Goal: Task Accomplishment & Management: Manage account settings

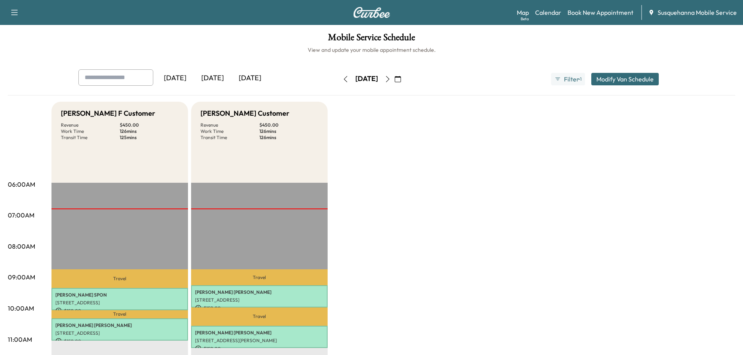
click at [391, 81] on icon "button" at bounding box center [388, 79] width 6 height 6
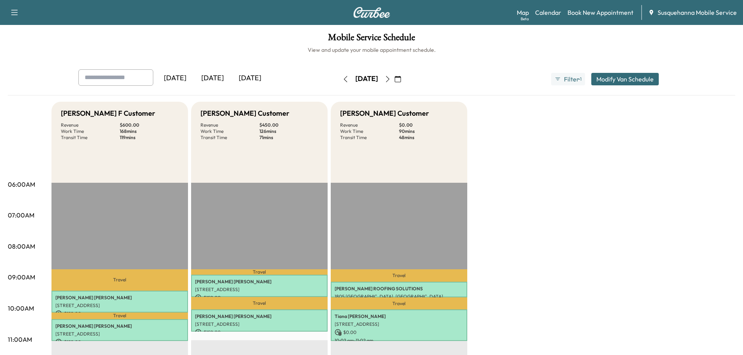
click at [391, 80] on icon "button" at bounding box center [388, 79] width 6 height 6
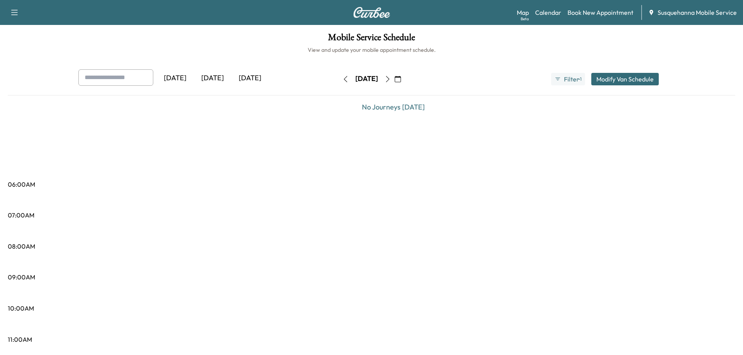
click at [394, 80] on button "button" at bounding box center [387, 79] width 13 height 12
click at [391, 80] on icon "button" at bounding box center [388, 79] width 6 height 6
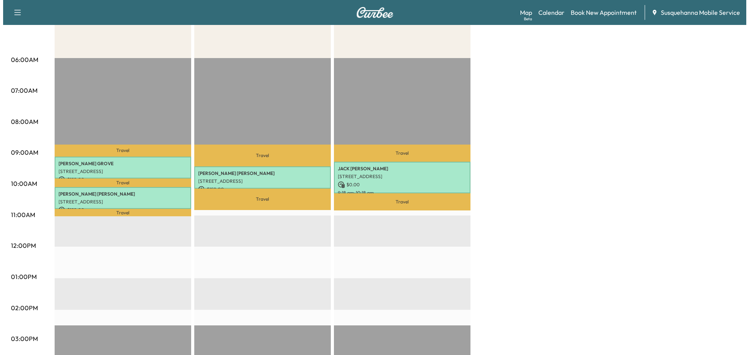
scroll to position [83, 0]
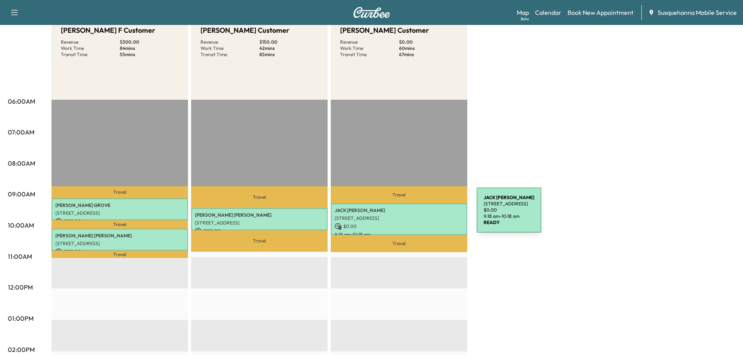
click at [418, 215] on p "[STREET_ADDRESS]" at bounding box center [399, 218] width 129 height 6
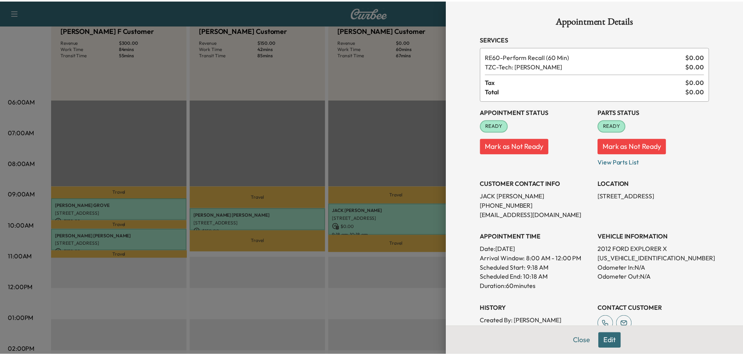
scroll to position [125, 0]
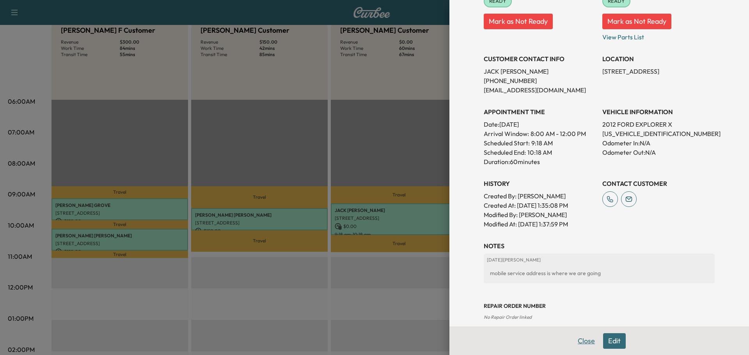
click at [576, 342] on button "Close" at bounding box center [586, 341] width 27 height 16
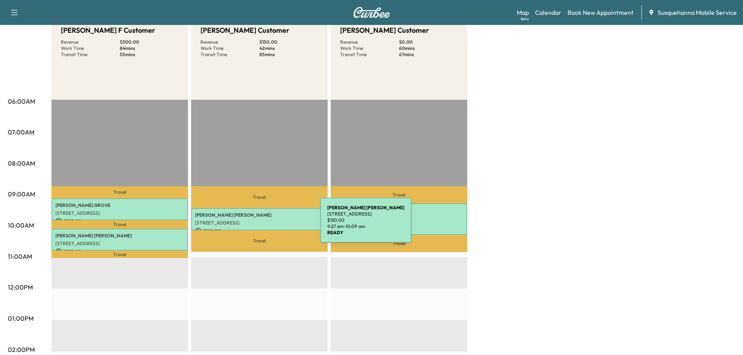
scroll to position [0, 0]
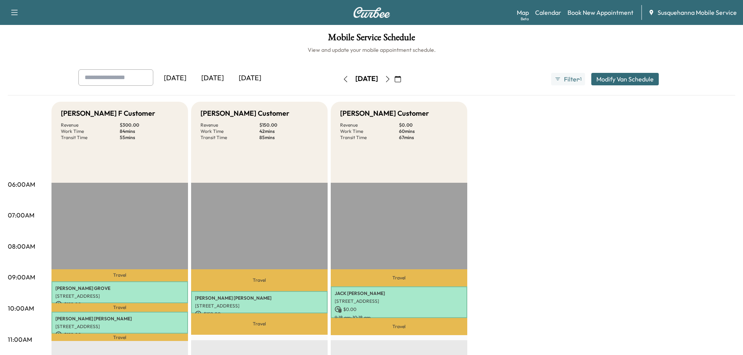
click at [391, 79] on icon "button" at bounding box center [388, 79] width 6 height 6
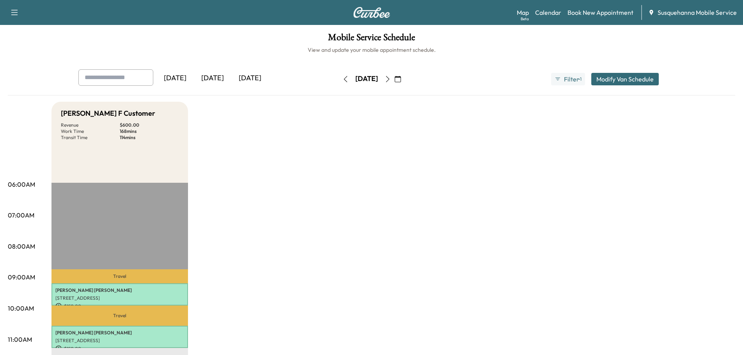
click at [391, 79] on icon "button" at bounding box center [388, 79] width 6 height 6
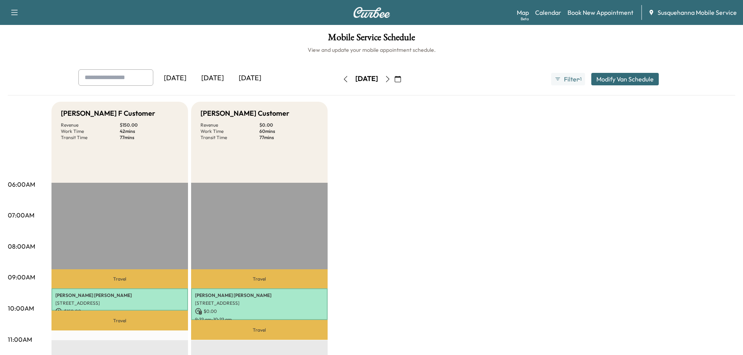
click at [391, 80] on icon "button" at bounding box center [388, 79] width 6 height 6
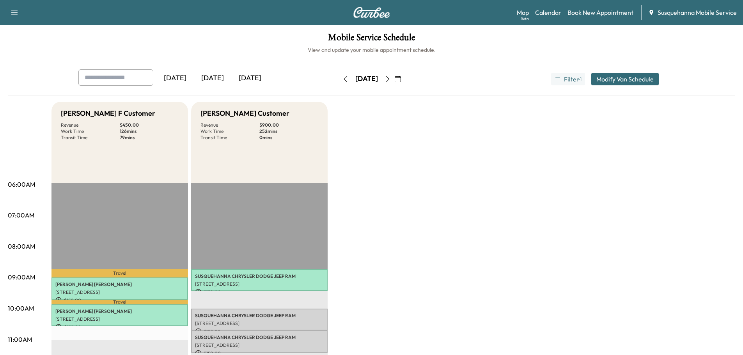
click at [391, 80] on icon "button" at bounding box center [388, 79] width 6 height 6
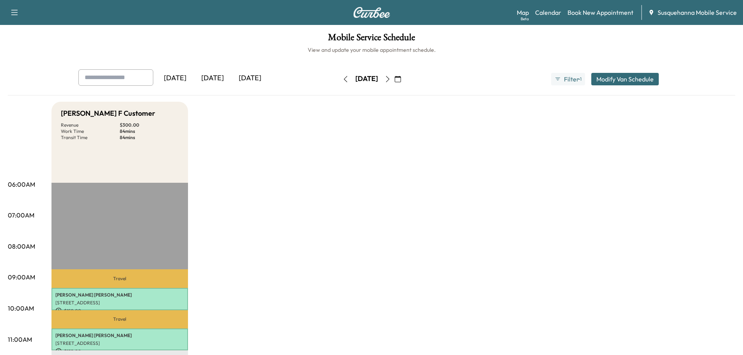
click at [391, 81] on icon "button" at bounding box center [388, 79] width 6 height 6
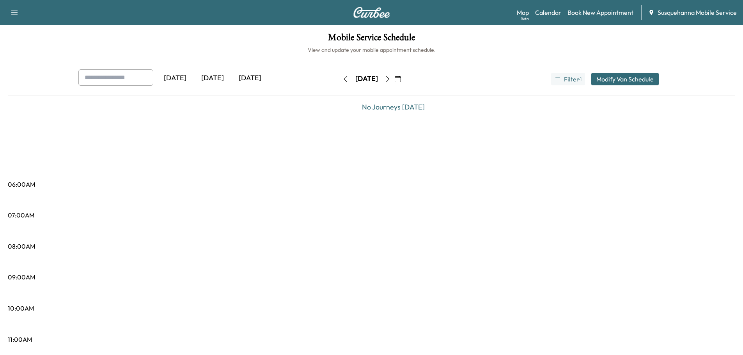
click at [339, 83] on button "button" at bounding box center [345, 79] width 13 height 12
click at [342, 83] on button "button" at bounding box center [348, 79] width 13 height 12
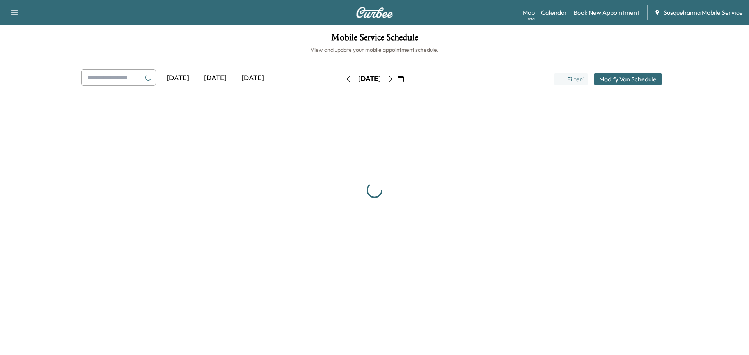
click at [342, 83] on button "button" at bounding box center [348, 79] width 13 height 12
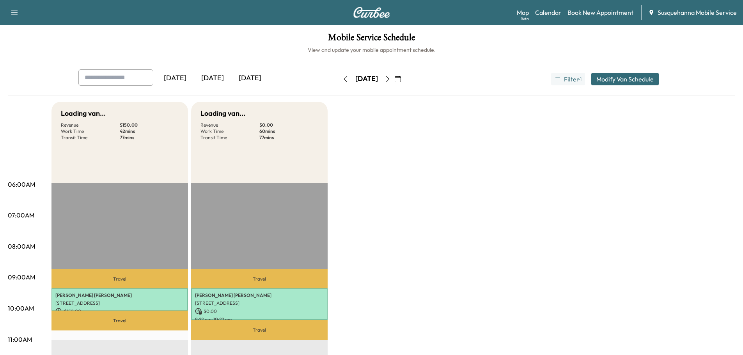
click at [404, 76] on button "button" at bounding box center [397, 79] width 13 height 12
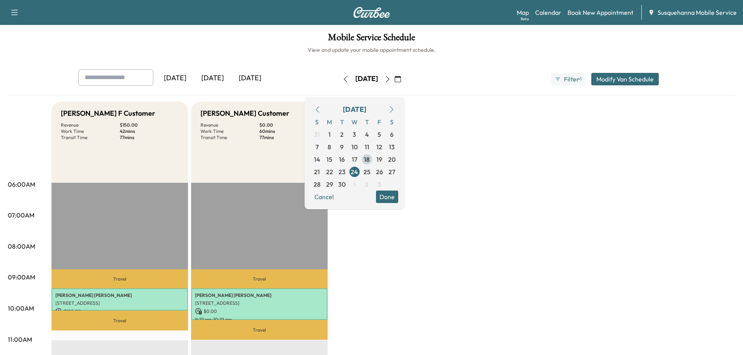
click at [370, 158] on span "18" at bounding box center [367, 159] width 6 height 9
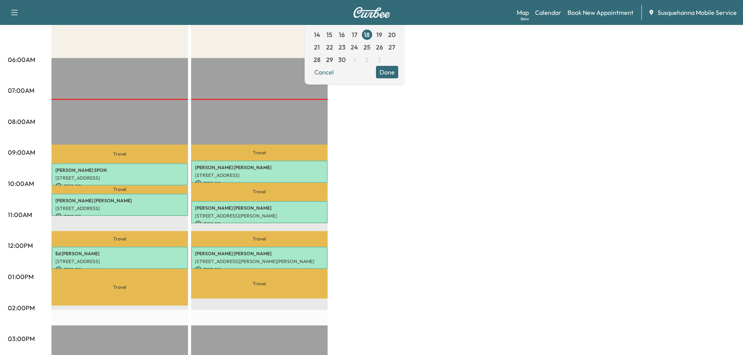
scroll to position [42, 0]
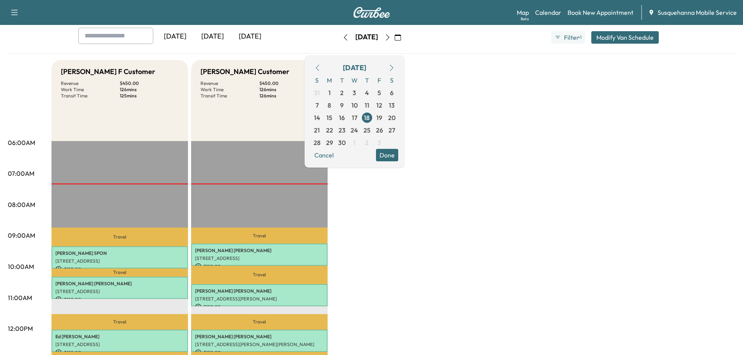
click at [477, 110] on div "[PERSON_NAME] F Customer Revenue $ 450.00 Work Time 126 mins Transit Time 125 m…" at bounding box center [393, 352] width 684 height 585
click at [398, 152] on button "Done" at bounding box center [387, 155] width 22 height 12
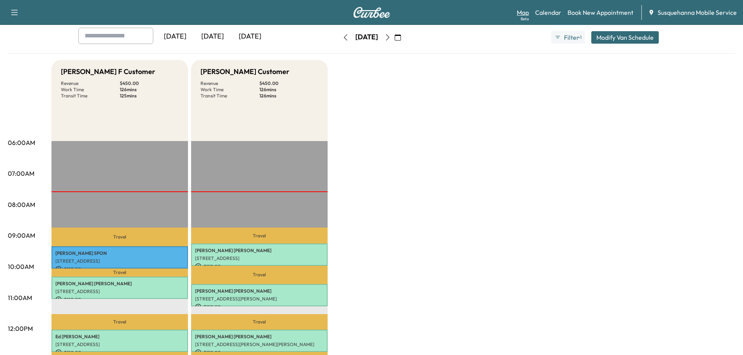
click at [523, 14] on link "Map Beta" at bounding box center [523, 12] width 12 height 9
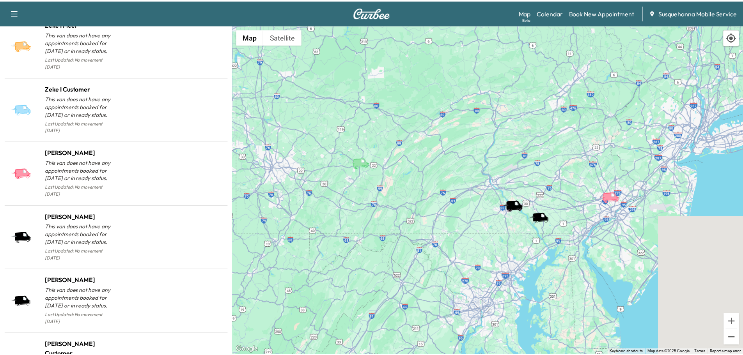
scroll to position [767, 0]
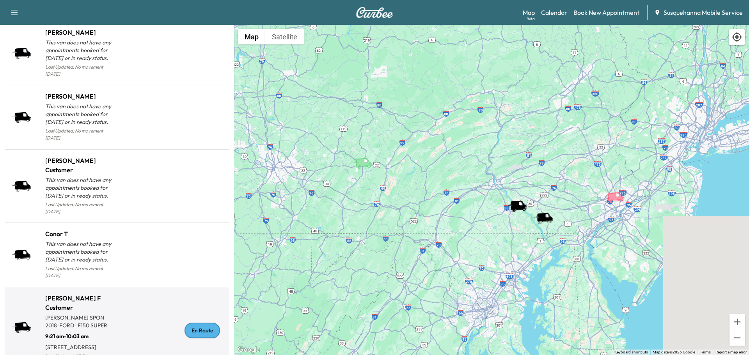
click at [194, 323] on div "En Route" at bounding box center [201, 331] width 35 height 16
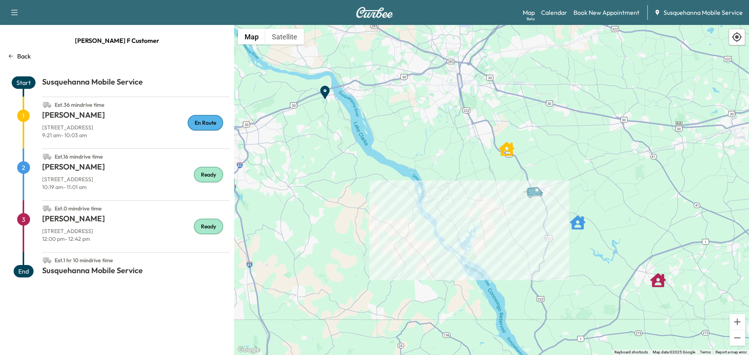
click at [661, 277] on icon "Ed Yearsley" at bounding box center [658, 280] width 16 height 14
click at [561, 18] on div "Map Beta Calendar Book New Appointment Susquehanna Mobile Service" at bounding box center [633, 12] width 220 height 15
click at [561, 16] on link "Calendar" at bounding box center [554, 12] width 26 height 9
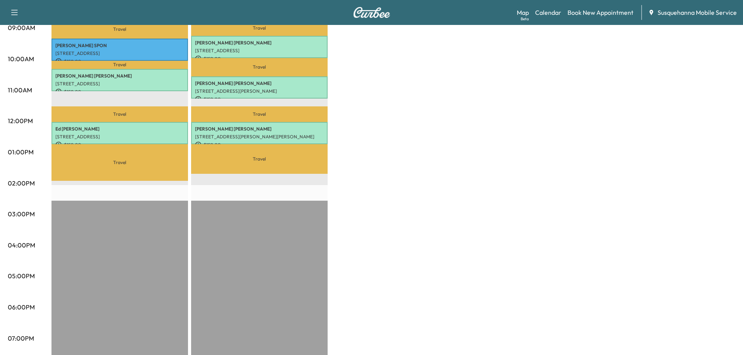
scroll to position [83, 0]
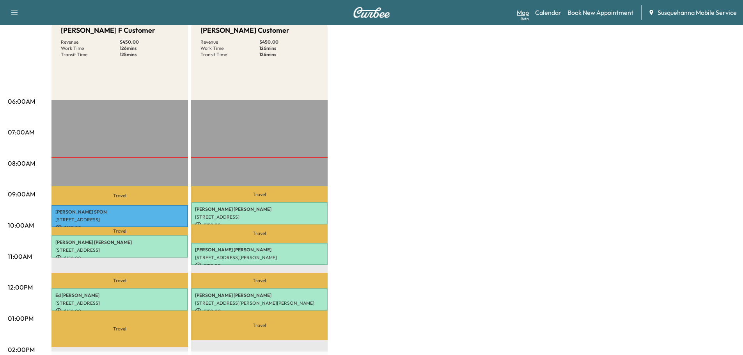
click at [525, 18] on div "Beta" at bounding box center [525, 19] width 8 height 6
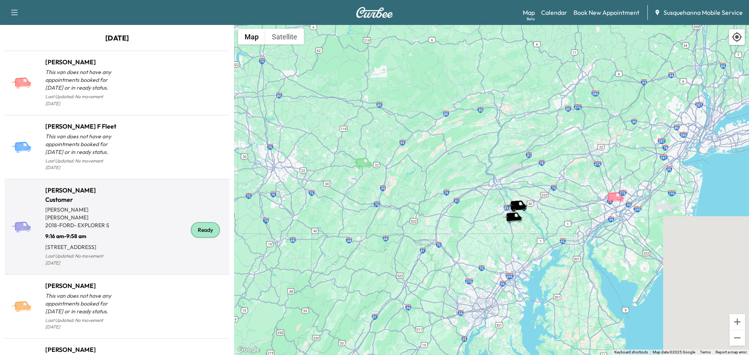
click at [202, 223] on div "Ready" at bounding box center [205, 230] width 29 height 16
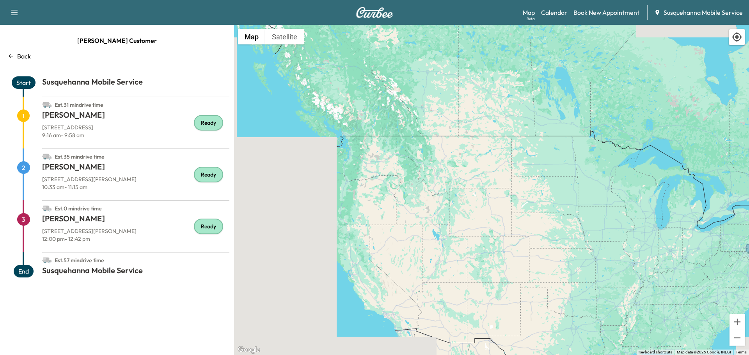
drag, startPoint x: 299, startPoint y: 220, endPoint x: 567, endPoint y: 226, distance: 267.6
click at [567, 226] on div "To activate drag with keyboard, press Alt + Enter. Once in keyboard drag state,…" at bounding box center [491, 190] width 515 height 330
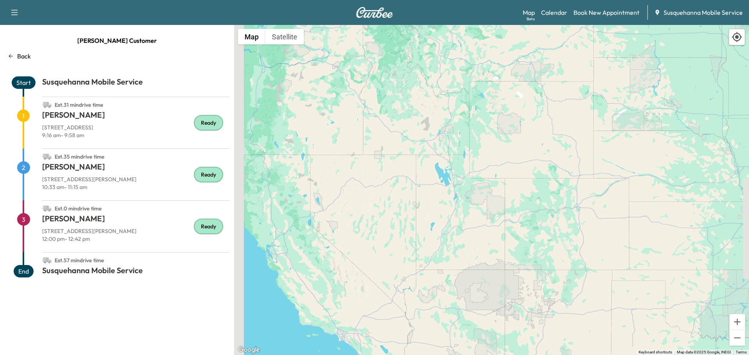
drag, startPoint x: 397, startPoint y: 237, endPoint x: 310, endPoint y: 131, distance: 137.3
click at [252, 129] on div "To activate drag with keyboard, press Alt + Enter. Once in keyboard drag state,…" at bounding box center [491, 190] width 515 height 330
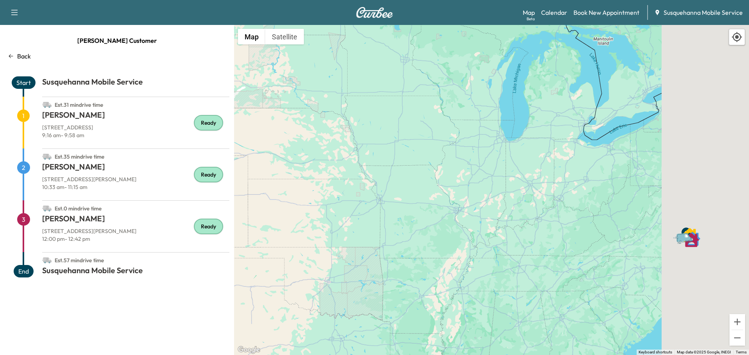
drag, startPoint x: 535, startPoint y: 146, endPoint x: 241, endPoint y: 126, distance: 294.8
click at [241, 126] on div "To activate drag with keyboard, press Alt + Enter. Once in keyboard drag state,…" at bounding box center [491, 190] width 515 height 330
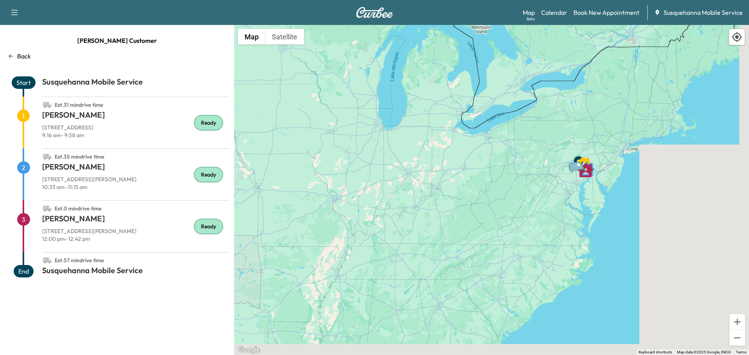
drag, startPoint x: 443, startPoint y: 146, endPoint x: 365, endPoint y: 145, distance: 77.6
click at [365, 145] on div "To activate drag with keyboard, press Alt + Enter. Once in keyboard drag state,…" at bounding box center [491, 190] width 515 height 330
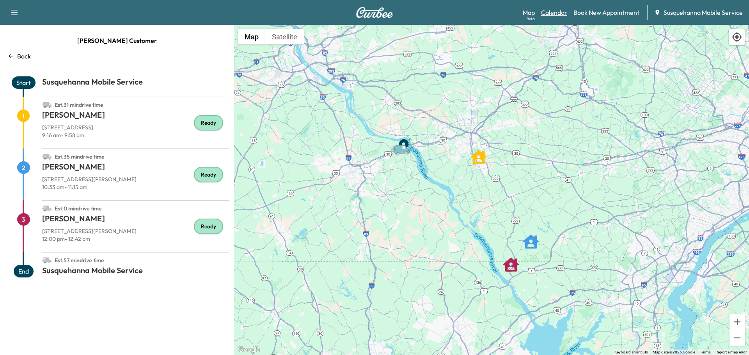
click at [560, 16] on link "Calendar" at bounding box center [554, 12] width 26 height 9
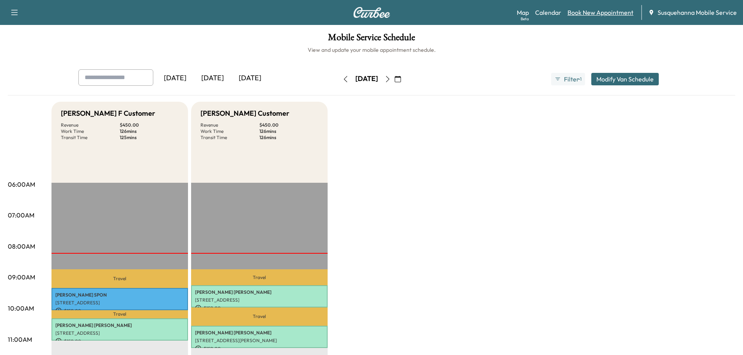
click at [590, 10] on link "Book New Appointment" at bounding box center [601, 12] width 66 height 9
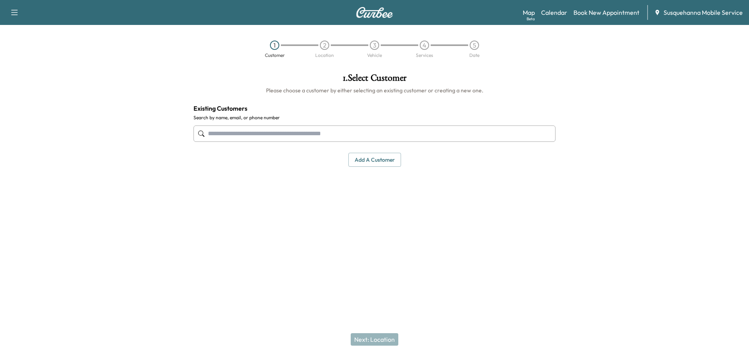
click at [296, 133] on input "text" at bounding box center [374, 134] width 362 height 16
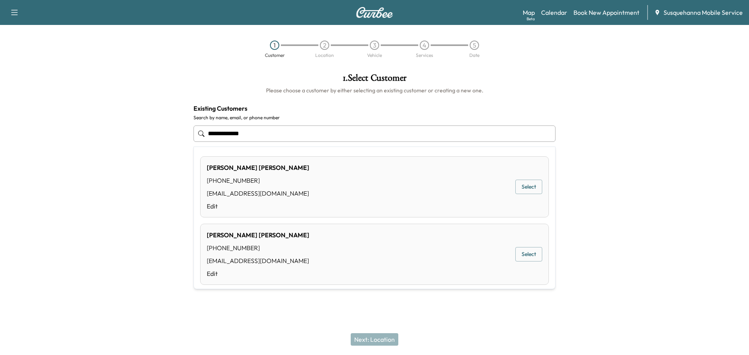
click at [521, 192] on button "Select" at bounding box center [528, 187] width 27 height 14
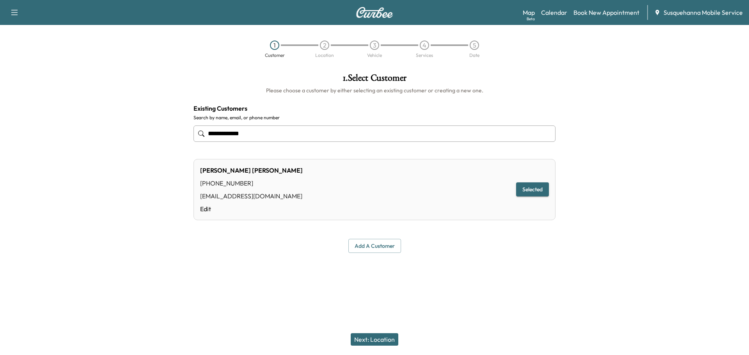
type input "**********"
click at [377, 341] on button "Next: Location" at bounding box center [375, 339] width 48 height 12
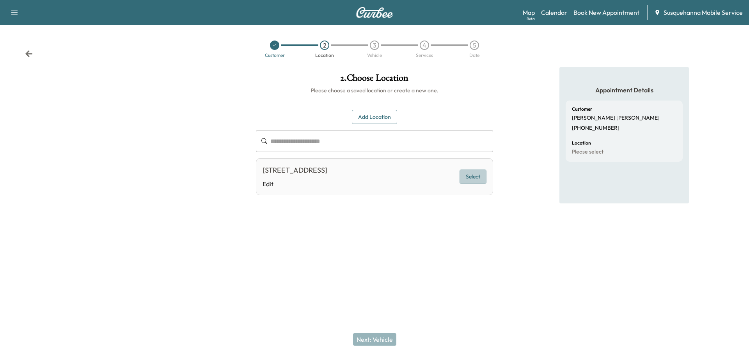
click at [476, 173] on button "Select" at bounding box center [472, 177] width 27 height 14
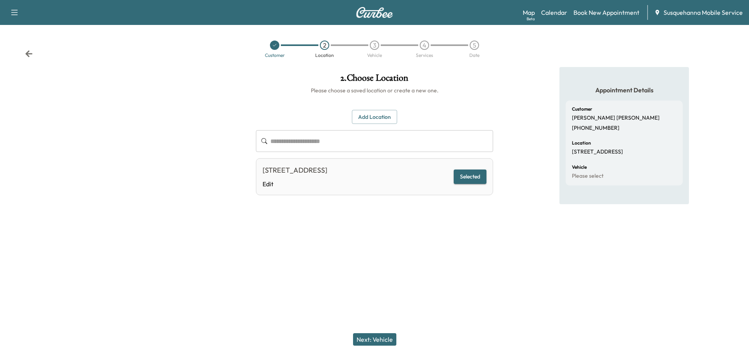
click at [369, 338] on button "Next: Vehicle" at bounding box center [374, 339] width 43 height 12
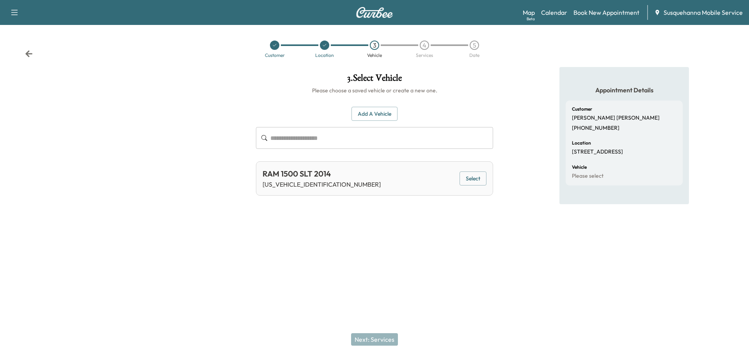
click at [466, 181] on button "Select" at bounding box center [472, 179] width 27 height 14
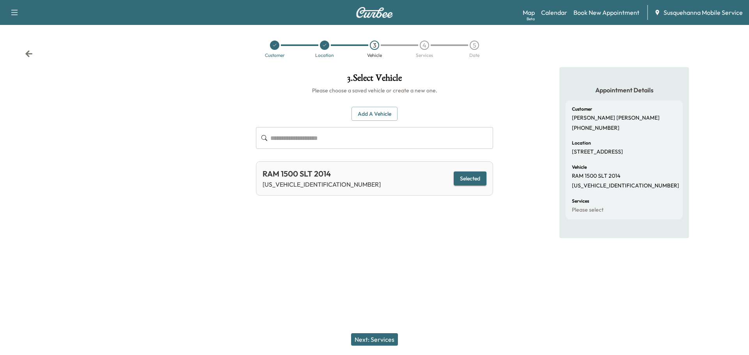
click at [374, 341] on button "Next: Services" at bounding box center [374, 339] width 47 height 12
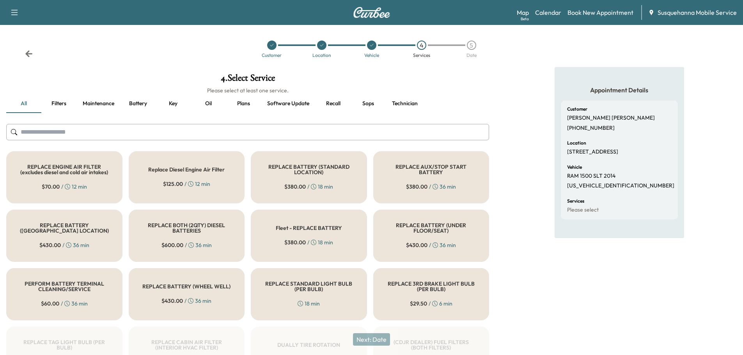
click at [331, 133] on input "text" at bounding box center [247, 132] width 483 height 16
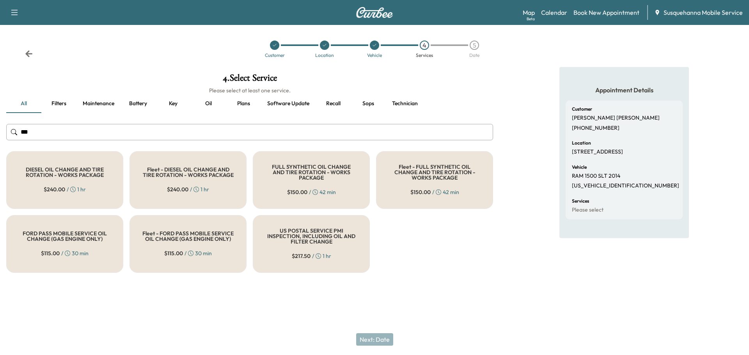
type input "***"
click at [315, 172] on h5 "FULL SYNTHETIC OIL CHANGE AND TIRE ROTATION - WORKS PACKAGE" at bounding box center [311, 172] width 91 height 16
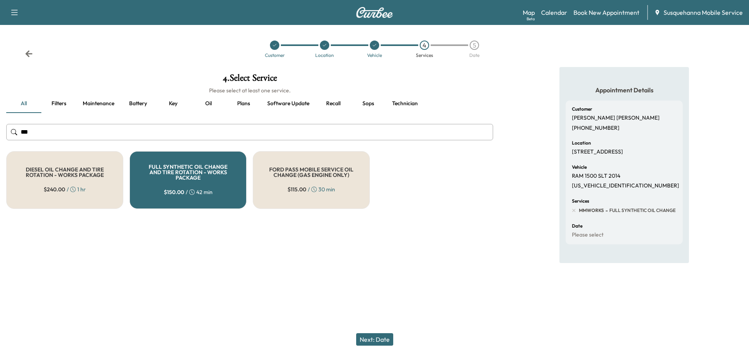
click at [385, 335] on button "Next: Date" at bounding box center [374, 339] width 37 height 12
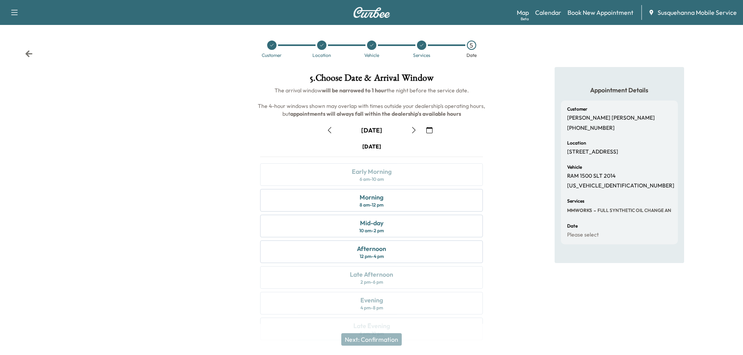
click at [432, 131] on icon "button" at bounding box center [429, 130] width 6 height 6
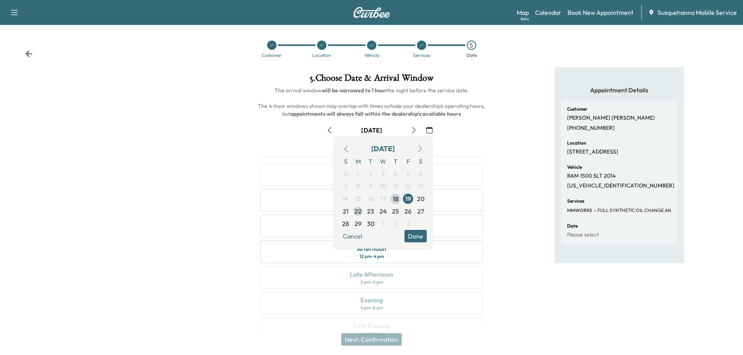
click at [362, 211] on span "22" at bounding box center [358, 211] width 12 height 12
click at [422, 239] on button "Done" at bounding box center [415, 236] width 22 height 12
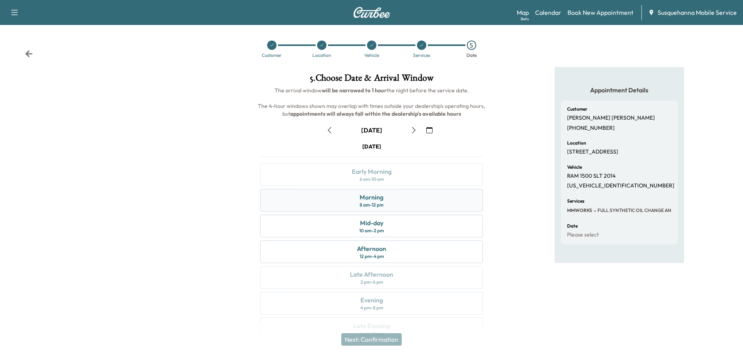
click at [417, 204] on div "Morning 8 am - 12 pm" at bounding box center [371, 200] width 223 height 23
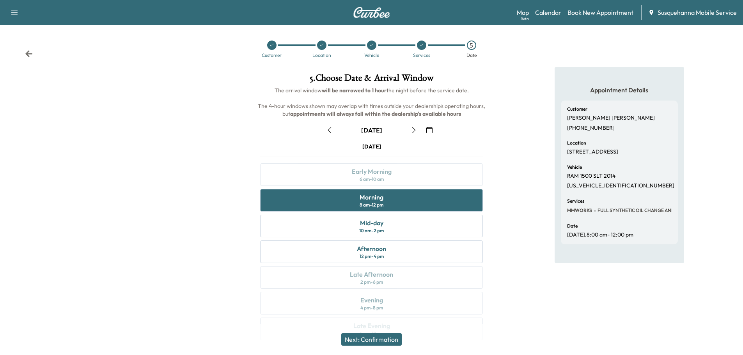
click at [395, 335] on button "Next: Confirmation" at bounding box center [371, 339] width 60 height 12
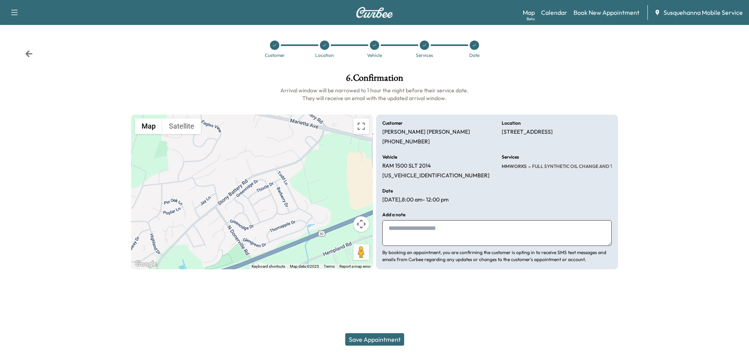
click at [429, 231] on textarea at bounding box center [496, 233] width 229 height 26
type textarea "**********"
click at [365, 336] on button "Save Appointment" at bounding box center [374, 339] width 59 height 12
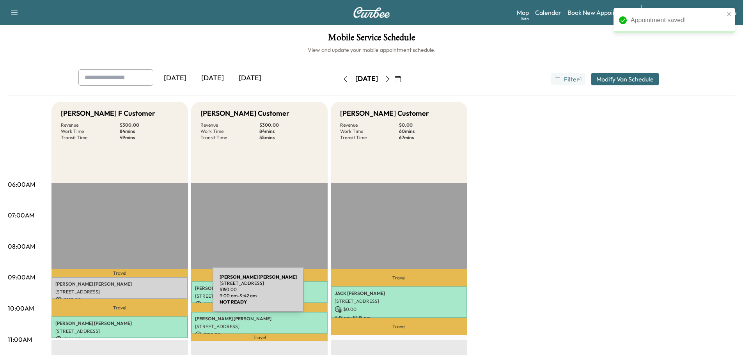
click at [154, 294] on div "[PERSON_NAME] [STREET_ADDRESS] $ 150.00 9:00 am - 9:42 am" at bounding box center [119, 288] width 137 height 22
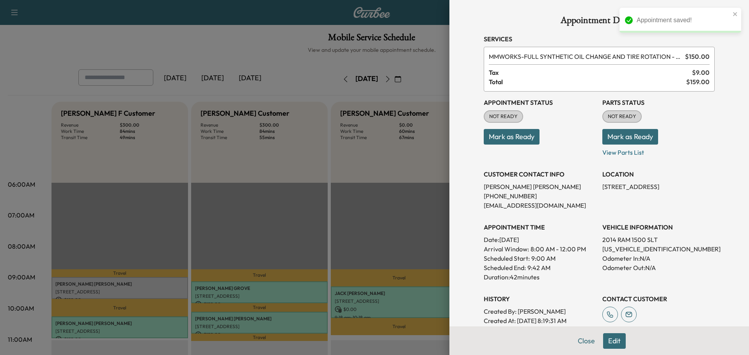
click at [610, 137] on button "Mark as Ready" at bounding box center [630, 137] width 56 height 16
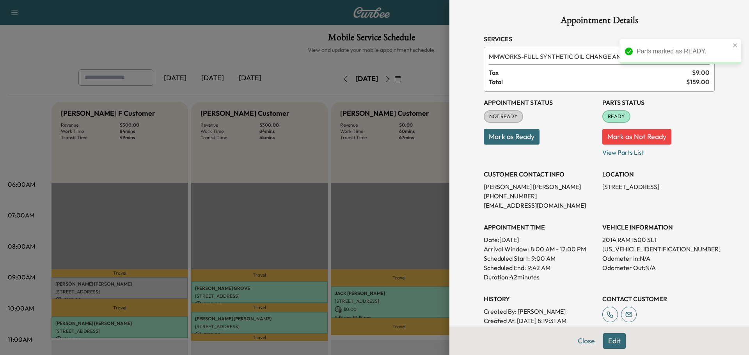
click at [511, 142] on button "Mark as Ready" at bounding box center [512, 137] width 56 height 16
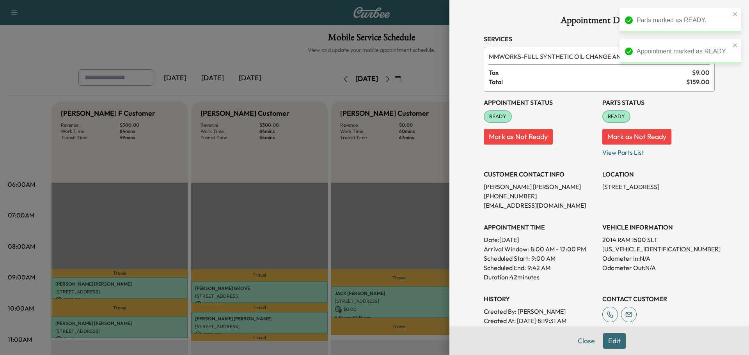
click at [578, 340] on button "Close" at bounding box center [586, 341] width 27 height 16
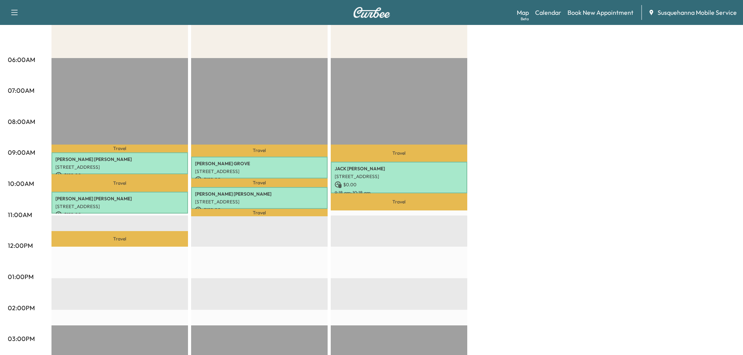
scroll to position [83, 0]
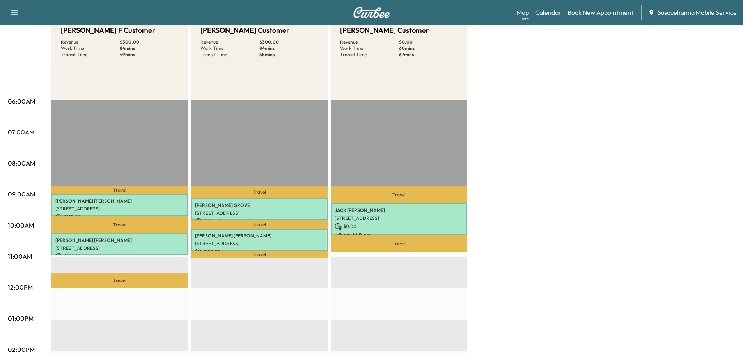
click at [384, 201] on p "Travel" at bounding box center [399, 194] width 137 height 17
click at [527, 17] on div "Beta" at bounding box center [525, 19] width 8 height 6
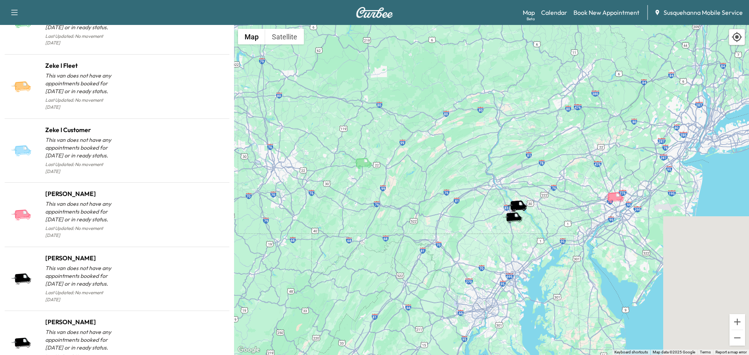
scroll to position [767, 0]
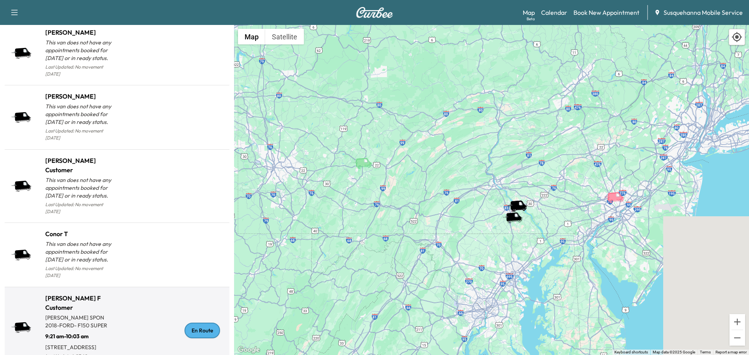
click at [195, 323] on div "En Route" at bounding box center [201, 331] width 35 height 16
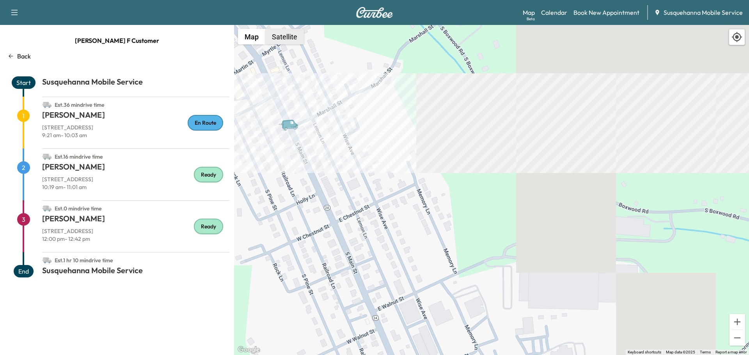
click at [293, 40] on button "Satellite" at bounding box center [284, 37] width 39 height 16
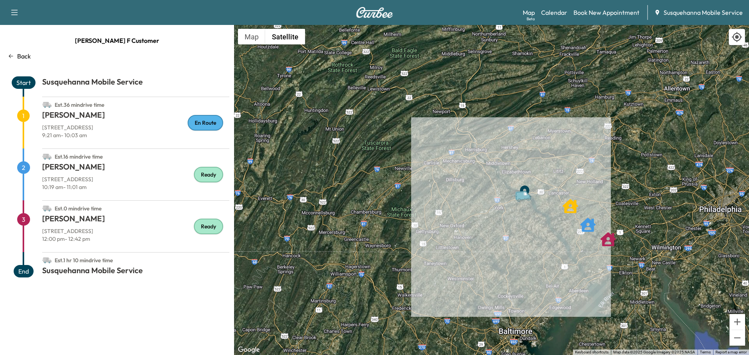
click at [567, 18] on div "Map Beta Calendar Book New Appointment Susquehanna Mobile Service" at bounding box center [633, 12] width 220 height 15
click at [560, 13] on link "Calendar" at bounding box center [554, 12] width 26 height 9
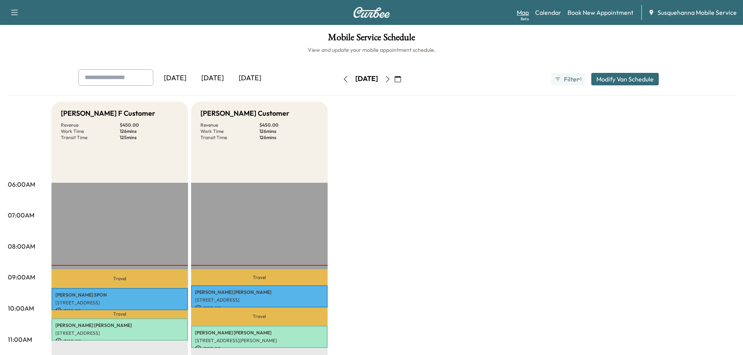
click at [526, 12] on link "Map Beta" at bounding box center [523, 12] width 12 height 9
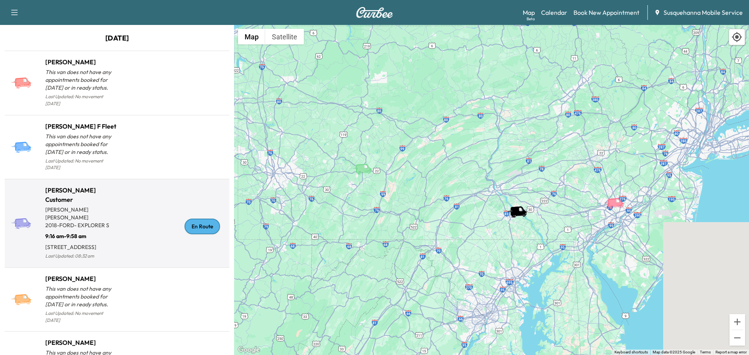
scroll to position [42, 0]
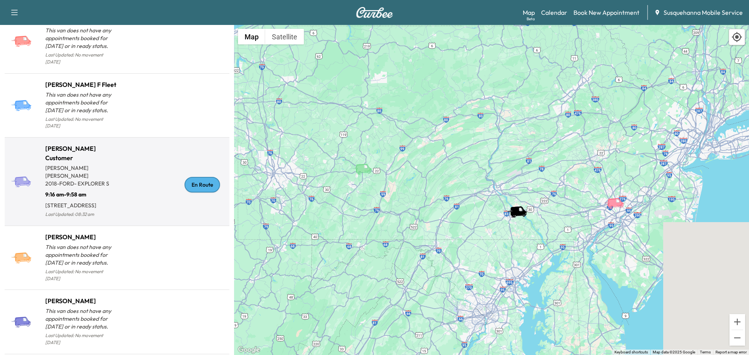
click at [201, 189] on div "En Route" at bounding box center [171, 184] width 109 height 69
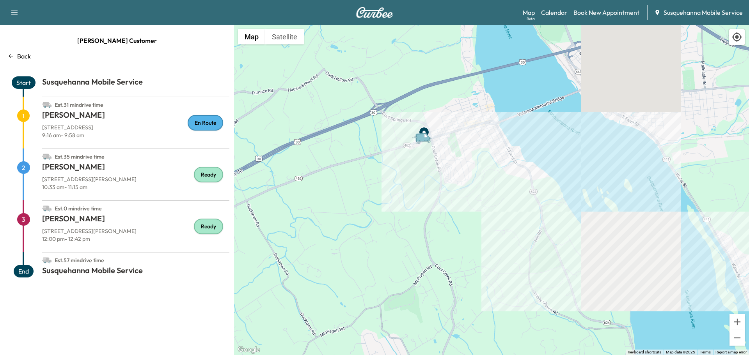
drag, startPoint x: 390, startPoint y: 62, endPoint x: 435, endPoint y: 250, distance: 194.0
click at [435, 250] on div "To activate drag with keyboard, press Alt + Enter. Once in keyboard drag state,…" at bounding box center [491, 190] width 515 height 330
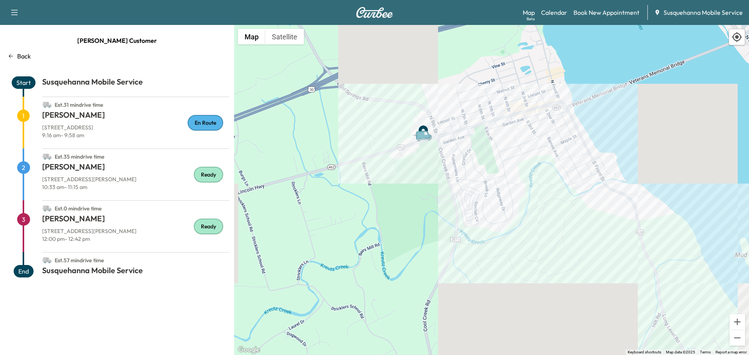
click at [23, 53] on p "Back" at bounding box center [24, 55] width 14 height 9
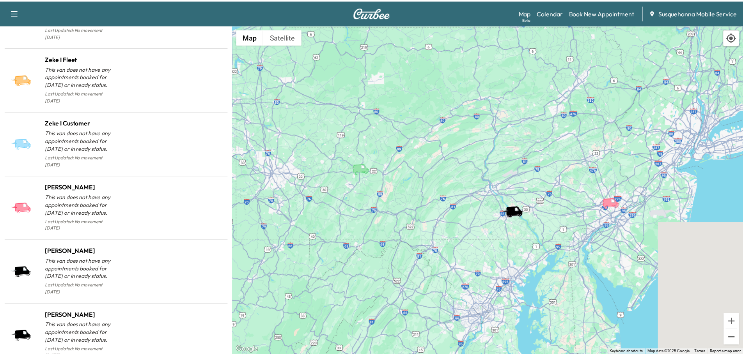
scroll to position [760, 0]
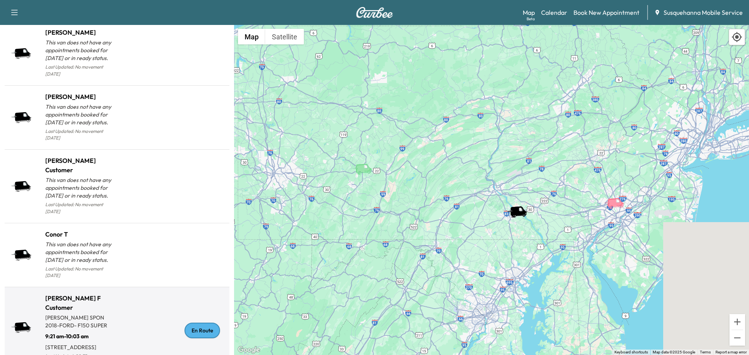
click at [204, 323] on div "En Route" at bounding box center [201, 331] width 35 height 16
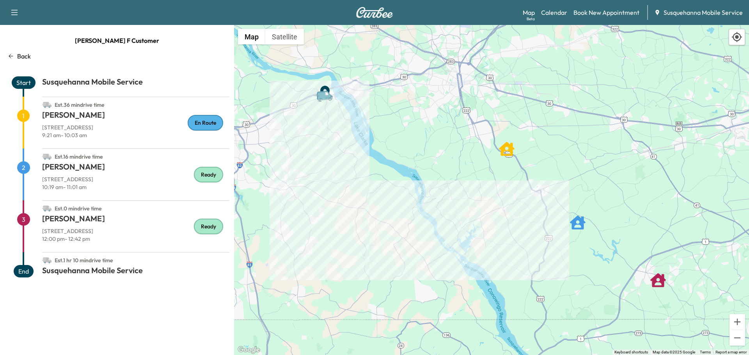
click at [28, 57] on p "Back" at bounding box center [24, 55] width 14 height 9
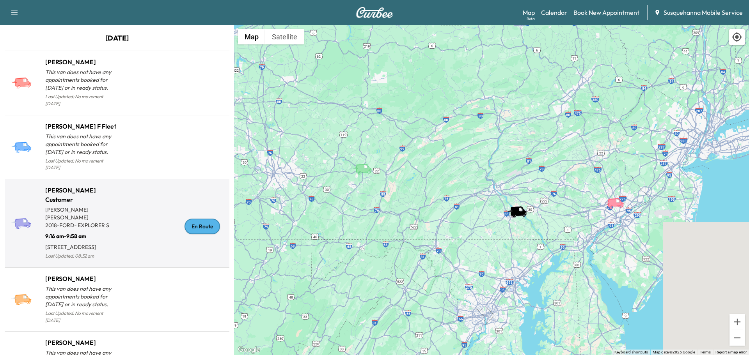
click at [209, 219] on div "En Route" at bounding box center [201, 227] width 35 height 16
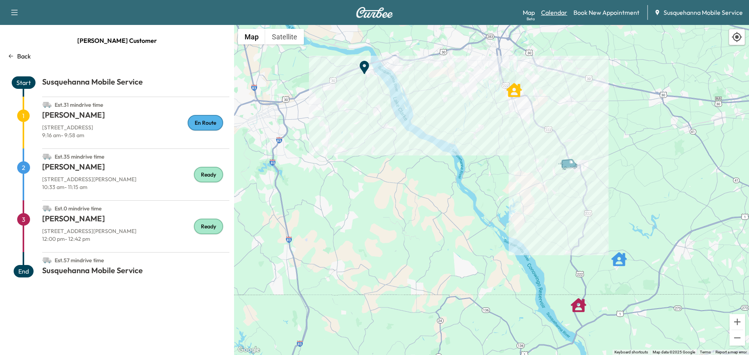
click at [556, 14] on link "Calendar" at bounding box center [554, 12] width 26 height 9
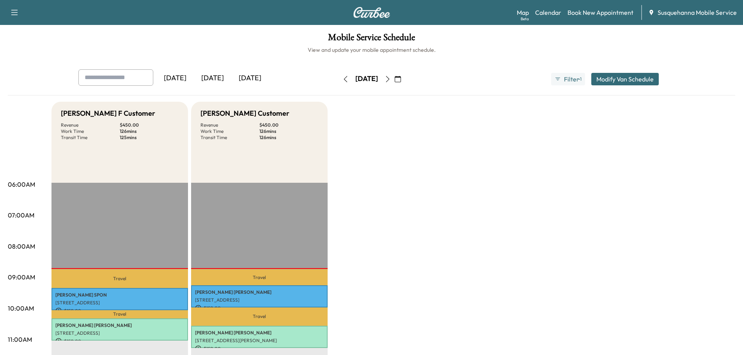
scroll to position [83, 0]
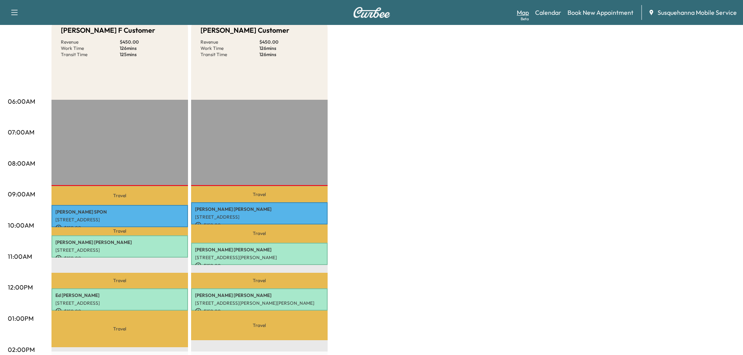
click at [528, 16] on div "Beta" at bounding box center [525, 19] width 8 height 6
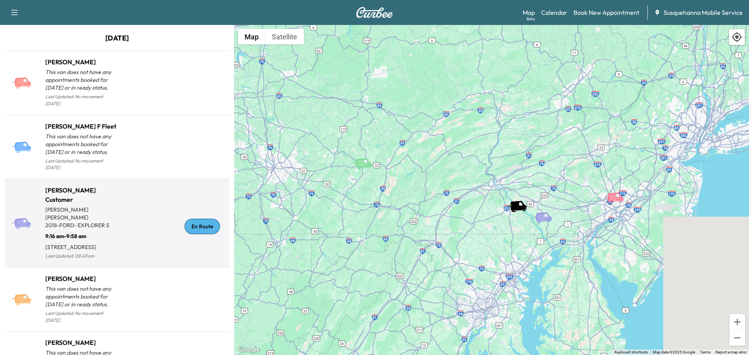
click at [192, 225] on div "En Route" at bounding box center [201, 227] width 35 height 16
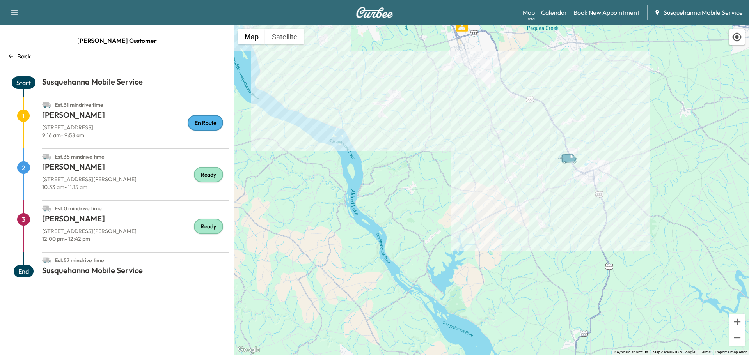
click at [16, 53] on div "Back" at bounding box center [117, 55] width 225 height 9
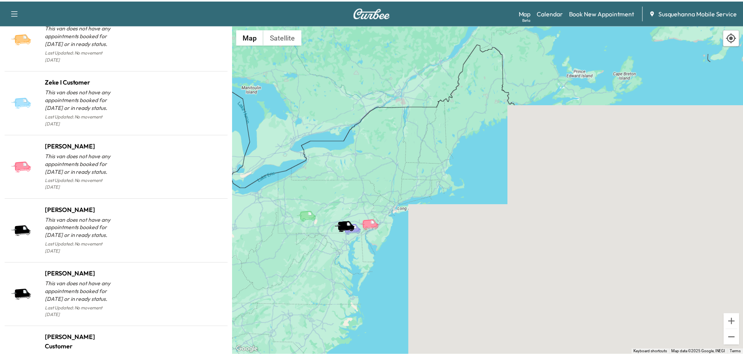
scroll to position [760, 0]
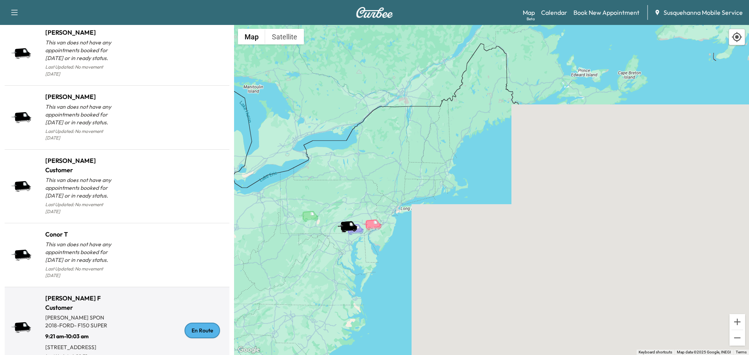
click at [199, 323] on div "En Route" at bounding box center [201, 331] width 35 height 16
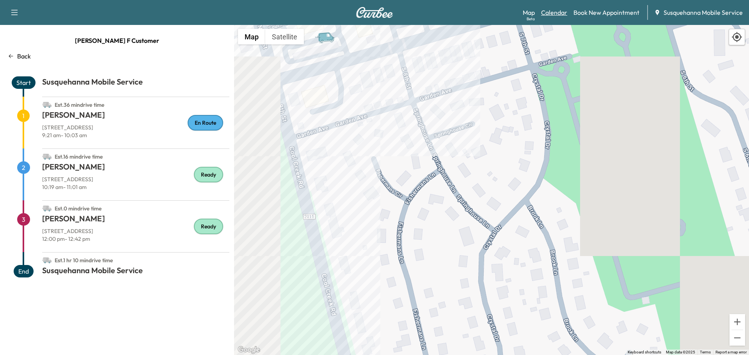
click at [552, 10] on link "Calendar" at bounding box center [554, 12] width 26 height 9
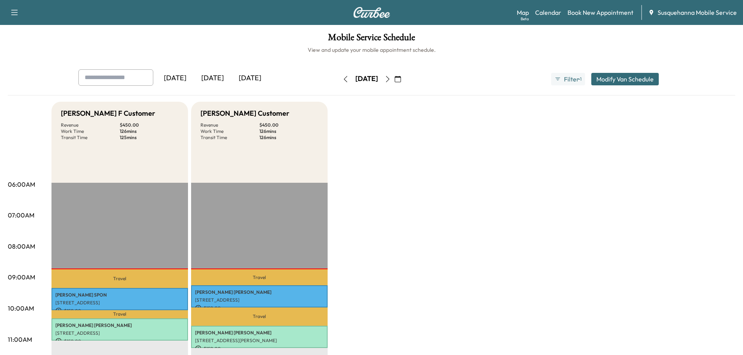
click at [391, 79] on icon "button" at bounding box center [388, 79] width 6 height 6
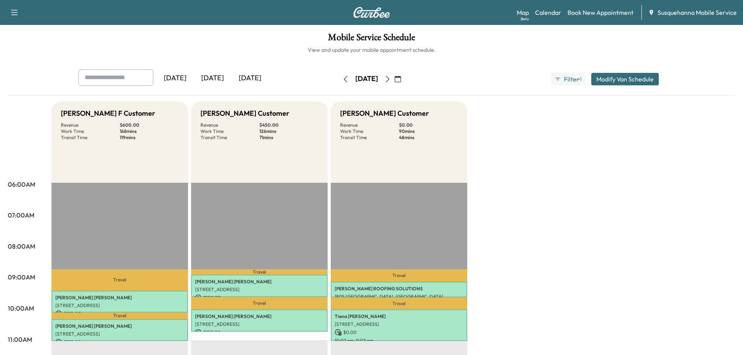
click at [391, 77] on icon "button" at bounding box center [388, 79] width 6 height 6
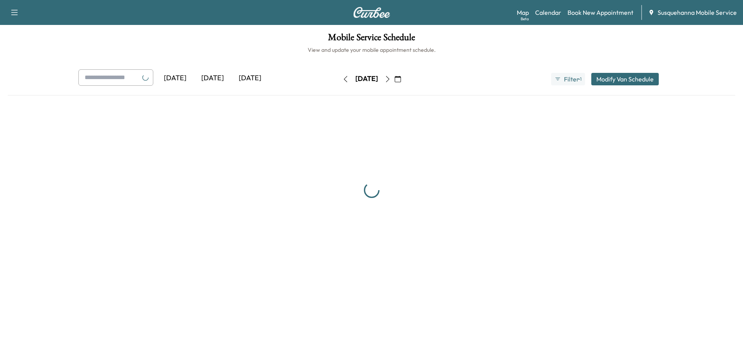
click at [391, 77] on icon "button" at bounding box center [388, 79] width 6 height 6
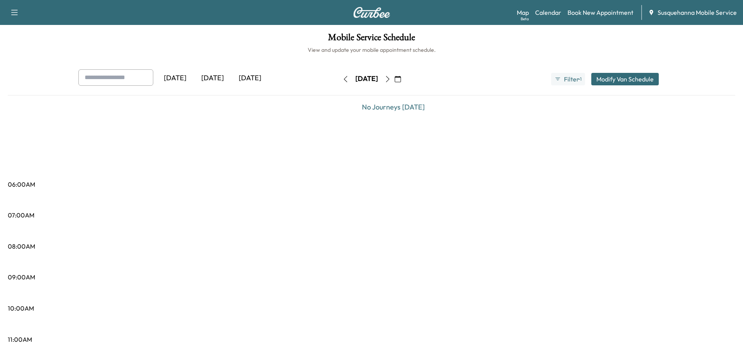
click at [391, 77] on icon "button" at bounding box center [388, 79] width 6 height 6
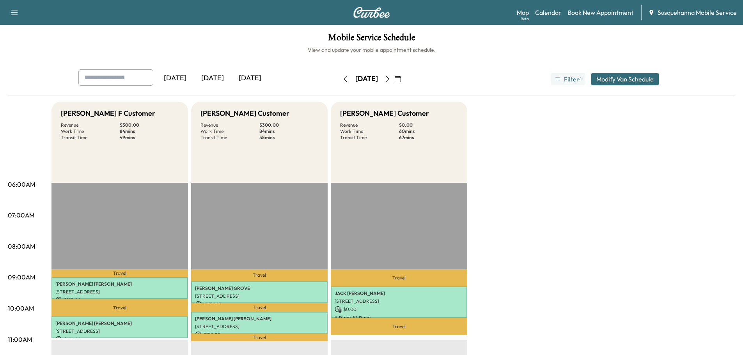
click at [391, 78] on icon "button" at bounding box center [388, 79] width 6 height 6
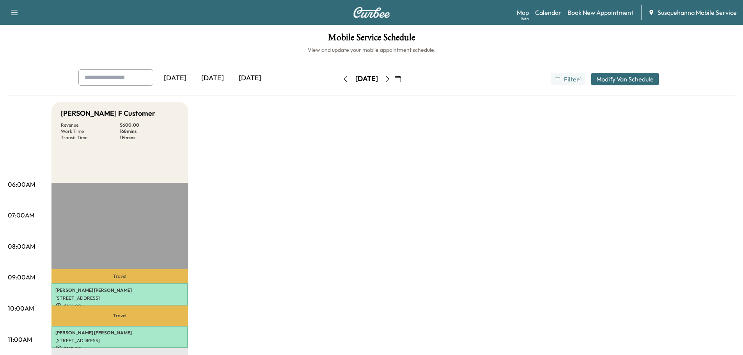
click at [391, 77] on icon "button" at bounding box center [388, 79] width 6 height 6
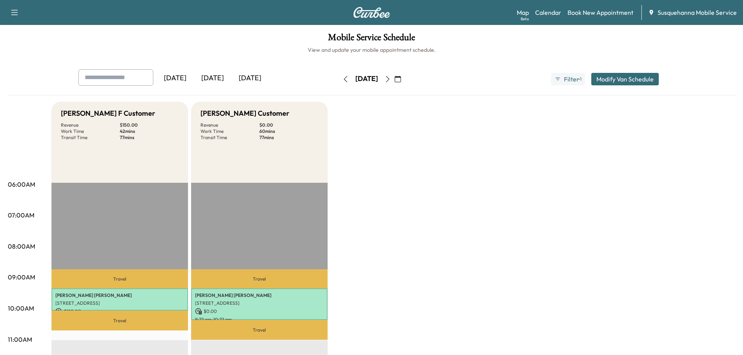
click at [391, 81] on icon "button" at bounding box center [388, 79] width 6 height 6
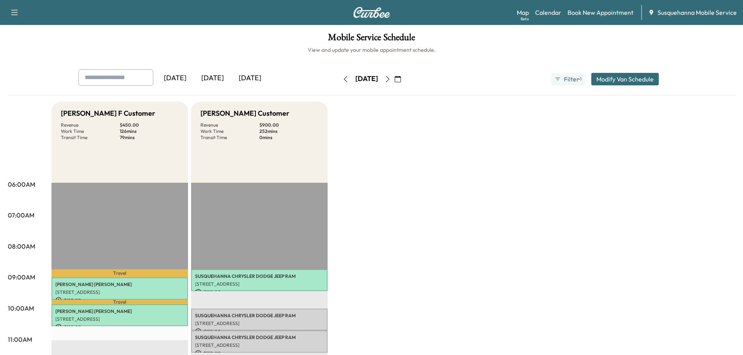
click at [391, 76] on icon "button" at bounding box center [388, 79] width 6 height 6
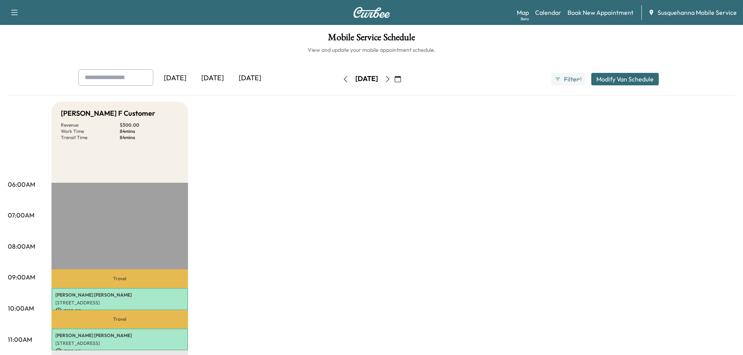
click at [391, 80] on icon "button" at bounding box center [388, 79] width 6 height 6
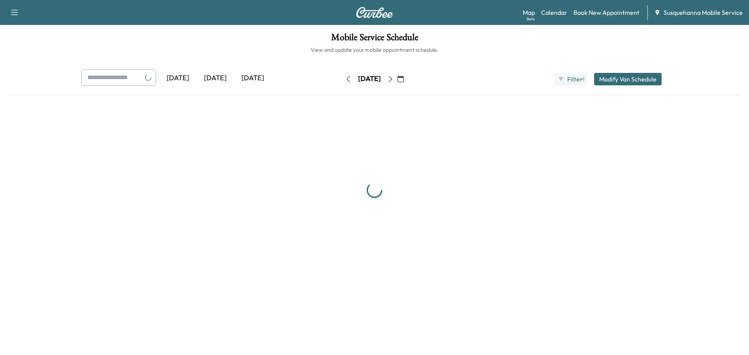
click at [397, 80] on div "[DATE]" at bounding box center [369, 79] width 55 height 12
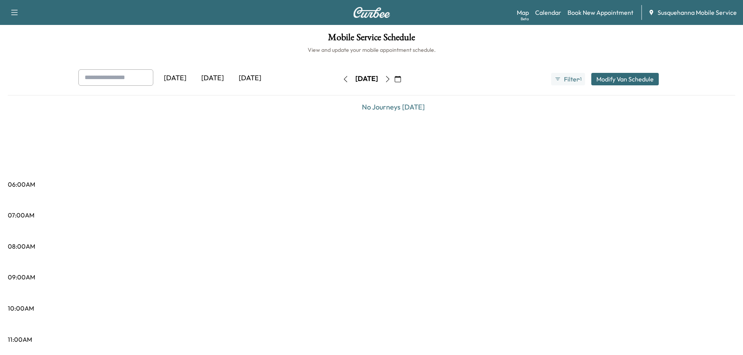
click at [394, 81] on button "button" at bounding box center [387, 79] width 13 height 12
click at [389, 81] on icon "button" at bounding box center [388, 79] width 4 height 6
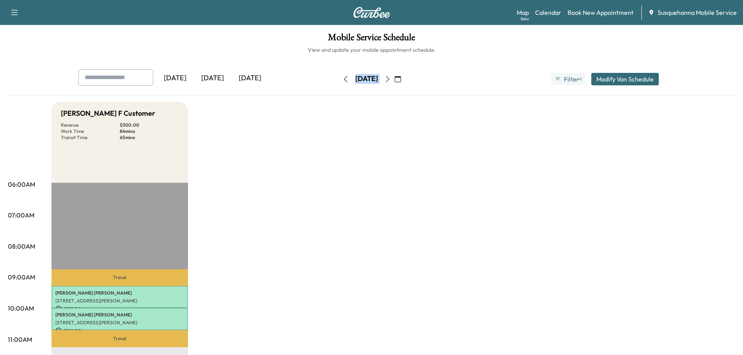
click at [378, 82] on div "[DATE]" at bounding box center [366, 79] width 23 height 10
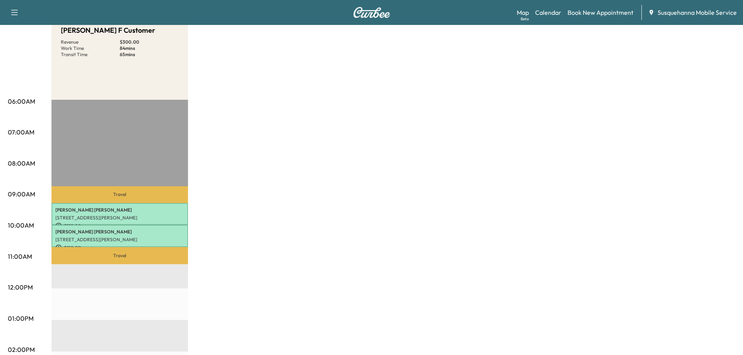
scroll to position [167, 0]
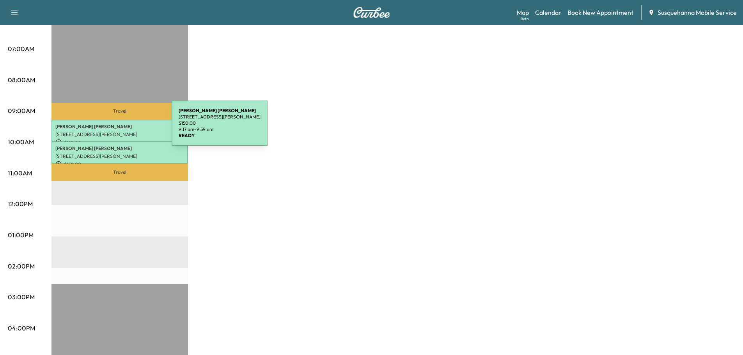
click at [113, 128] on p "[PERSON_NAME]" at bounding box center [119, 127] width 129 height 6
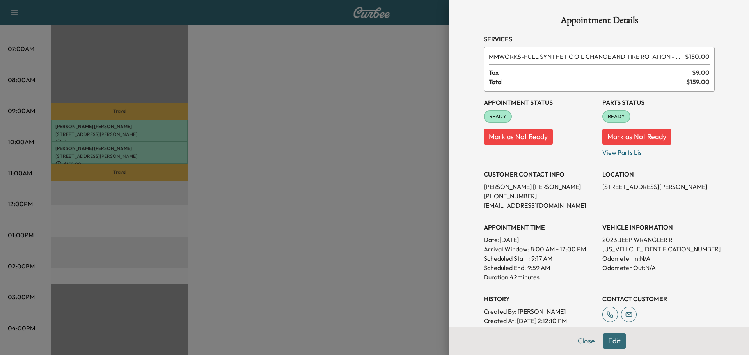
click at [117, 146] on div at bounding box center [374, 177] width 749 height 355
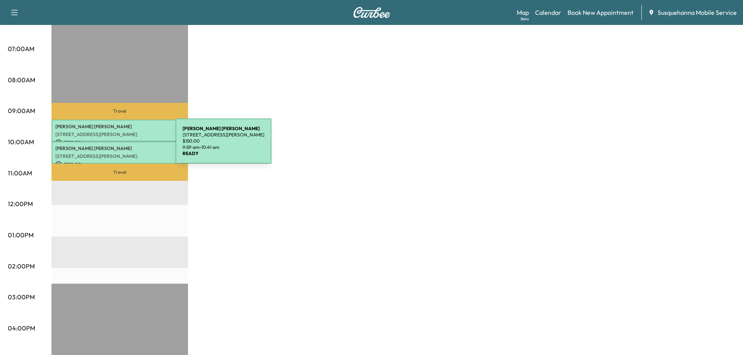
click at [117, 146] on p "[PERSON_NAME]" at bounding box center [119, 148] width 129 height 6
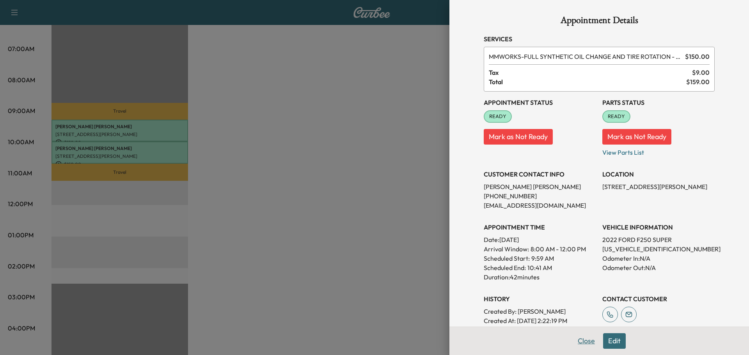
click at [575, 345] on button "Close" at bounding box center [586, 341] width 27 height 16
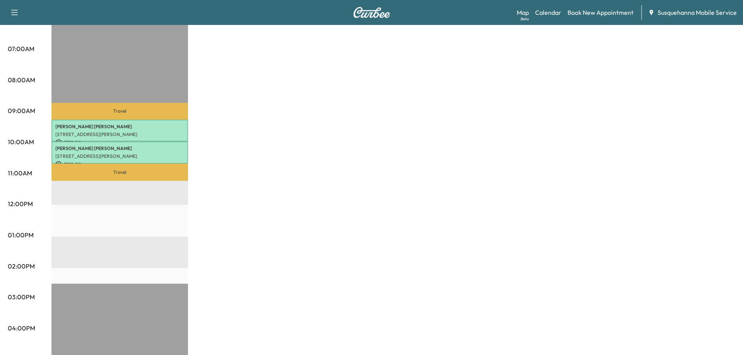
scroll to position [0, 0]
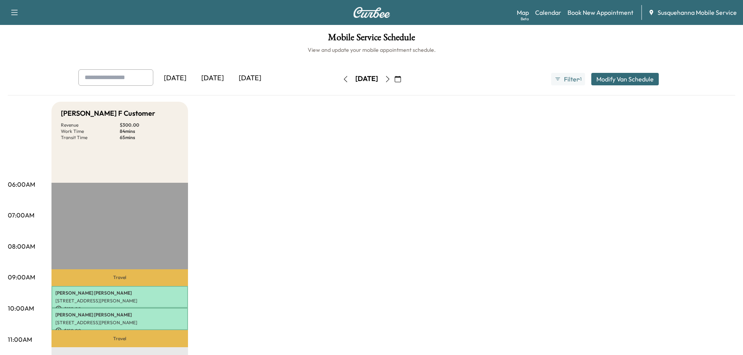
click at [391, 79] on icon "button" at bounding box center [388, 79] width 6 height 6
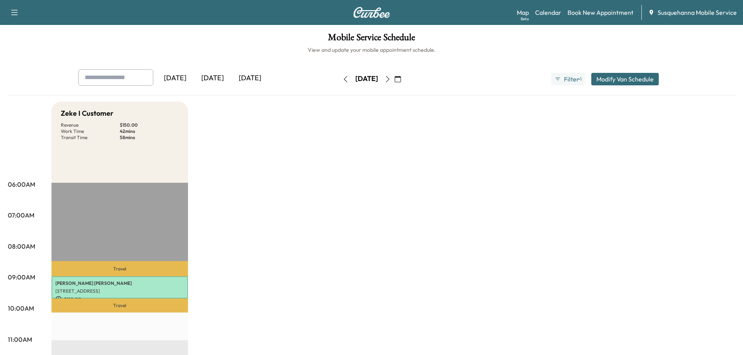
click at [389, 80] on icon "button" at bounding box center [388, 79] width 4 height 6
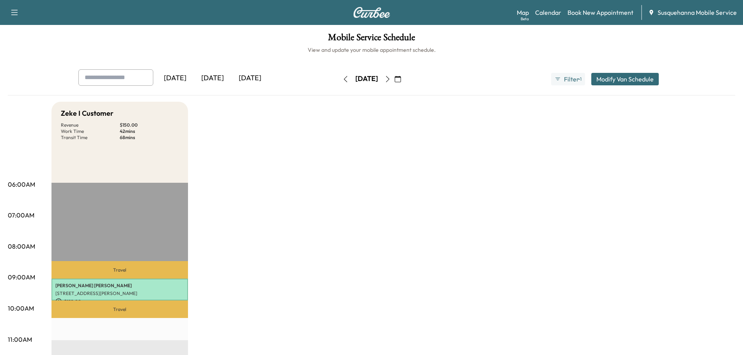
click at [391, 80] on icon "button" at bounding box center [388, 79] width 6 height 6
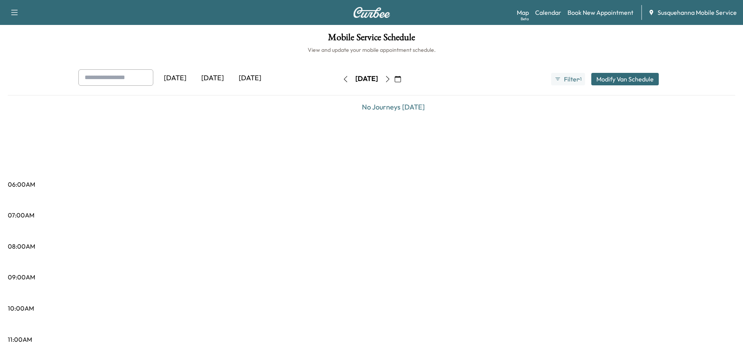
click at [391, 82] on icon "button" at bounding box center [388, 79] width 6 height 6
click at [404, 74] on button "button" at bounding box center [397, 79] width 13 height 12
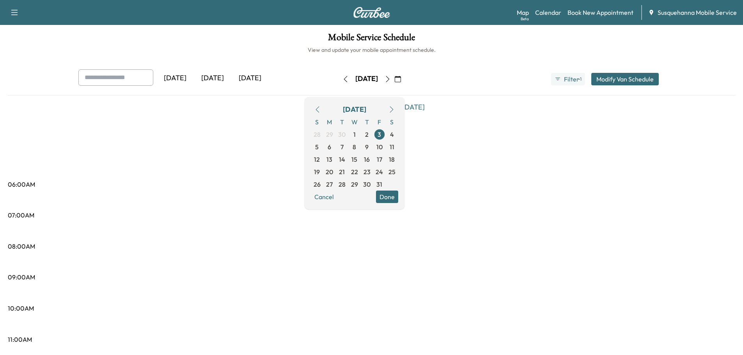
click at [321, 112] on icon "button" at bounding box center [317, 109] width 6 height 6
click at [370, 161] on span "18" at bounding box center [367, 159] width 6 height 9
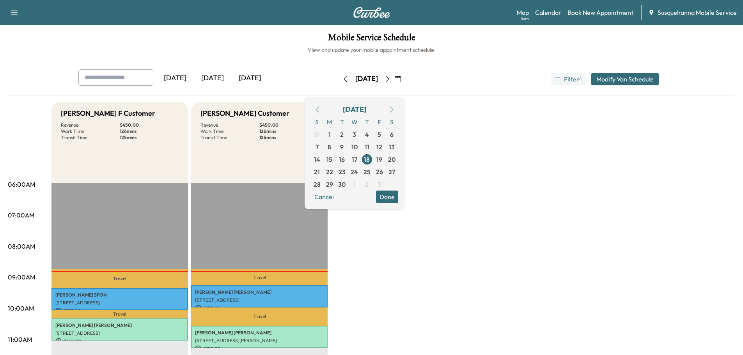
click at [398, 198] on button "Done" at bounding box center [387, 197] width 22 height 12
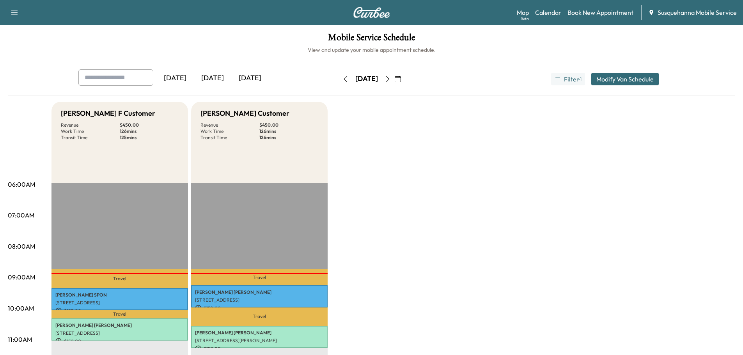
click at [391, 80] on icon "button" at bounding box center [388, 79] width 6 height 6
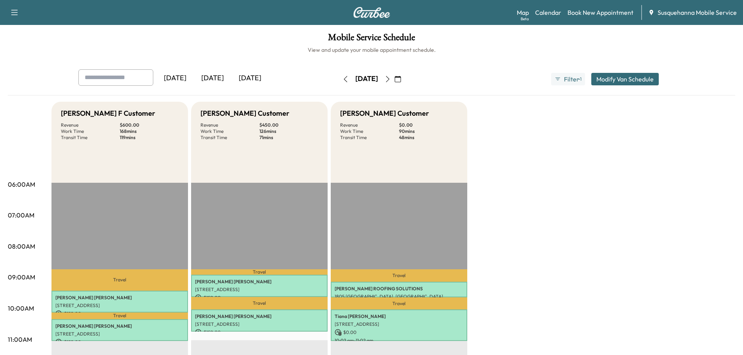
click at [391, 76] on icon "button" at bounding box center [388, 79] width 6 height 6
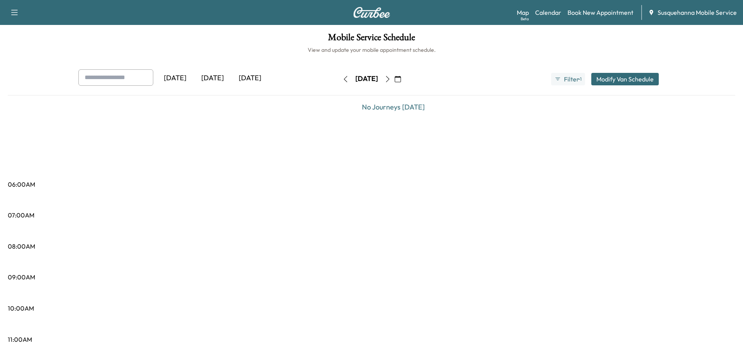
click at [391, 79] on icon "button" at bounding box center [388, 79] width 6 height 6
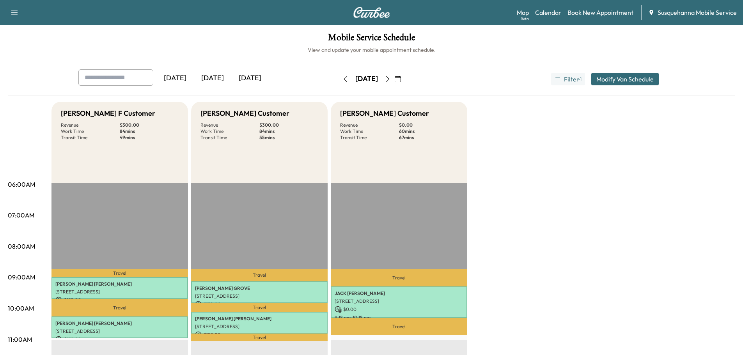
click at [339, 83] on button "button" at bounding box center [345, 79] width 13 height 12
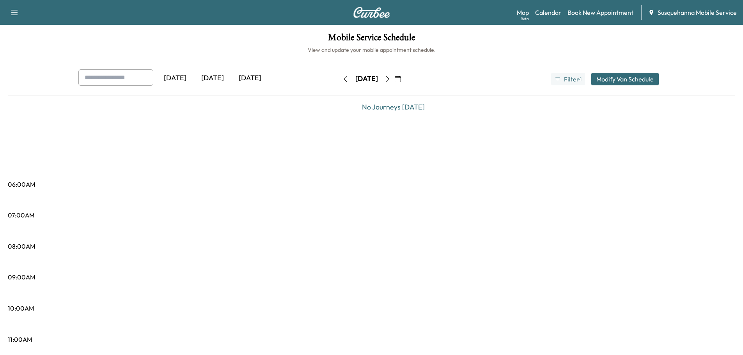
click at [339, 83] on button "button" at bounding box center [345, 79] width 13 height 12
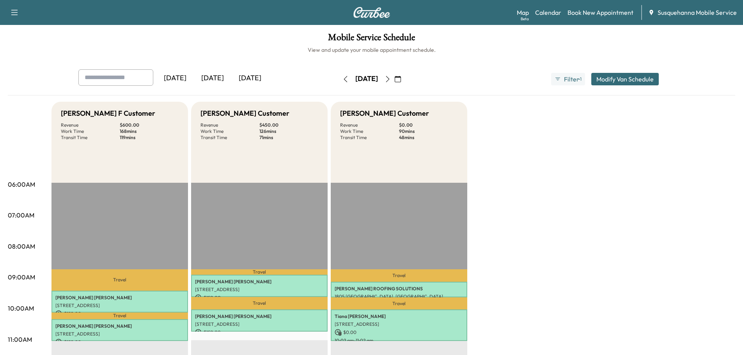
click at [339, 83] on button "button" at bounding box center [345, 79] width 13 height 12
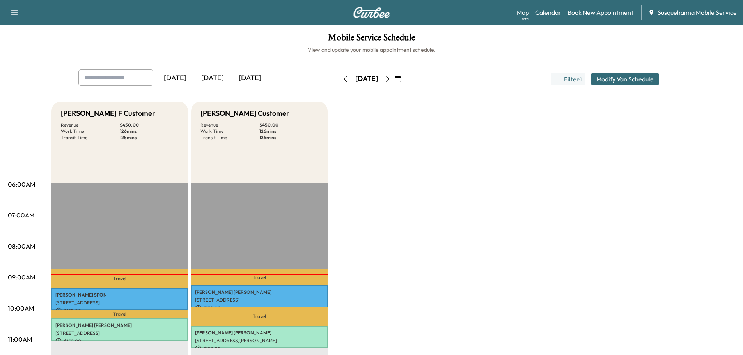
click at [391, 79] on icon "button" at bounding box center [388, 79] width 6 height 6
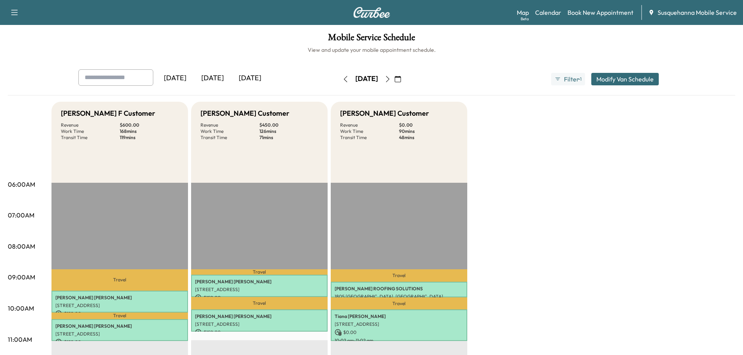
scroll to position [42, 0]
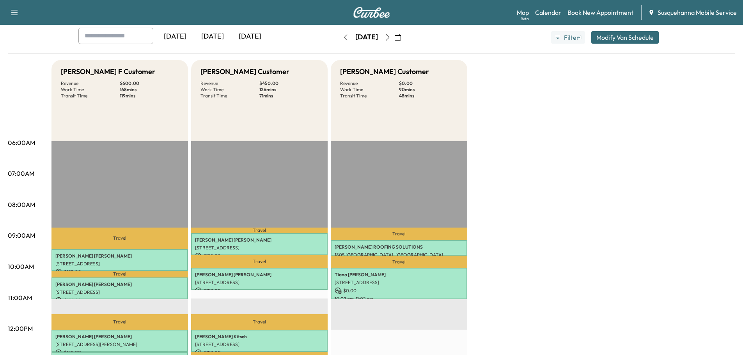
click at [391, 37] on icon "button" at bounding box center [388, 37] width 6 height 6
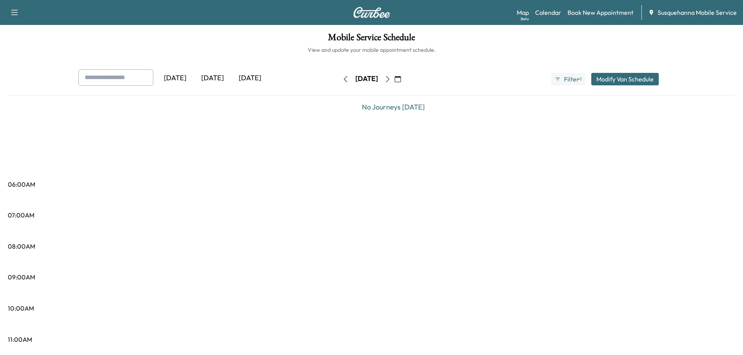
click at [391, 80] on icon "button" at bounding box center [388, 79] width 6 height 6
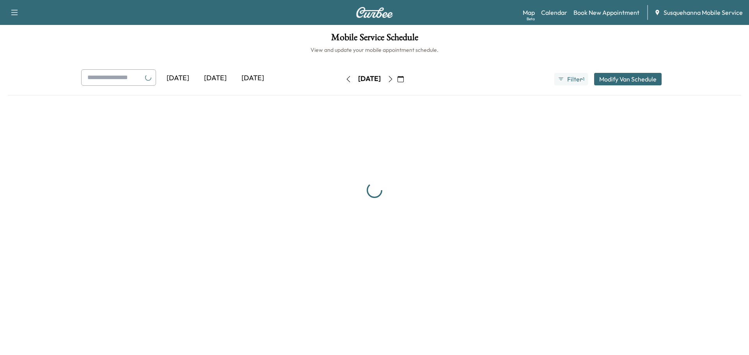
click at [394, 80] on icon "button" at bounding box center [390, 79] width 6 height 6
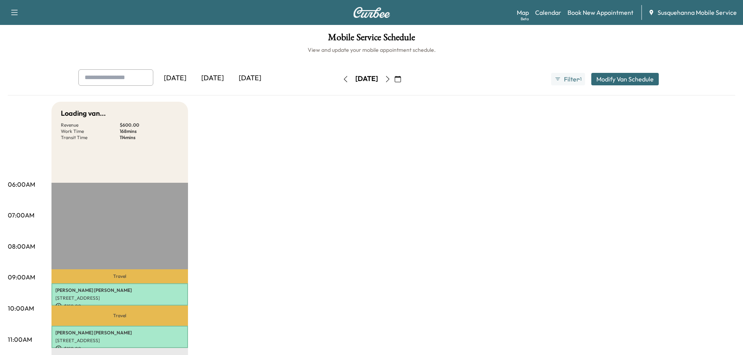
click at [391, 80] on icon "button" at bounding box center [388, 79] width 6 height 6
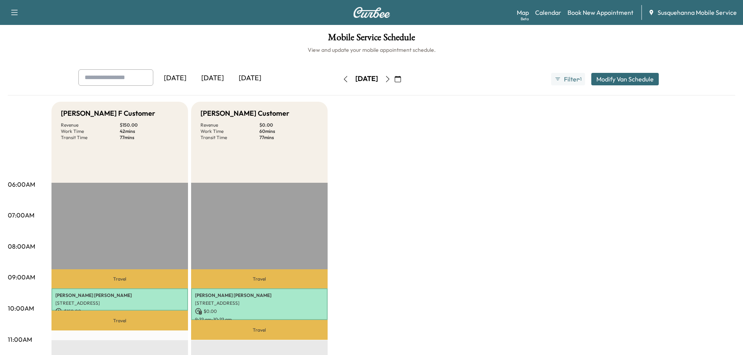
click at [391, 80] on icon "button" at bounding box center [388, 79] width 6 height 6
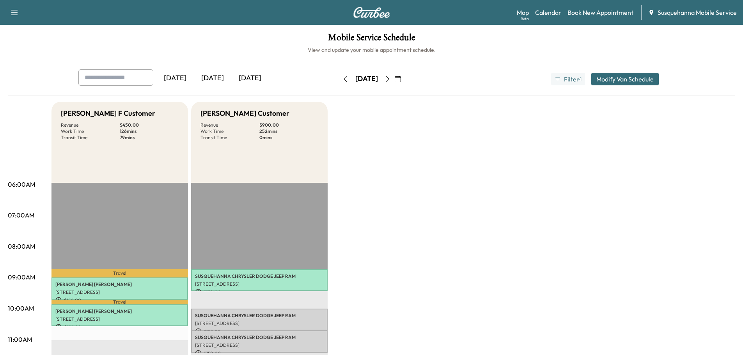
click at [401, 80] on icon "button" at bounding box center [398, 79] width 6 height 6
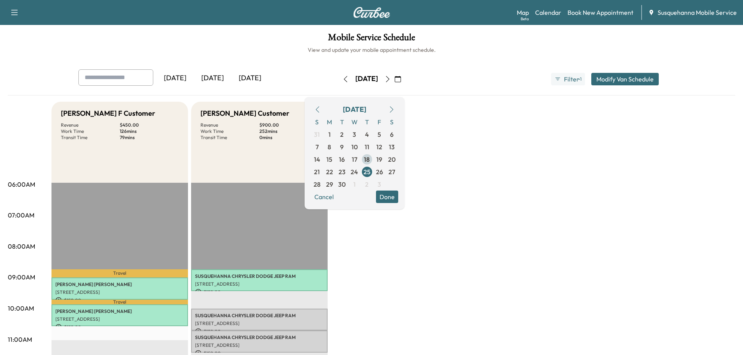
click at [370, 160] on span "18" at bounding box center [367, 159] width 6 height 9
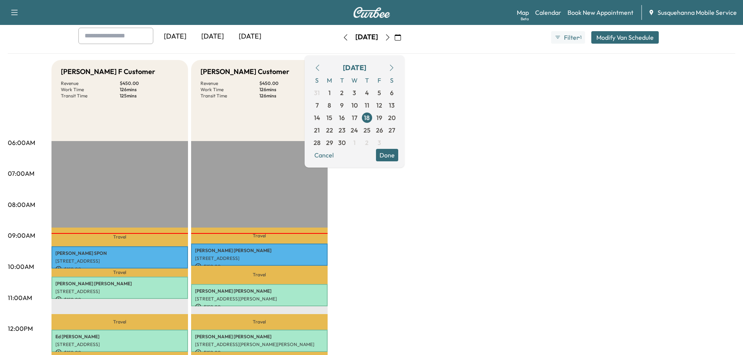
scroll to position [83, 0]
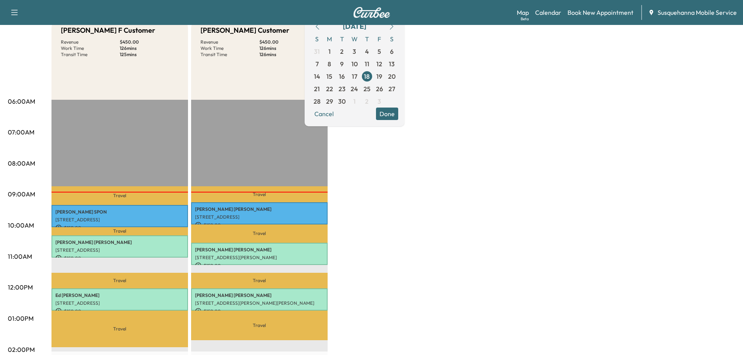
click at [398, 117] on button "Done" at bounding box center [387, 114] width 22 height 12
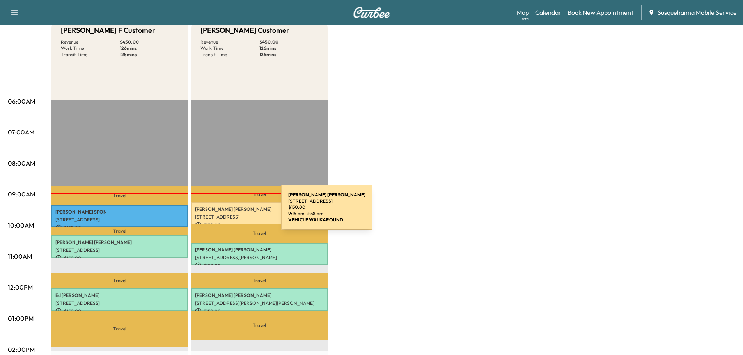
click at [223, 212] on div "[PERSON_NAME] [STREET_ADDRESS][PERSON_NAME] $ 150.00 9:16 am - 9:58 am" at bounding box center [259, 213] width 137 height 22
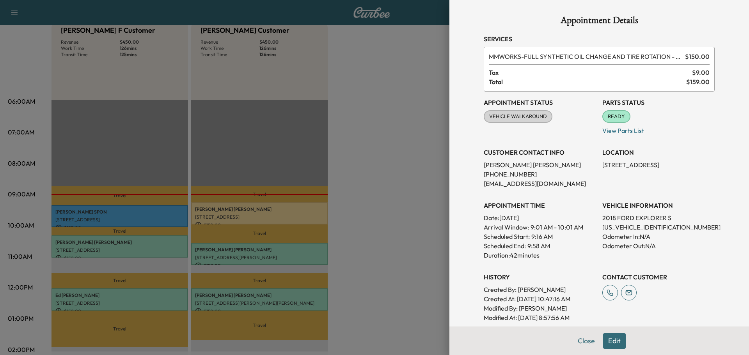
click at [577, 340] on button "Close" at bounding box center [586, 341] width 27 height 16
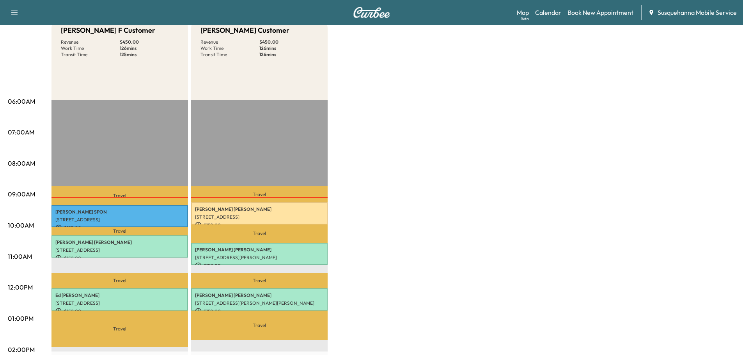
click at [287, 222] on p "$ 150.00" at bounding box center [259, 225] width 129 height 7
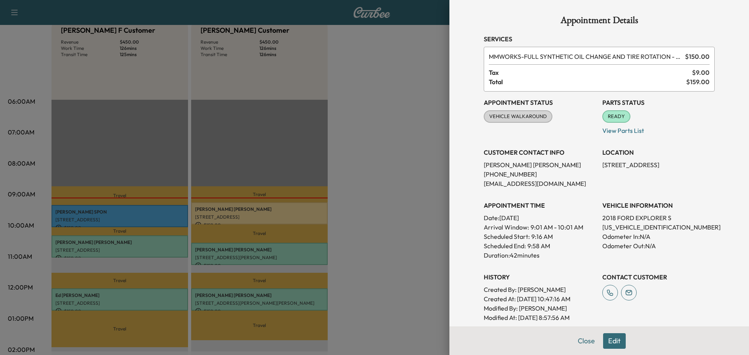
drag, startPoint x: 586, startPoint y: 346, endPoint x: 587, endPoint y: 339, distance: 6.3
click at [587, 343] on button "Close" at bounding box center [586, 341] width 27 height 16
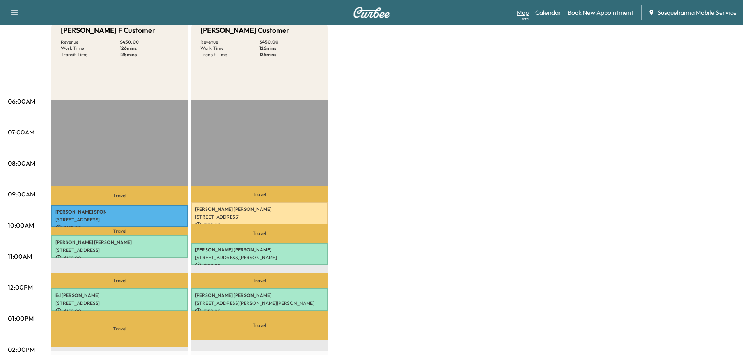
click at [525, 11] on link "Map Beta" at bounding box center [523, 12] width 12 height 9
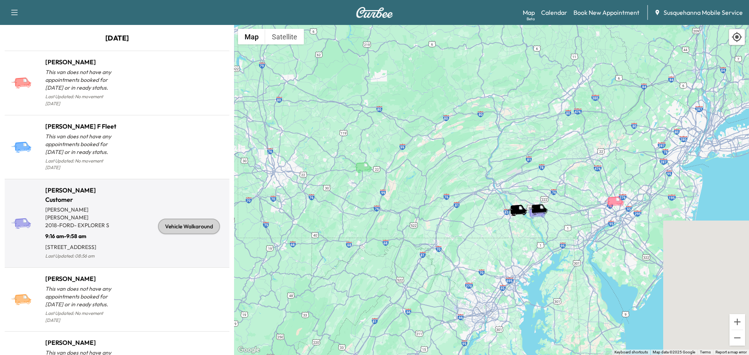
click at [185, 221] on div "Vehicle Walkaround" at bounding box center [189, 227] width 62 height 16
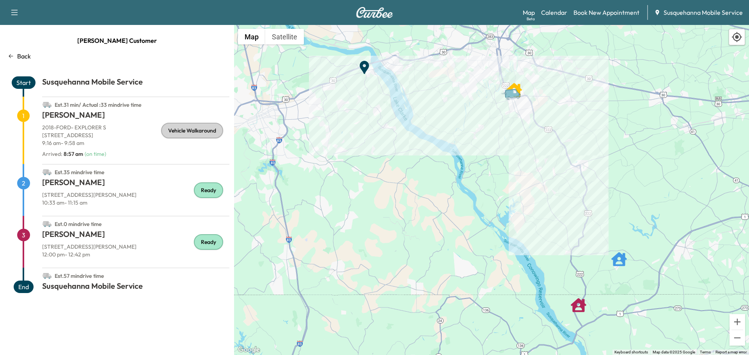
click at [22, 53] on p "Back" at bounding box center [24, 55] width 14 height 9
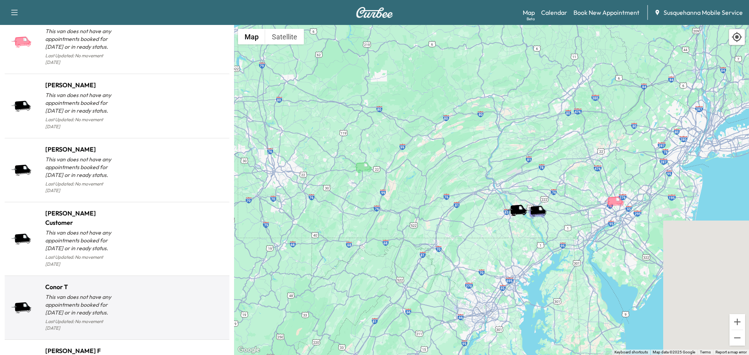
scroll to position [760, 0]
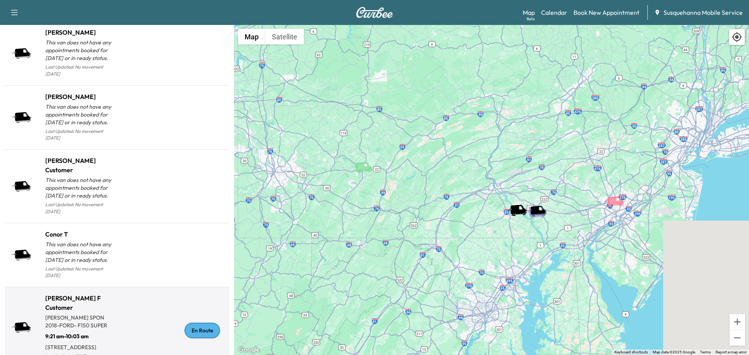
click at [204, 323] on div "En Route" at bounding box center [201, 331] width 35 height 16
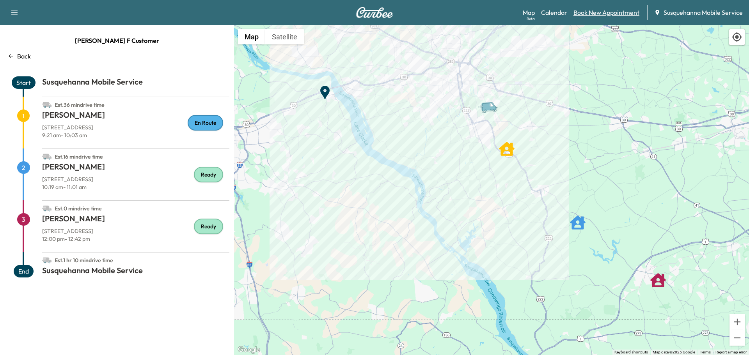
click at [607, 9] on link "Book New Appointment" at bounding box center [606, 12] width 66 height 9
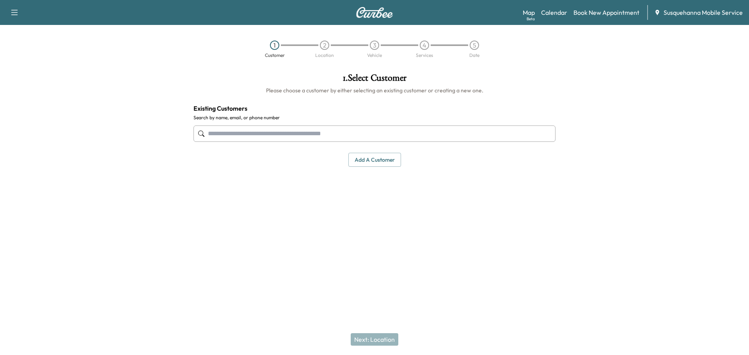
click at [337, 122] on div at bounding box center [374, 134] width 362 height 26
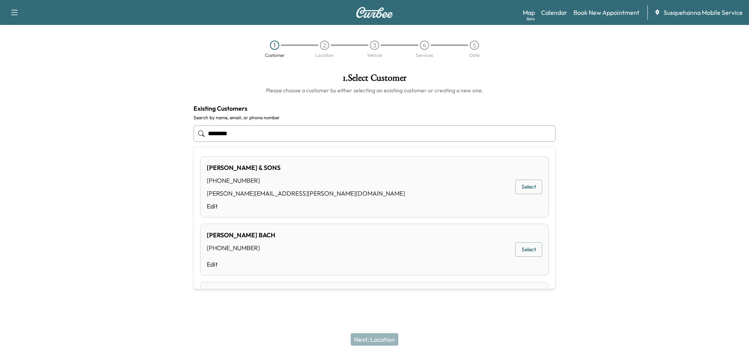
click at [307, 129] on input "********" at bounding box center [374, 134] width 362 height 16
type input "*"
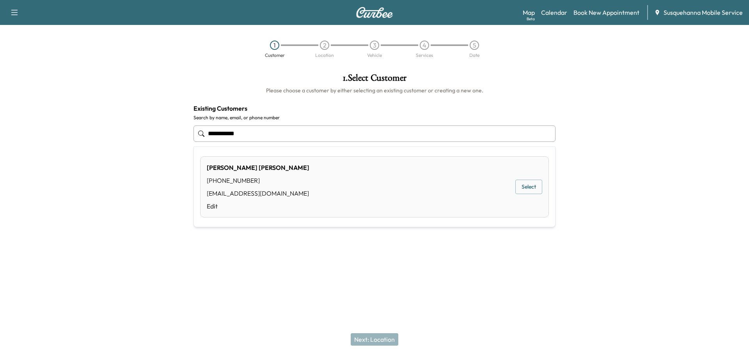
type input "**********"
drag, startPoint x: 462, startPoint y: 303, endPoint x: 497, endPoint y: 245, distance: 67.8
click at [497, 245] on div "Support Log Out Map Beta Calendar Book New Appointment Susquehanna Mobile Servi…" at bounding box center [374, 177] width 749 height 355
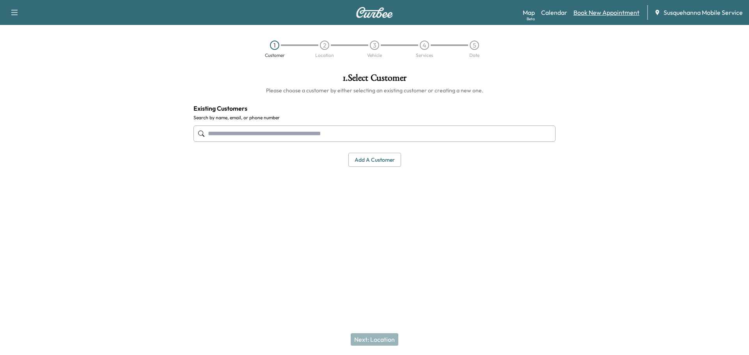
click at [598, 10] on link "Book New Appointment" at bounding box center [606, 12] width 66 height 9
click at [596, 15] on link "Book New Appointment" at bounding box center [606, 12] width 66 height 9
click at [378, 163] on button "Add a customer" at bounding box center [374, 160] width 53 height 14
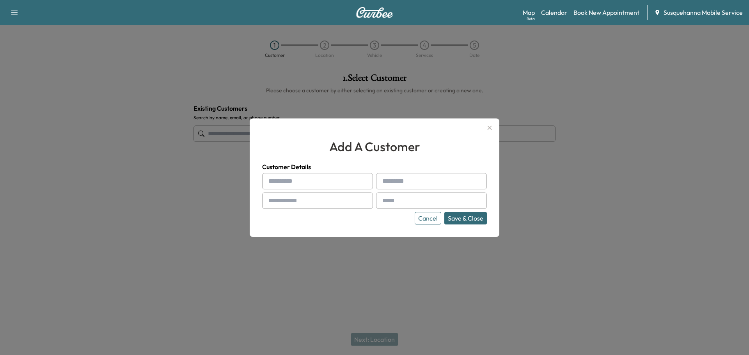
click at [318, 184] on input "text" at bounding box center [317, 181] width 111 height 16
type input "***"
click at [420, 181] on input "text" at bounding box center [431, 181] width 111 height 16
type input "****"
click at [302, 207] on input "text" at bounding box center [317, 201] width 111 height 16
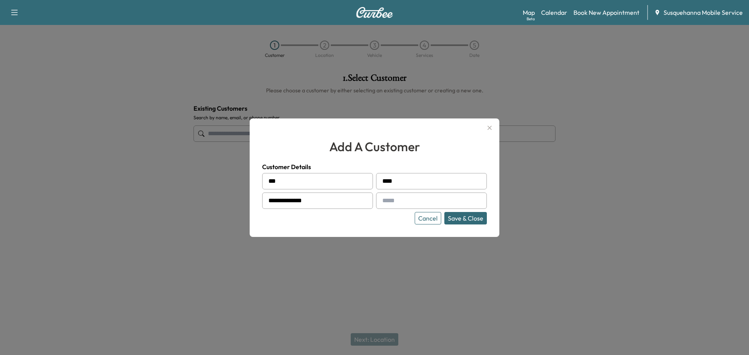
type input "**********"
click at [393, 206] on input "text" at bounding box center [431, 201] width 111 height 16
paste input "**********"
type input "**********"
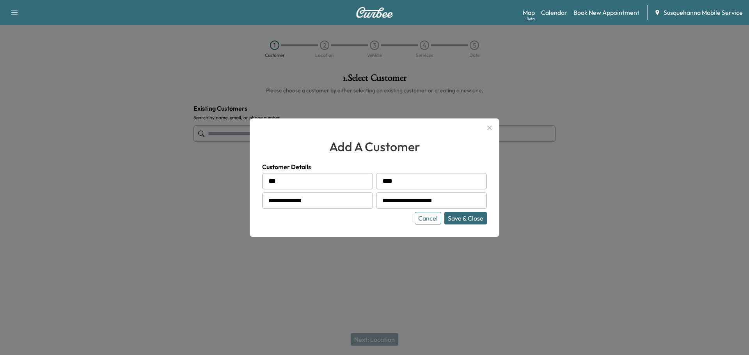
click at [481, 216] on button "Save & Close" at bounding box center [465, 218] width 43 height 12
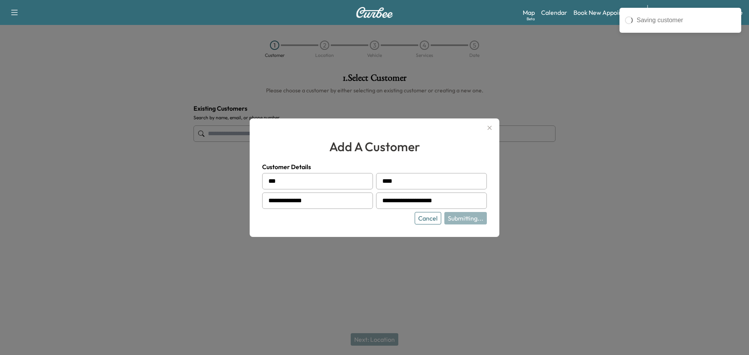
type input "********"
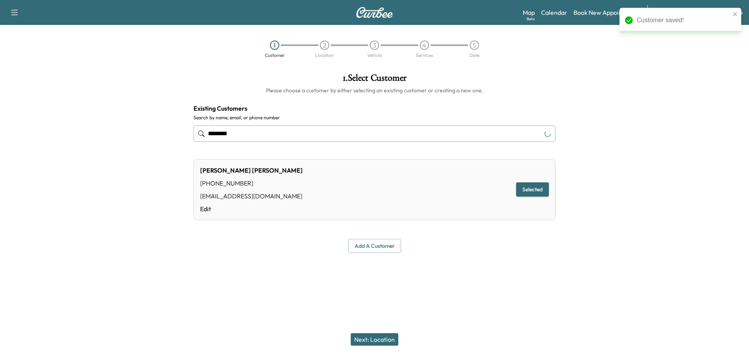
click at [377, 342] on button "Next: Location" at bounding box center [375, 339] width 48 height 12
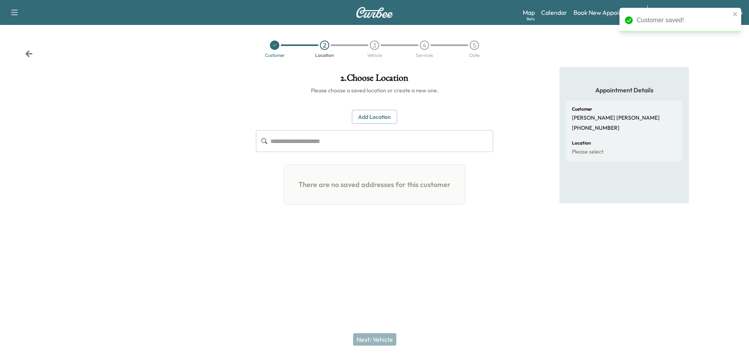
click at [360, 149] on input "text" at bounding box center [381, 141] width 223 height 22
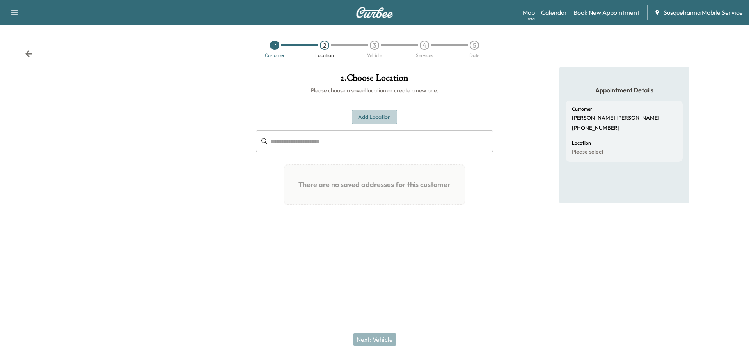
click at [383, 115] on button "Add Location" at bounding box center [374, 117] width 45 height 14
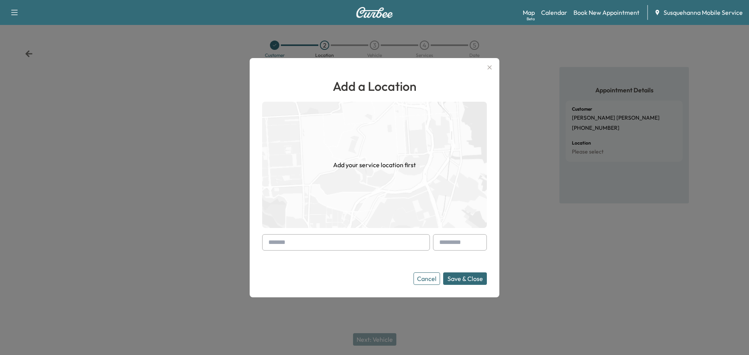
click at [361, 247] on input "text" at bounding box center [346, 242] width 168 height 16
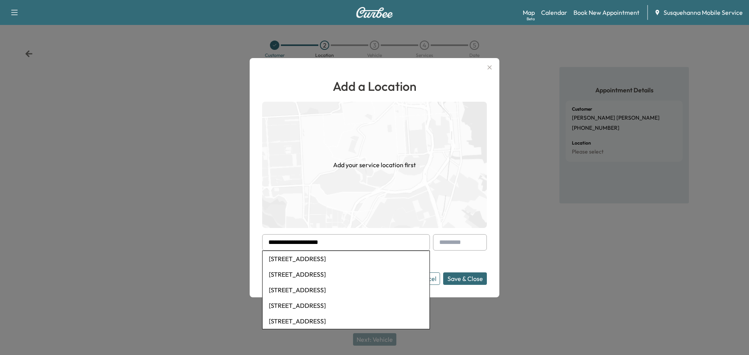
click at [356, 320] on li "[STREET_ADDRESS]" at bounding box center [346, 322] width 167 height 16
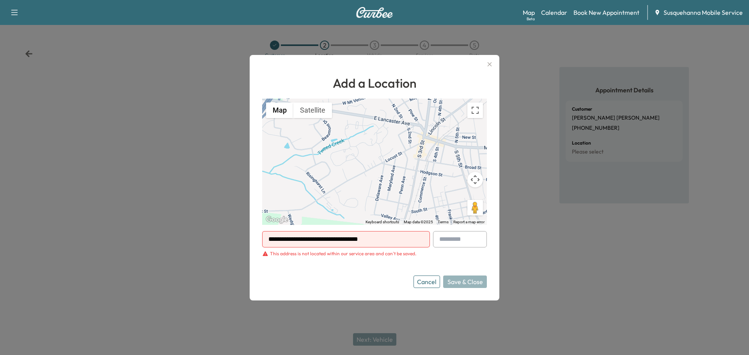
click at [401, 239] on input "**********" at bounding box center [346, 239] width 168 height 16
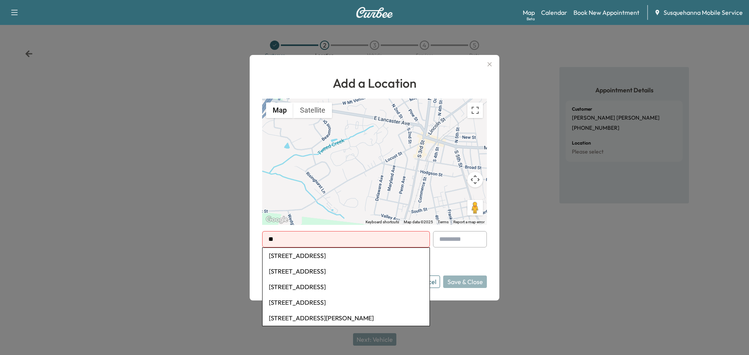
type input "*"
click at [328, 257] on li "[STREET_ADDRESS]" at bounding box center [346, 256] width 167 height 16
type input "**********"
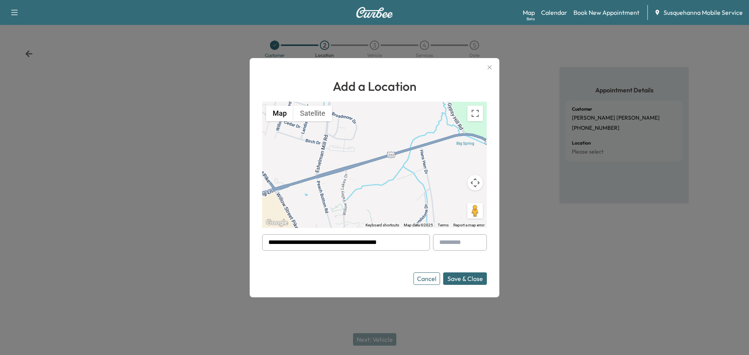
click at [458, 278] on button "Save & Close" at bounding box center [465, 279] width 44 height 12
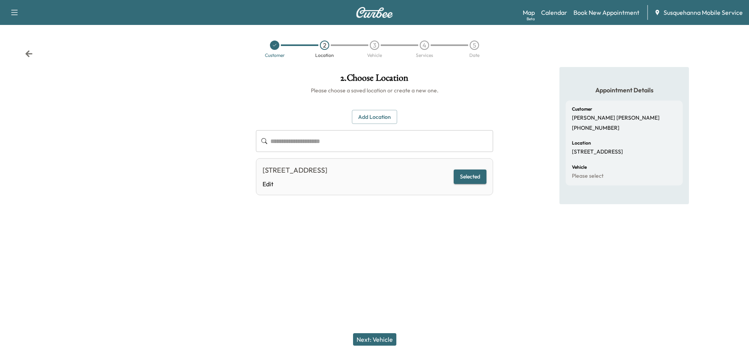
click at [384, 339] on button "Next: Vehicle" at bounding box center [374, 339] width 43 height 12
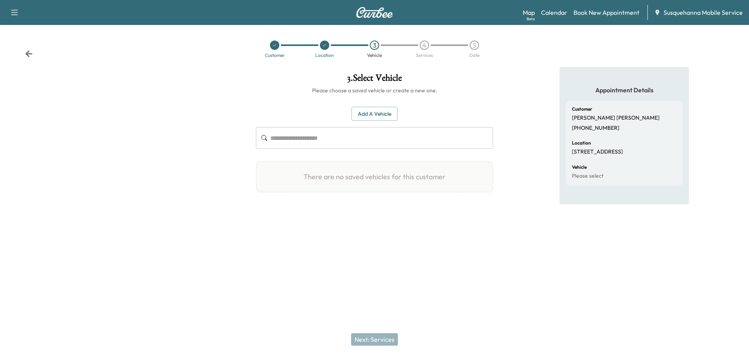
click at [377, 112] on button "Add a Vehicle" at bounding box center [374, 114] width 46 height 14
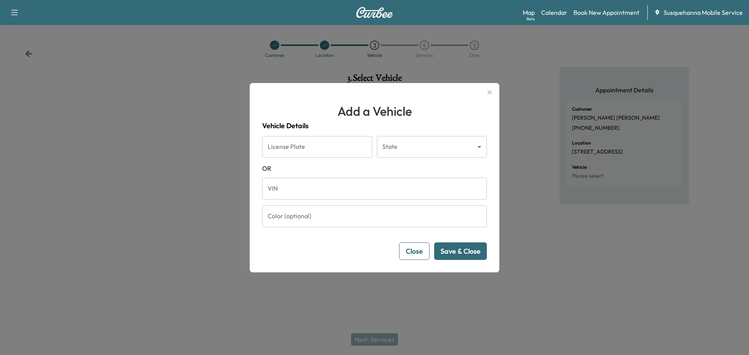
click at [303, 181] on input "VIN" at bounding box center [374, 189] width 225 height 22
paste input "**********"
type input "**********"
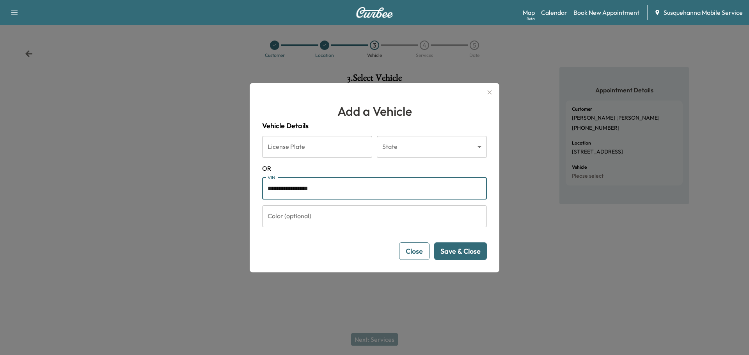
click at [462, 255] on button "Save & Close" at bounding box center [460, 252] width 53 height 18
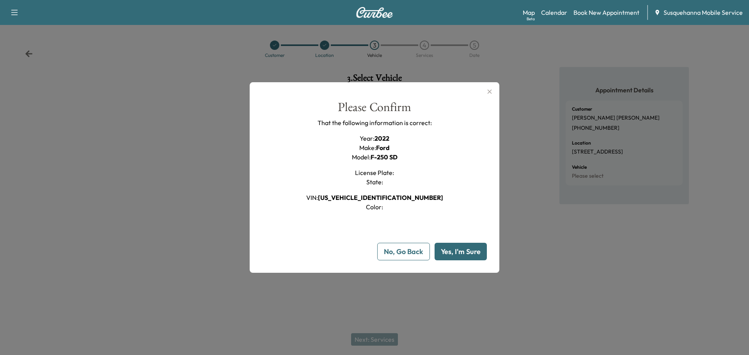
click at [462, 255] on button "Yes, I'm Sure" at bounding box center [461, 252] width 52 height 18
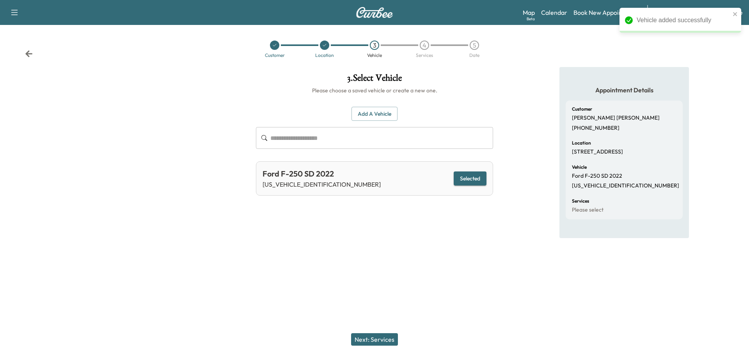
click at [369, 341] on button "Next: Services" at bounding box center [374, 339] width 47 height 12
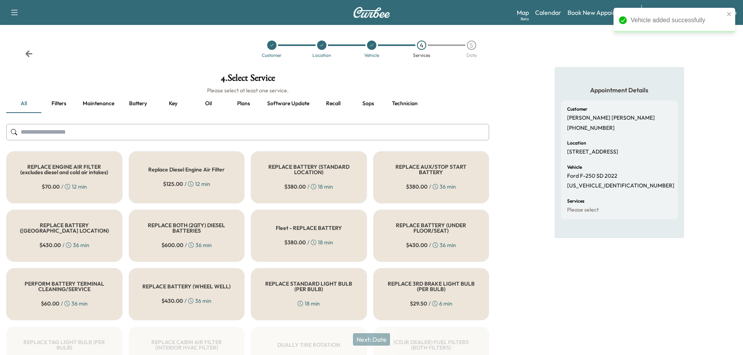
click at [246, 138] on input "text" at bounding box center [247, 132] width 483 height 16
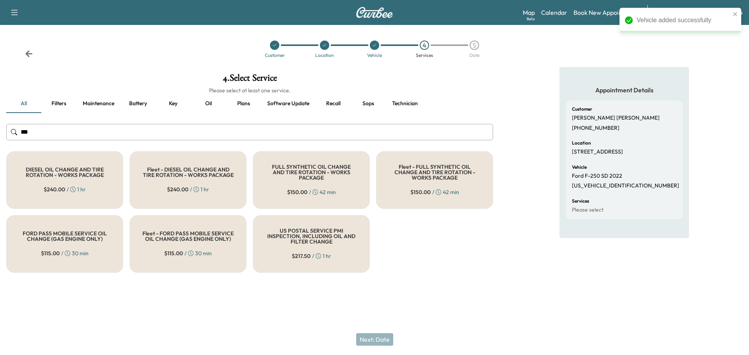
type input "***"
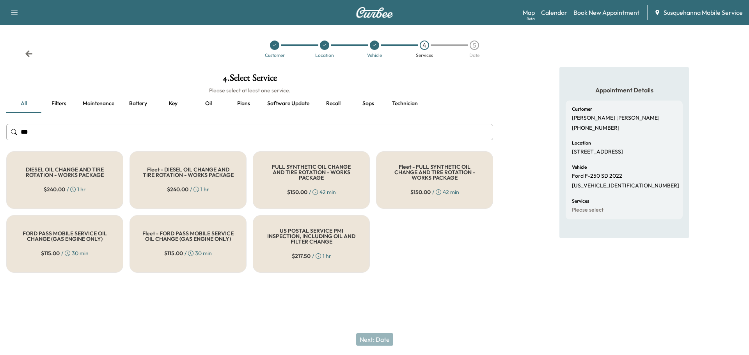
click at [286, 177] on h5 "FULL SYNTHETIC OIL CHANGE AND TIRE ROTATION - WORKS PACKAGE" at bounding box center [311, 172] width 91 height 16
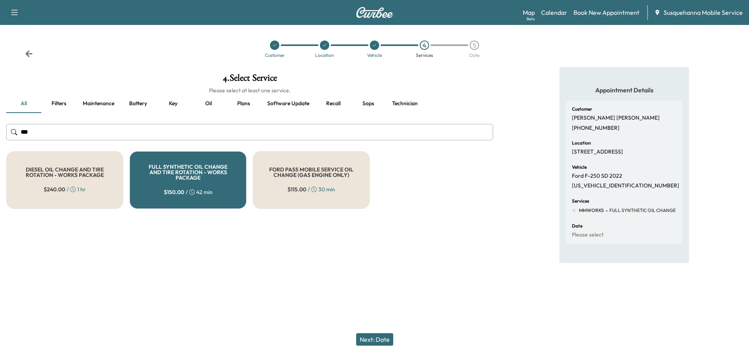
click at [384, 338] on button "Next: Date" at bounding box center [374, 339] width 37 height 12
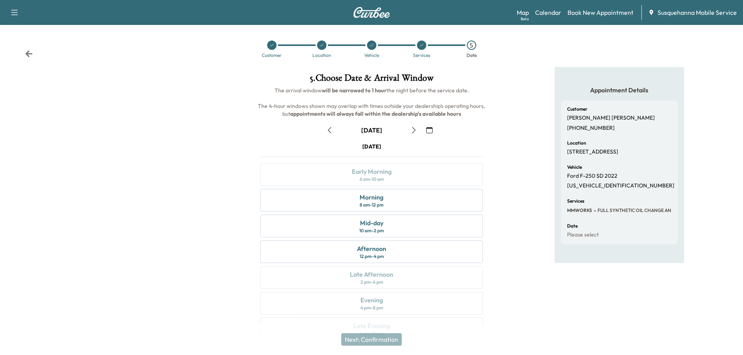
click at [431, 128] on icon "button" at bounding box center [429, 130] width 6 height 6
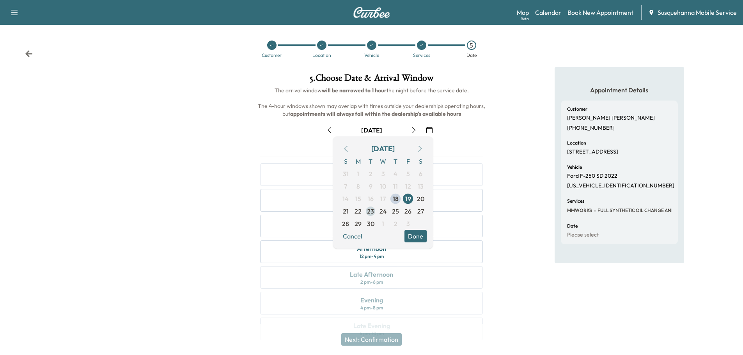
click at [372, 213] on span "23" at bounding box center [370, 211] width 7 height 9
click at [417, 239] on button "Done" at bounding box center [415, 236] width 22 height 12
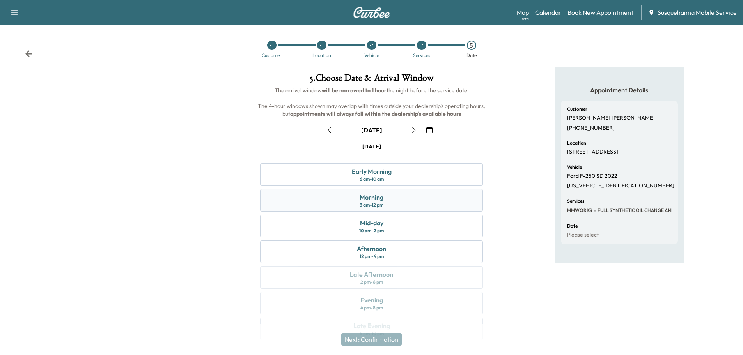
click at [420, 206] on div "Morning 8 am - 12 pm" at bounding box center [371, 200] width 223 height 23
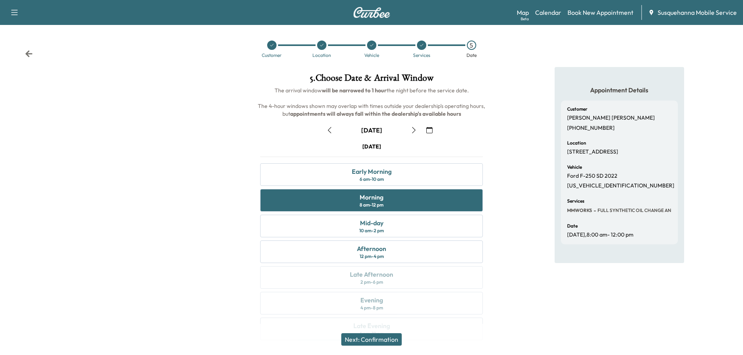
click at [388, 339] on button "Next: Confirmation" at bounding box center [371, 339] width 60 height 12
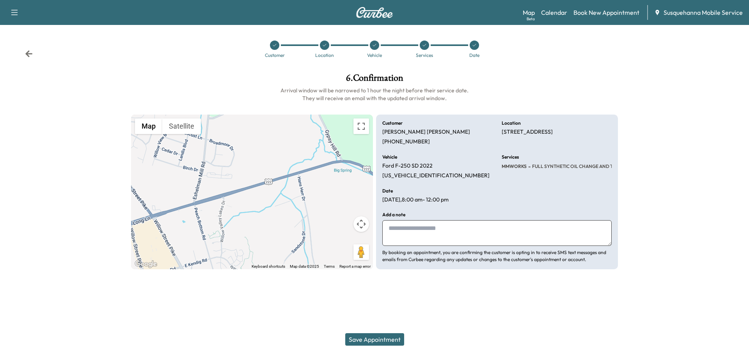
click at [456, 231] on textarea at bounding box center [496, 233] width 229 height 26
click at [492, 229] on textarea "**********" at bounding box center [496, 233] width 229 height 26
click at [536, 232] on textarea "**********" at bounding box center [496, 233] width 229 height 26
type textarea "**********"
drag, startPoint x: 500, startPoint y: 130, endPoint x: 516, endPoint y: 139, distance: 18.2
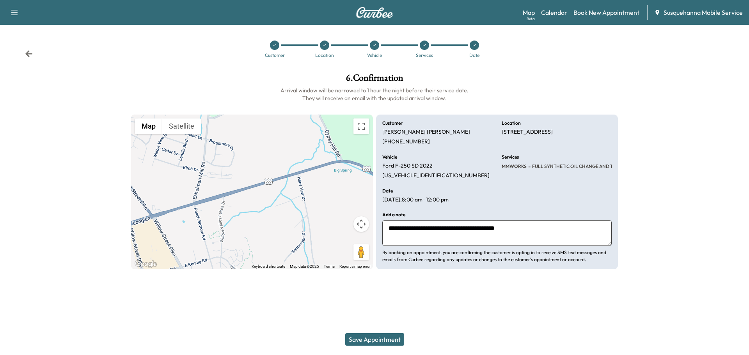
click at [516, 139] on div "**********" at bounding box center [497, 192] width 242 height 155
copy p "[STREET_ADDRESS]"
click at [370, 340] on button "Save Appointment" at bounding box center [374, 339] width 59 height 12
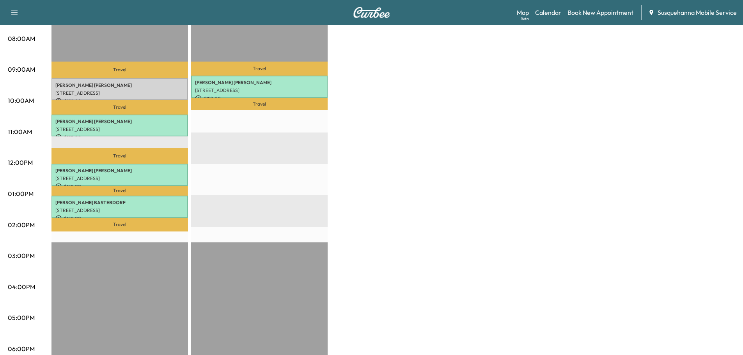
scroll to position [125, 0]
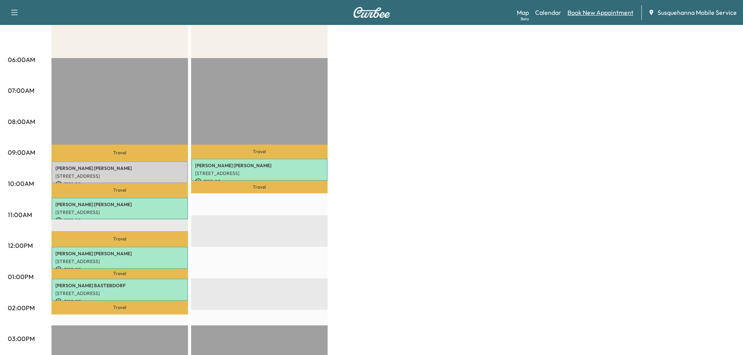
click at [596, 10] on link "Book New Appointment" at bounding box center [601, 12] width 66 height 9
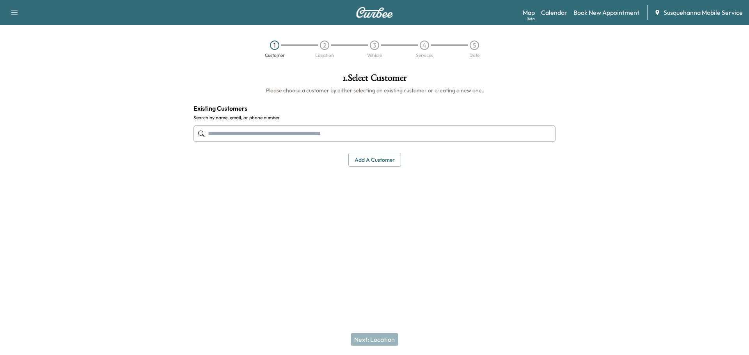
click at [370, 131] on input "text" at bounding box center [374, 134] width 362 height 16
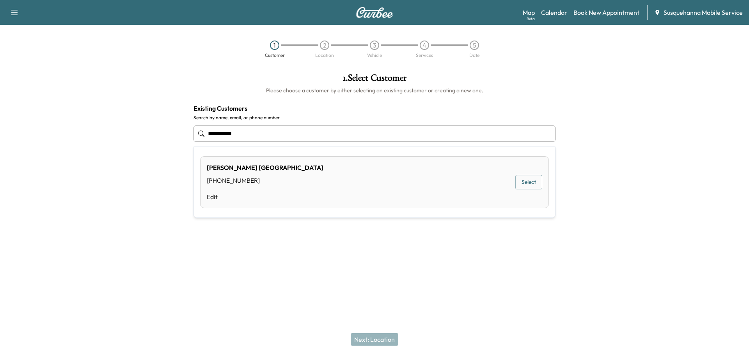
type input "**********"
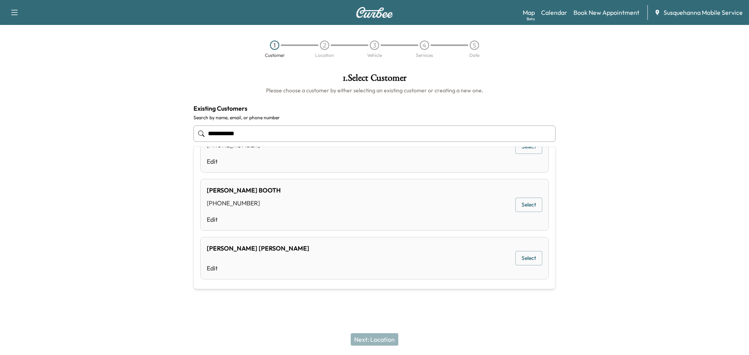
scroll to position [304, 0]
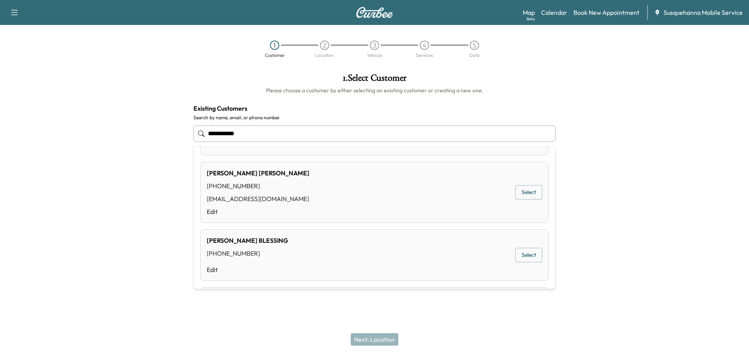
drag, startPoint x: 305, startPoint y: 138, endPoint x: 124, endPoint y: 132, distance: 180.7
click at [124, 132] on div "**********" at bounding box center [374, 156] width 749 height 178
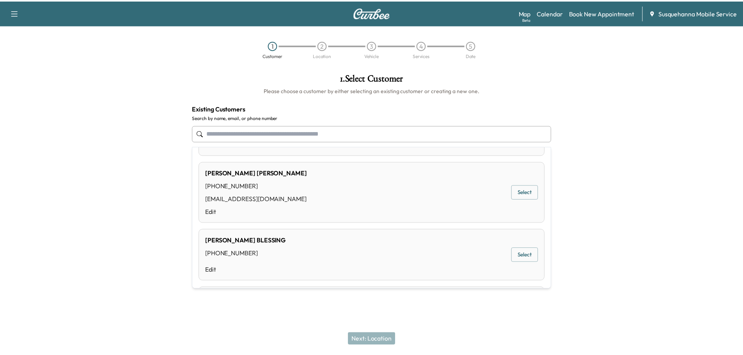
scroll to position [0, 0]
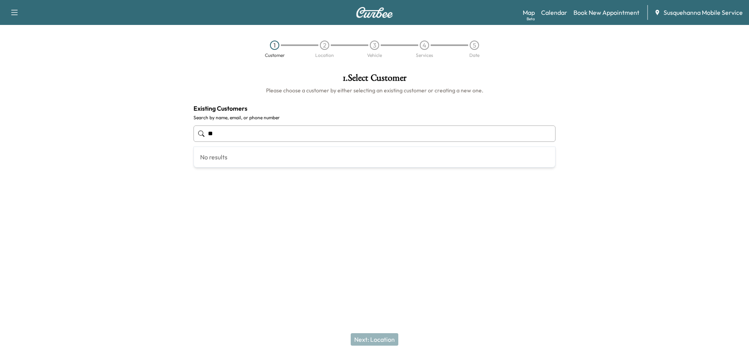
type input "*"
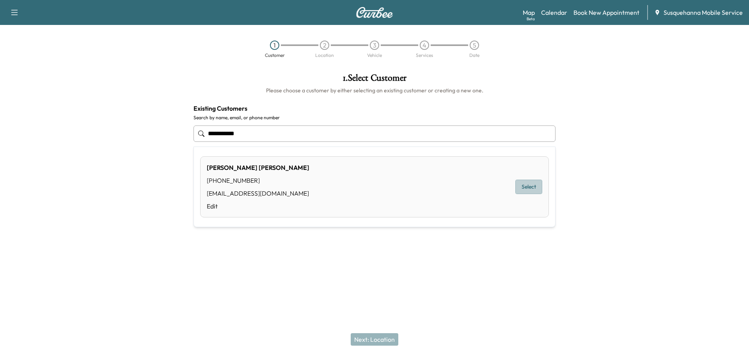
click at [531, 188] on button "Select" at bounding box center [528, 187] width 27 height 14
type input "**********"
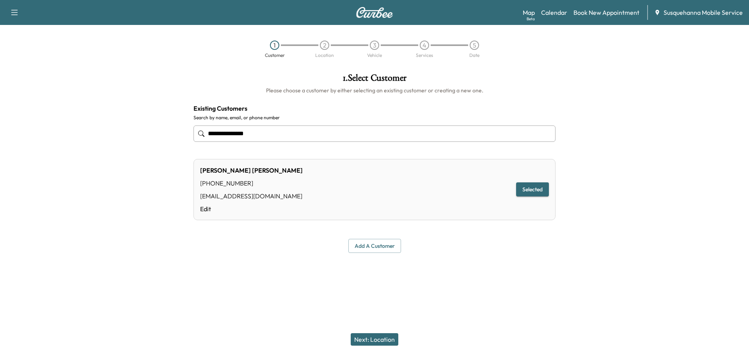
click at [385, 337] on button "Next: Location" at bounding box center [375, 339] width 48 height 12
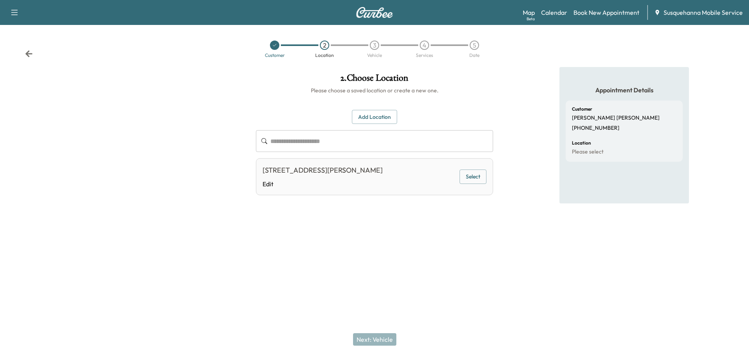
click at [476, 177] on button "Select" at bounding box center [472, 177] width 27 height 14
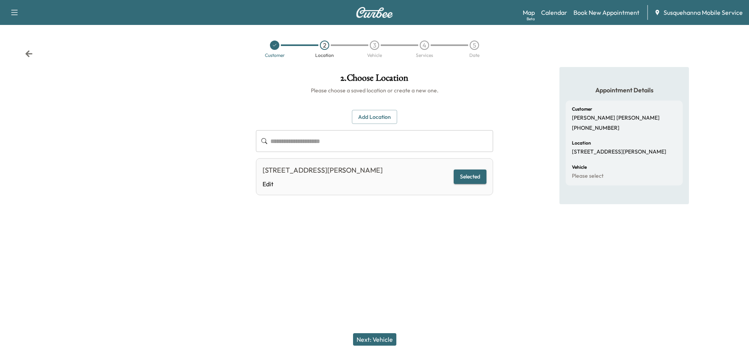
click at [392, 342] on button "Next: Vehicle" at bounding box center [374, 339] width 43 height 12
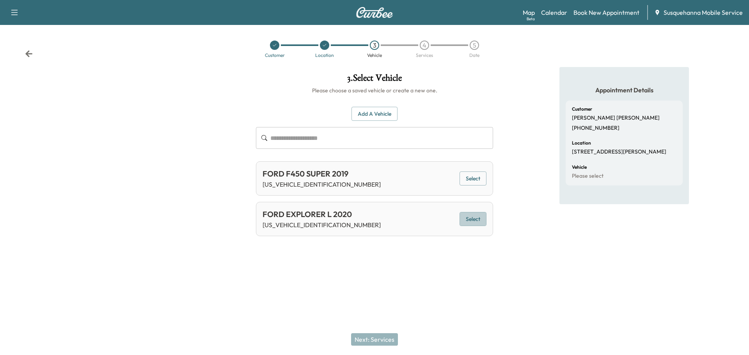
click at [477, 222] on button "Select" at bounding box center [472, 219] width 27 height 14
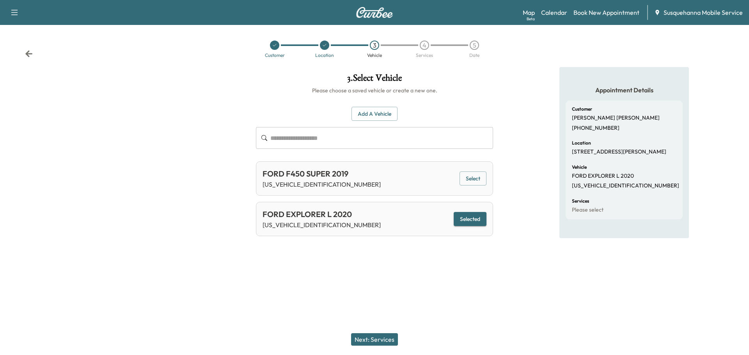
click at [384, 339] on button "Next: Services" at bounding box center [374, 339] width 47 height 12
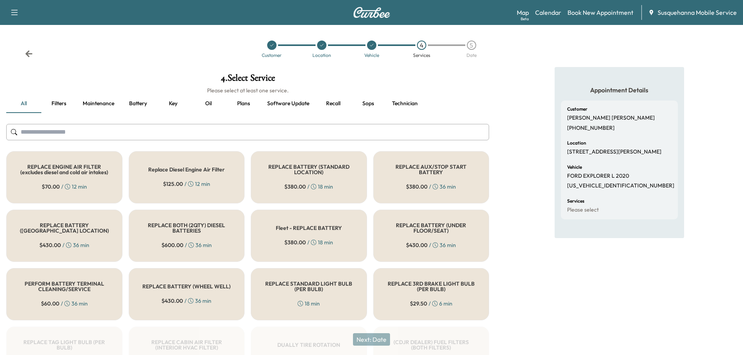
click at [300, 129] on input "text" at bounding box center [247, 132] width 483 height 16
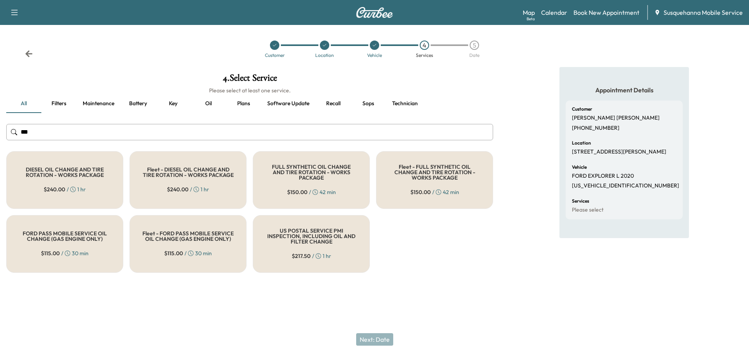
type input "***"
click at [310, 174] on h5 "FULL SYNTHETIC OIL CHANGE AND TIRE ROTATION - WORKS PACKAGE" at bounding box center [311, 172] width 91 height 16
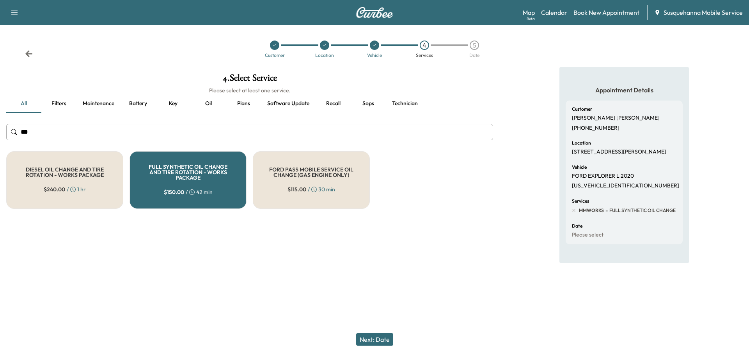
click at [380, 337] on button "Next: Date" at bounding box center [374, 339] width 37 height 12
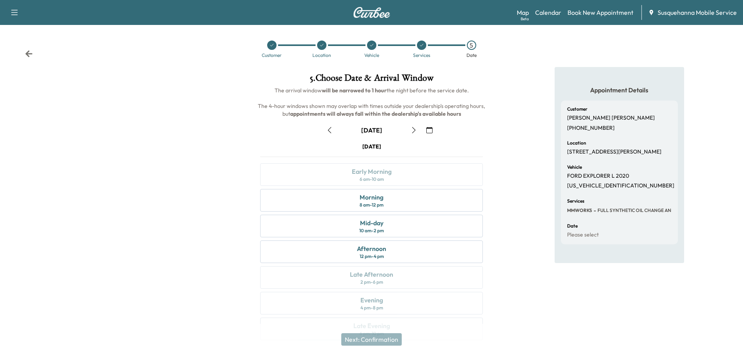
click at [429, 130] on icon "button" at bounding box center [429, 130] width 6 height 6
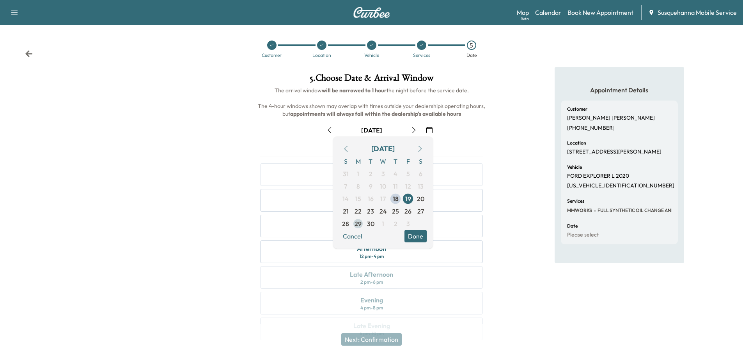
click at [357, 224] on span "29" at bounding box center [358, 223] width 7 height 9
click at [416, 236] on button "Done" at bounding box center [415, 236] width 22 height 12
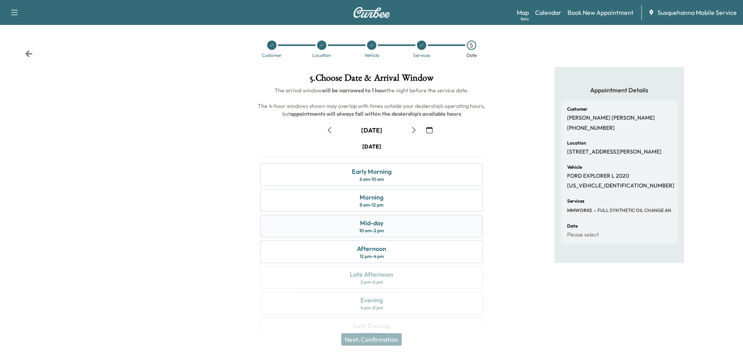
click at [416, 236] on div "Mid-day 10 am - 2 pm" at bounding box center [371, 226] width 223 height 23
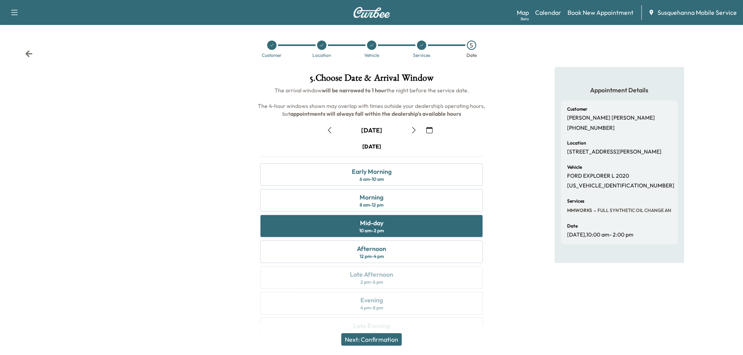
click at [388, 341] on button "Next: Confirmation" at bounding box center [371, 339] width 60 height 12
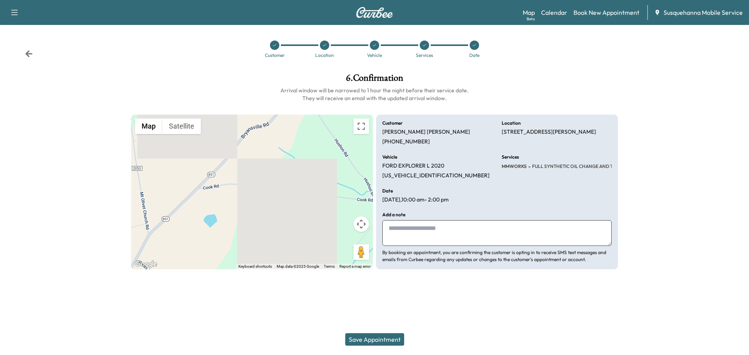
click at [438, 229] on textarea at bounding box center [496, 233] width 229 height 26
type textarea "**********"
click at [557, 11] on link "Calendar" at bounding box center [554, 12] width 26 height 9
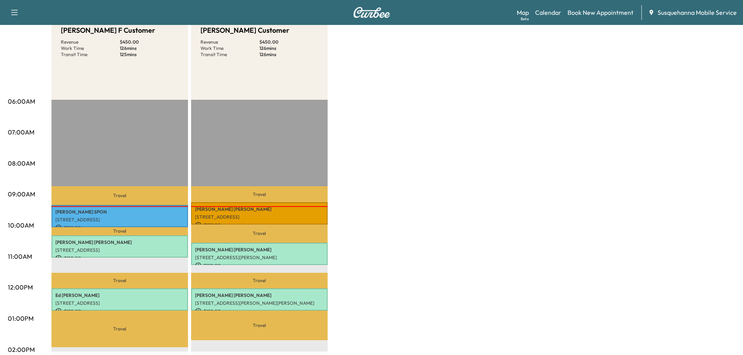
scroll to position [125, 0]
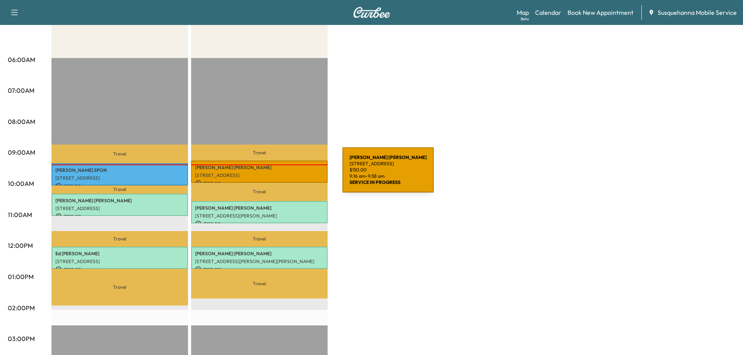
click at [284, 175] on p "[STREET_ADDRESS]" at bounding box center [259, 175] width 129 height 6
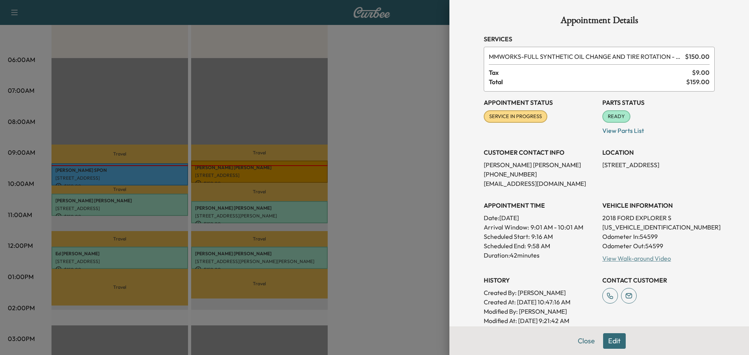
click at [640, 259] on link "View Walk-around Video" at bounding box center [636, 259] width 69 height 8
click at [584, 344] on button "Close" at bounding box center [586, 341] width 27 height 16
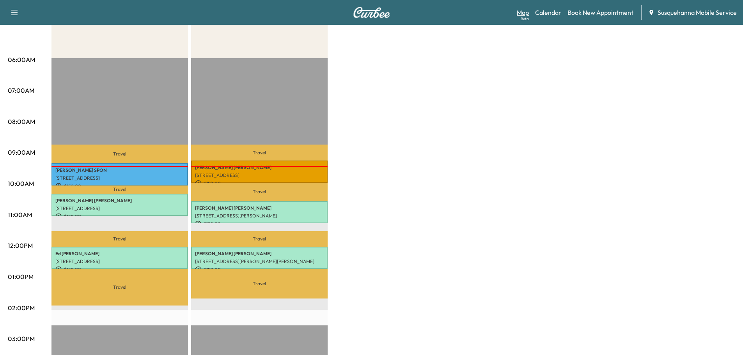
click at [522, 12] on link "Map Beta" at bounding box center [523, 12] width 12 height 9
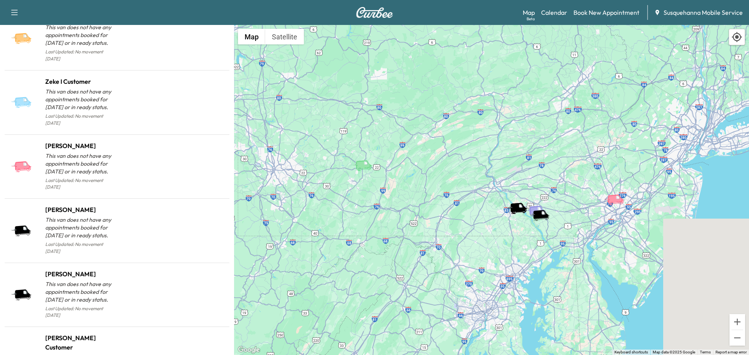
scroll to position [760, 0]
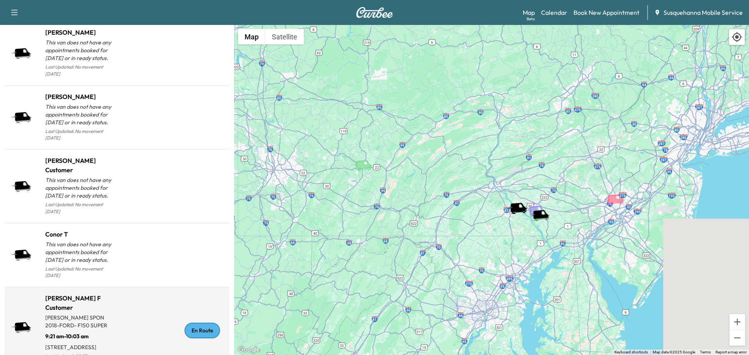
click at [209, 323] on div "En Route" at bounding box center [201, 331] width 35 height 16
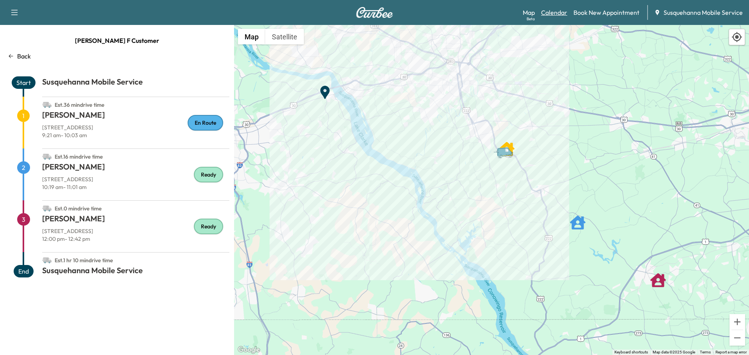
click at [554, 12] on link "Calendar" at bounding box center [554, 12] width 26 height 9
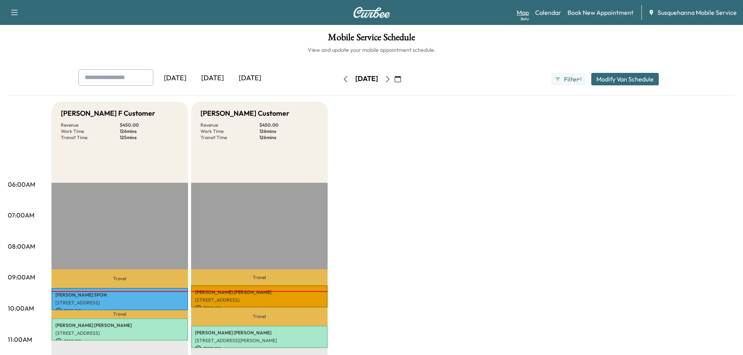
click at [524, 14] on link "Map Beta" at bounding box center [523, 12] width 12 height 9
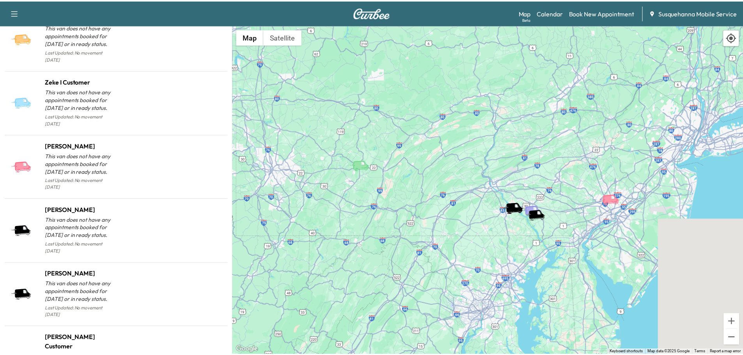
scroll to position [760, 0]
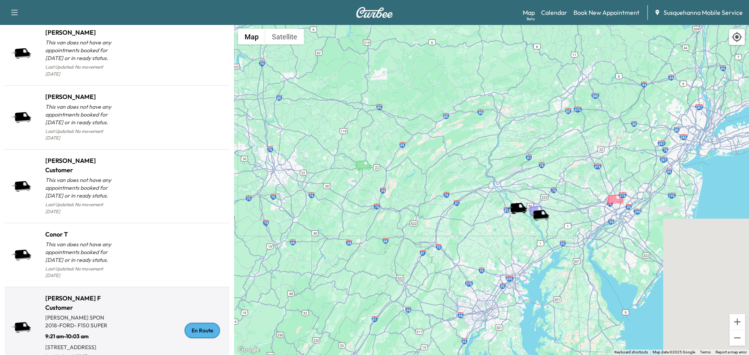
click at [186, 323] on div "En Route" at bounding box center [201, 331] width 35 height 16
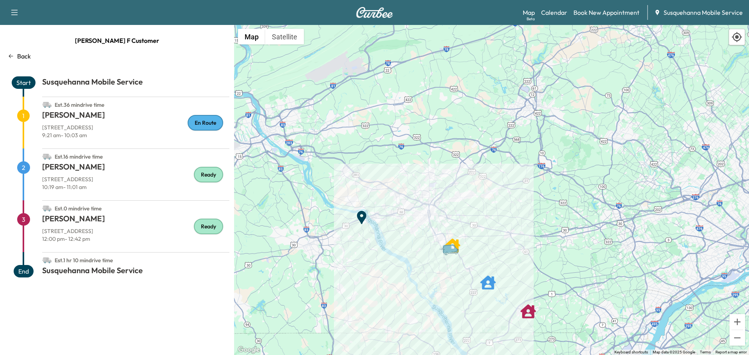
drag, startPoint x: 504, startPoint y: 250, endPoint x: 491, endPoint y: 149, distance: 101.9
click at [491, 149] on div "To activate drag with keyboard, press Alt + Enter. Once in keyboard drag state,…" at bounding box center [491, 190] width 515 height 330
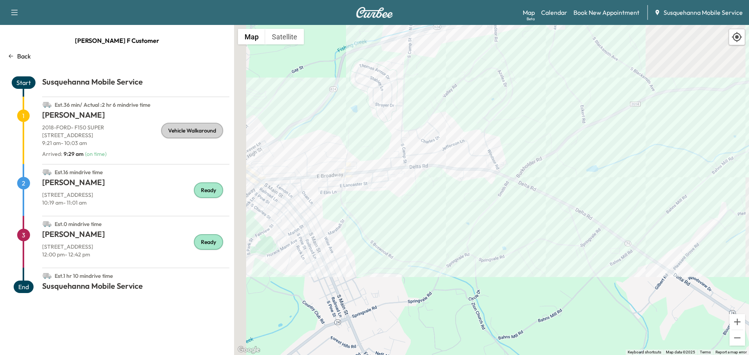
drag, startPoint x: 278, startPoint y: 241, endPoint x: 440, endPoint y: 243, distance: 162.3
click at [440, 243] on div "To activate drag with keyboard, press Alt + Enter. Once in keyboard drag state,…" at bounding box center [491, 190] width 515 height 330
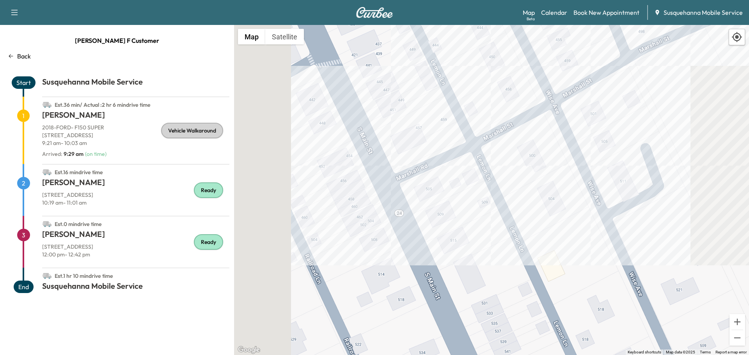
drag, startPoint x: 312, startPoint y: 238, endPoint x: 576, endPoint y: 266, distance: 265.2
click at [576, 266] on div "To activate drag with keyboard, press Alt + Enter. Once in keyboard drag state,…" at bounding box center [491, 190] width 515 height 330
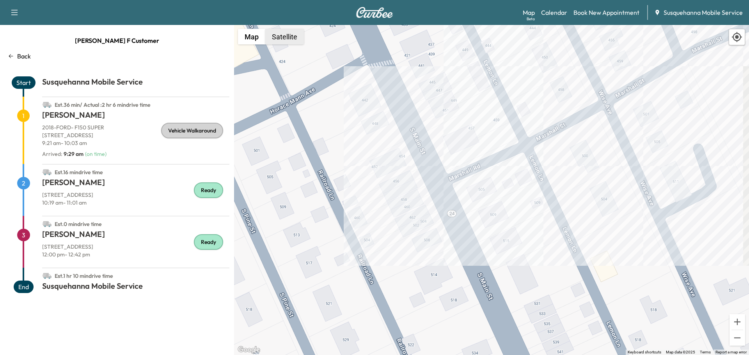
click at [282, 43] on button "Satellite" at bounding box center [284, 37] width 39 height 16
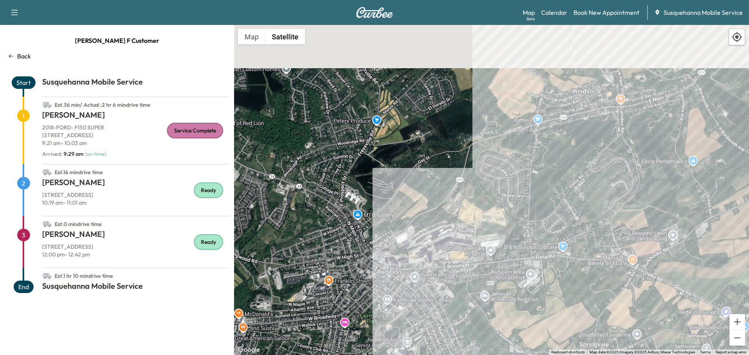
drag, startPoint x: 575, startPoint y: 86, endPoint x: 569, endPoint y: 241, distance: 155.3
click at [569, 241] on div "To activate drag with keyboard, press Alt + Enter. Once in keyboard drag state,…" at bounding box center [491, 190] width 515 height 330
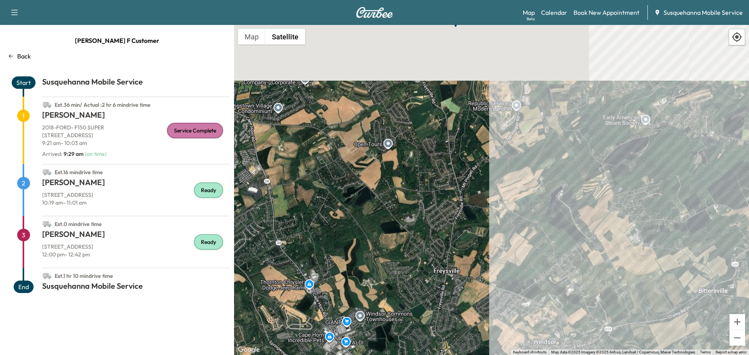
drag, startPoint x: 639, startPoint y: 159, endPoint x: 593, endPoint y: 302, distance: 150.1
click at [593, 302] on div "To activate drag with keyboard, press Alt + Enter. Once in keyboard drag state,…" at bounding box center [491, 190] width 515 height 330
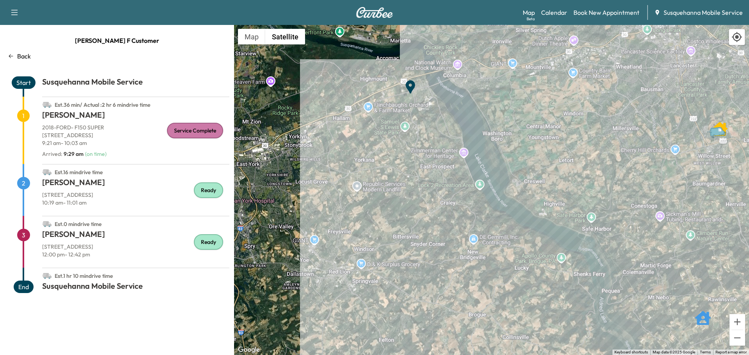
drag, startPoint x: 713, startPoint y: 190, endPoint x: 458, endPoint y: 189, distance: 255.1
click at [458, 189] on div "To activate drag with keyboard, press Alt + Enter. Once in keyboard drag state,…" at bounding box center [491, 190] width 515 height 330
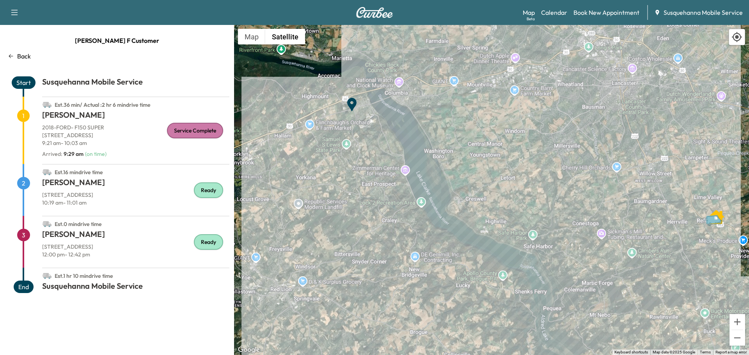
drag, startPoint x: 623, startPoint y: 183, endPoint x: 553, endPoint y: 201, distance: 72.5
click at [553, 201] on div "To activate drag with keyboard, press Alt + Enter. Once in keyboard drag state,…" at bounding box center [491, 190] width 515 height 330
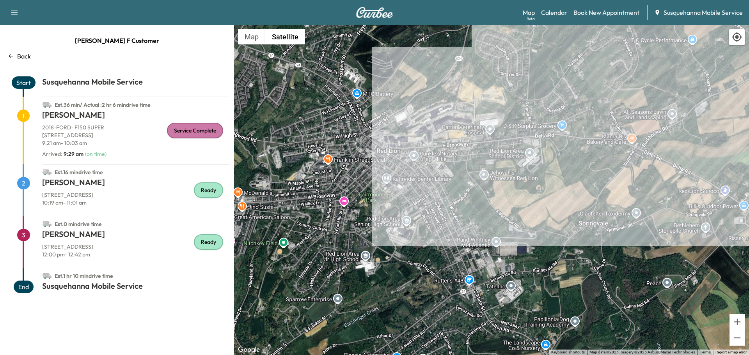
drag, startPoint x: 402, startPoint y: 209, endPoint x: 470, endPoint y: 222, distance: 69.8
click at [470, 222] on div "To activate drag with keyboard, press Alt + Enter. Once in keyboard drag state,…" at bounding box center [491, 190] width 515 height 330
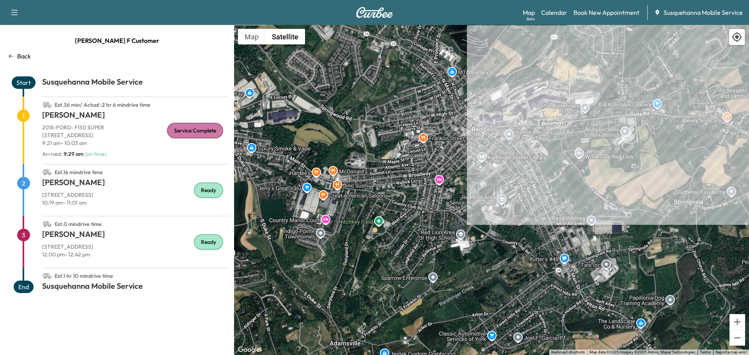
drag, startPoint x: 661, startPoint y: 113, endPoint x: 529, endPoint y: 218, distance: 169.4
click at [529, 218] on div "To activate drag with keyboard, press Alt + Enter. Once in keyboard drag state,…" at bounding box center [491, 190] width 515 height 330
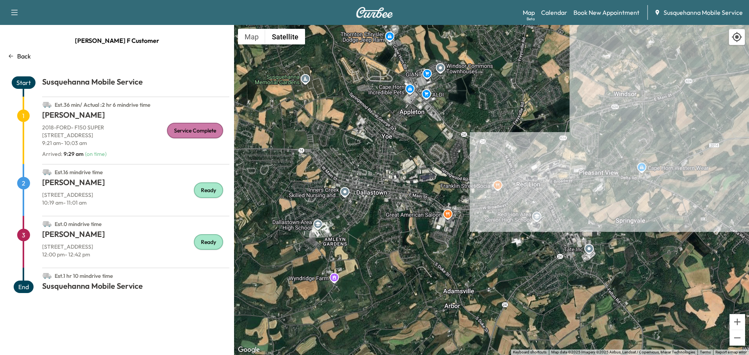
drag, startPoint x: 647, startPoint y: 113, endPoint x: 475, endPoint y: 225, distance: 205.3
click at [475, 225] on div "To activate drag with keyboard, press Alt + Enter. Once in keyboard drag state,…" at bounding box center [491, 190] width 515 height 330
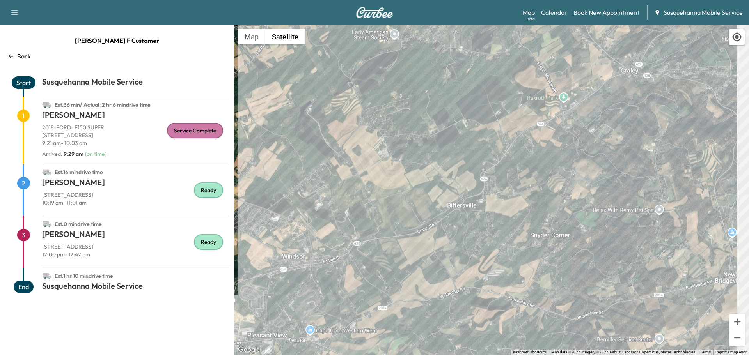
drag, startPoint x: 599, startPoint y: 193, endPoint x: 395, endPoint y: 290, distance: 225.8
click at [395, 290] on div "To activate drag with keyboard, press Alt + Enter. Once in keyboard drag state,…" at bounding box center [491, 190] width 515 height 330
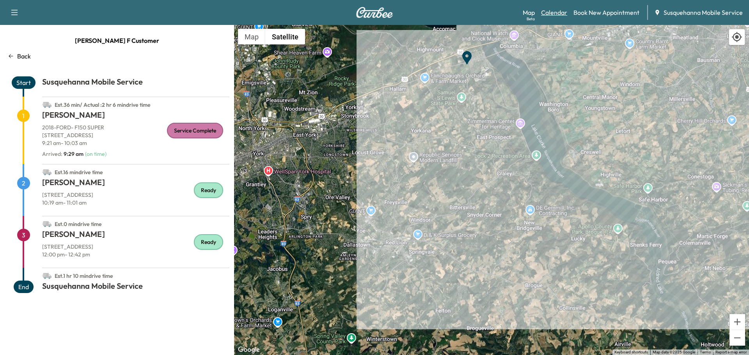
click at [555, 14] on link "Calendar" at bounding box center [554, 12] width 26 height 9
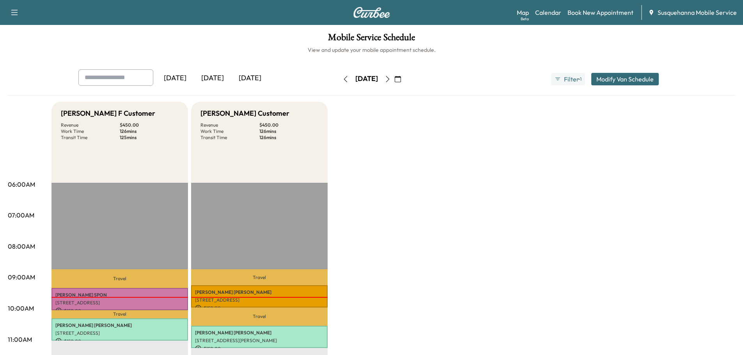
click at [149, 297] on div at bounding box center [119, 297] width 137 height 1
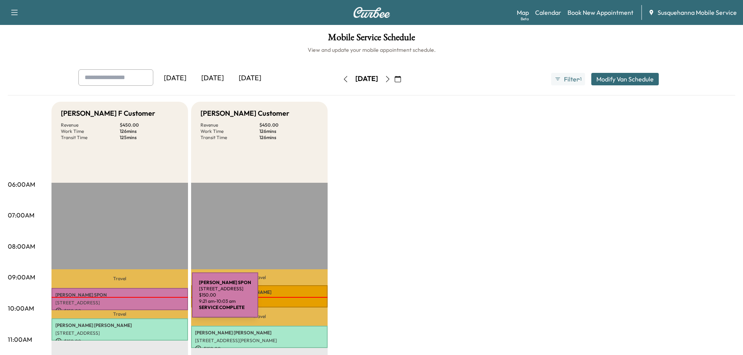
click at [133, 300] on p "[STREET_ADDRESS]" at bounding box center [119, 303] width 129 height 6
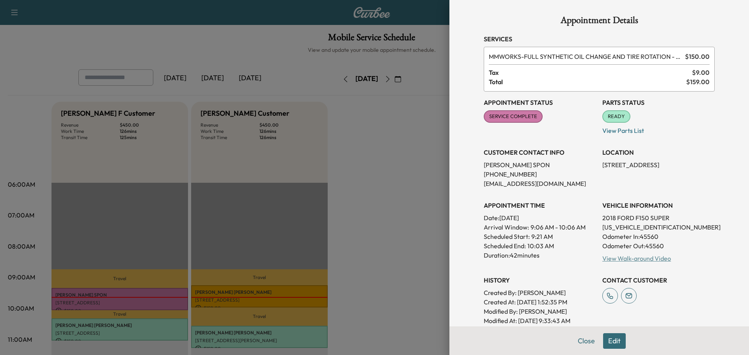
click at [639, 257] on link "View Walk-around Video" at bounding box center [636, 259] width 69 height 8
click at [581, 342] on button "Close" at bounding box center [586, 341] width 27 height 16
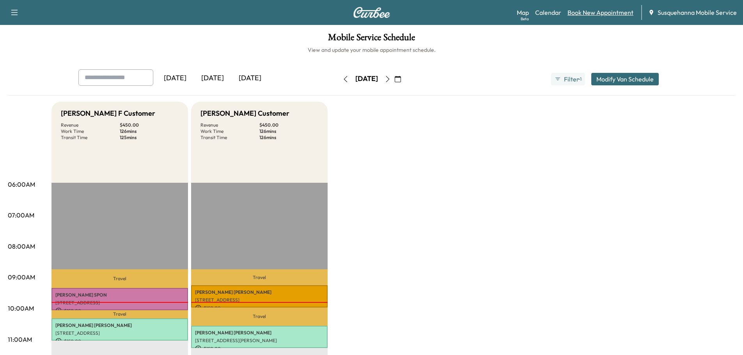
click at [591, 11] on link "Book New Appointment" at bounding box center [601, 12] width 66 height 9
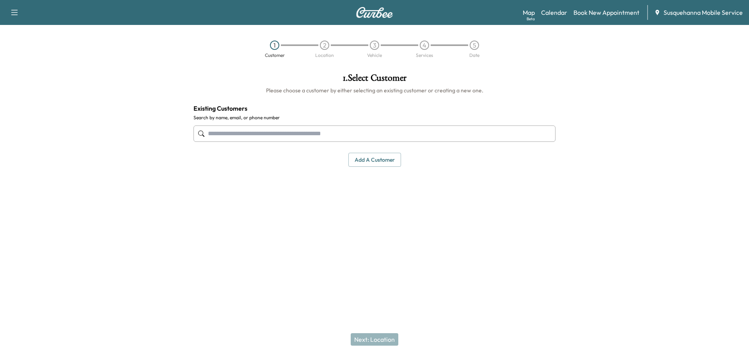
click at [288, 133] on input "text" at bounding box center [374, 134] width 362 height 16
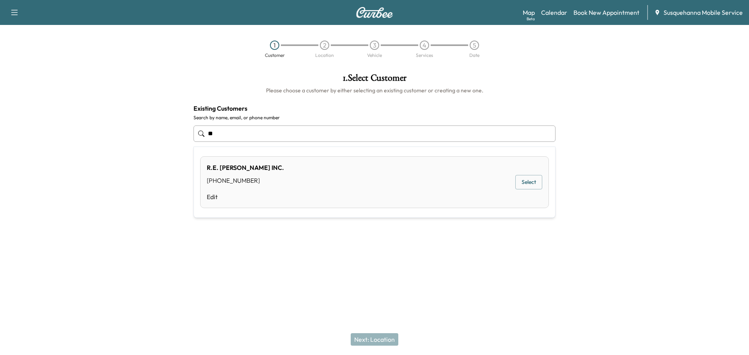
type input "*"
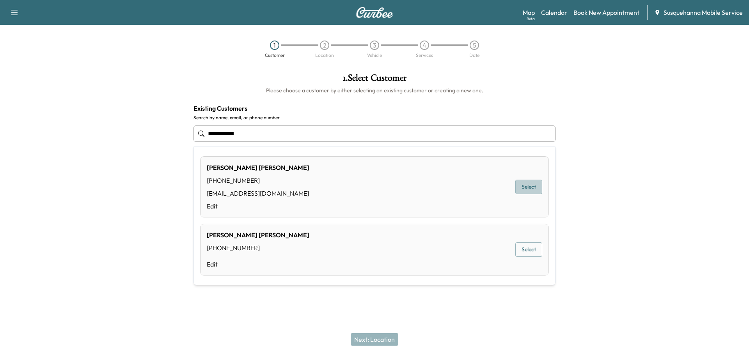
click at [523, 183] on button "Select" at bounding box center [528, 187] width 27 height 14
type input "**********"
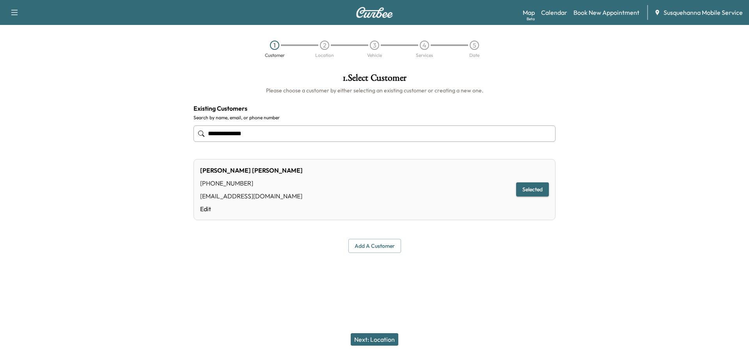
click at [378, 342] on button "Next: Location" at bounding box center [375, 339] width 48 height 12
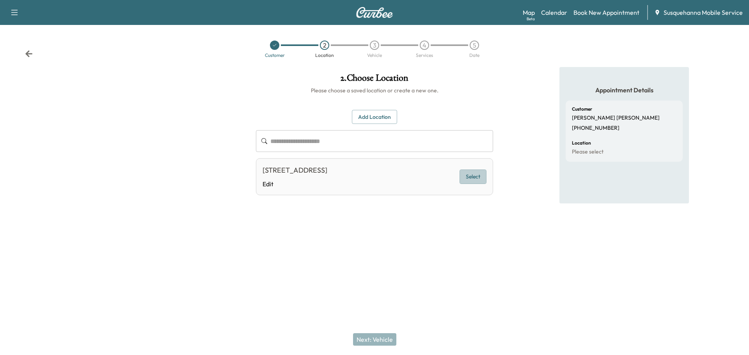
click at [474, 174] on button "Select" at bounding box center [472, 177] width 27 height 14
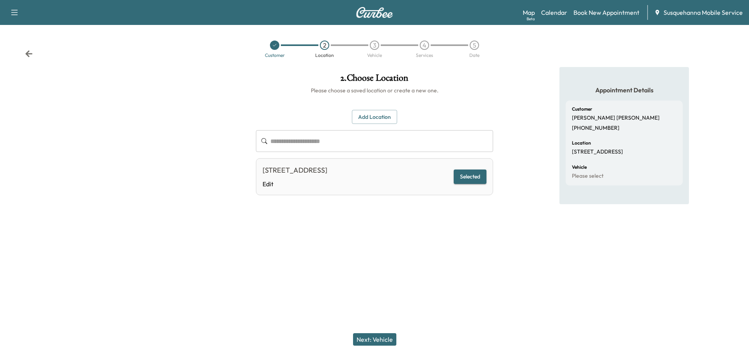
click at [375, 337] on button "Next: Vehicle" at bounding box center [374, 339] width 43 height 12
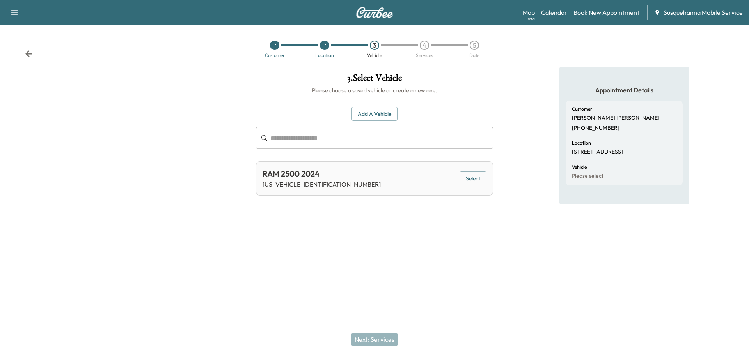
click at [483, 173] on button "Select" at bounding box center [472, 179] width 27 height 14
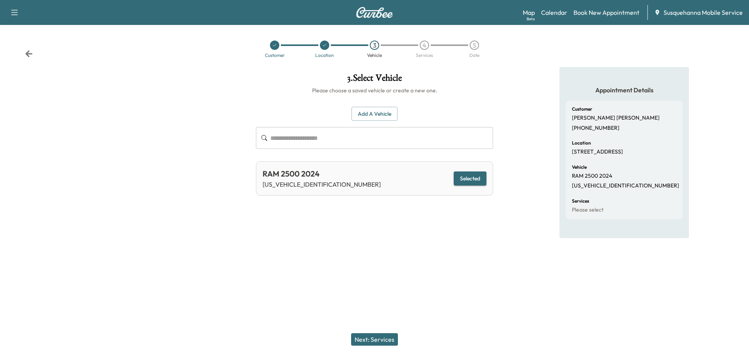
click at [385, 340] on button "Next: Services" at bounding box center [374, 339] width 47 height 12
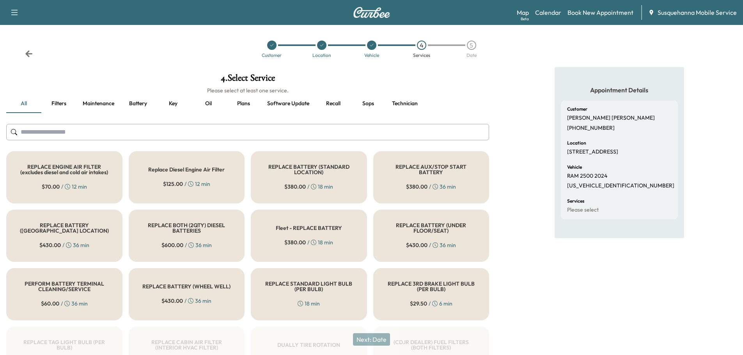
click at [273, 129] on input "text" at bounding box center [247, 132] width 483 height 16
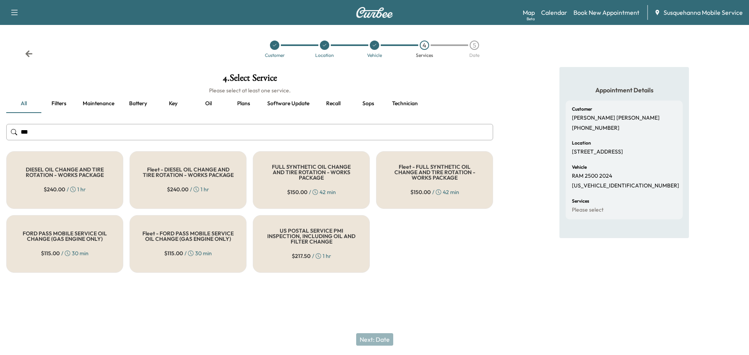
type input "***"
click at [329, 173] on h5 "FULL SYNTHETIC OIL CHANGE AND TIRE ROTATION - WORKS PACKAGE" at bounding box center [311, 172] width 91 height 16
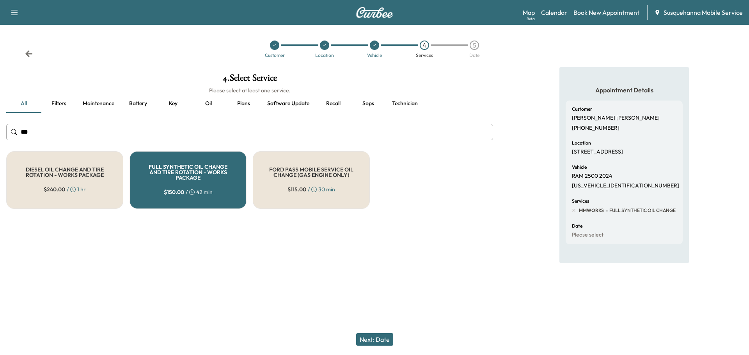
click at [373, 343] on button "Next: Date" at bounding box center [374, 339] width 37 height 12
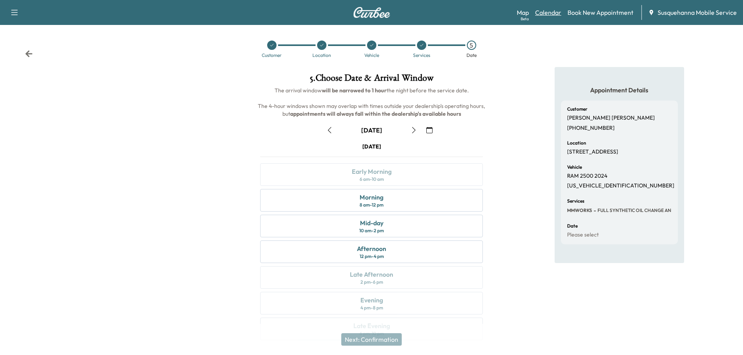
click at [547, 15] on link "Calendar" at bounding box center [548, 12] width 26 height 9
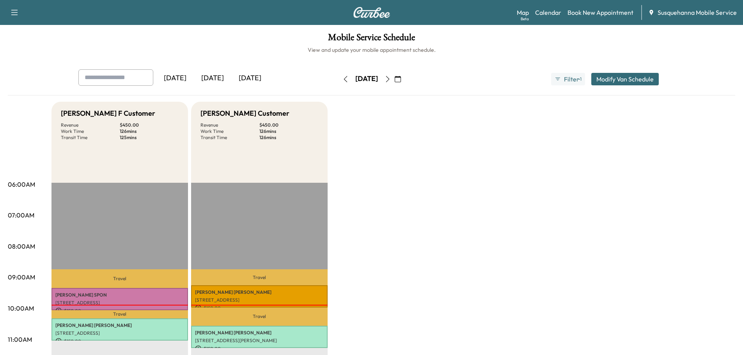
click at [391, 82] on icon "button" at bounding box center [388, 79] width 6 height 6
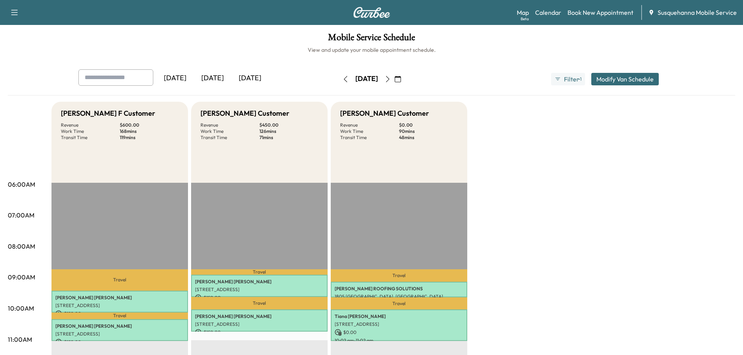
click at [342, 78] on icon "button" at bounding box center [345, 79] width 6 height 6
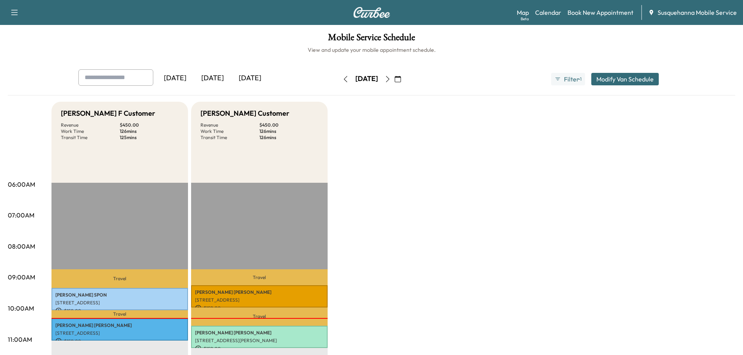
scroll to position [125, 0]
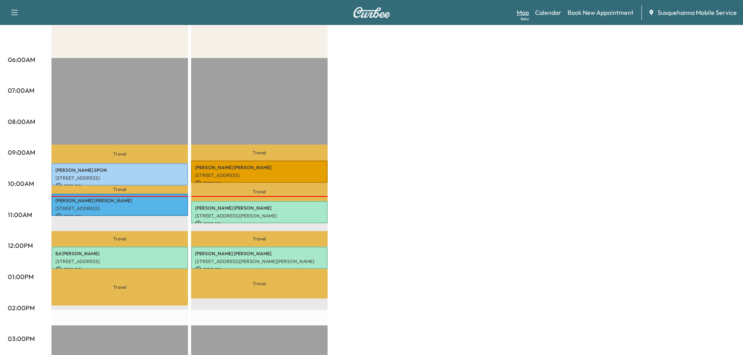
click at [522, 15] on link "Map Beta" at bounding box center [523, 12] width 12 height 9
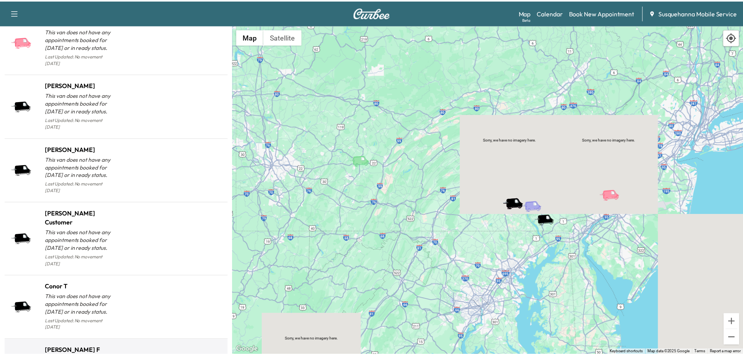
scroll to position [760, 0]
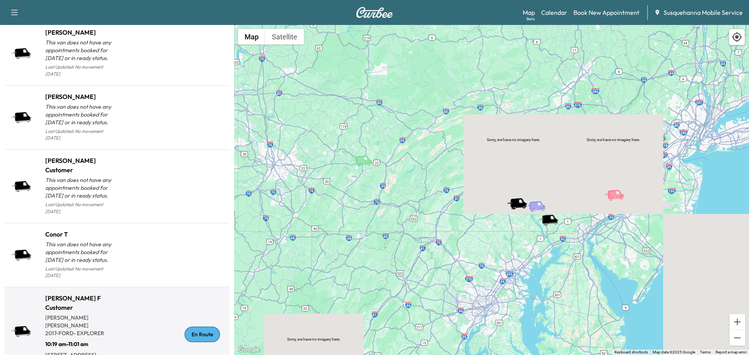
click at [193, 327] on div "En Route" at bounding box center [201, 335] width 35 height 16
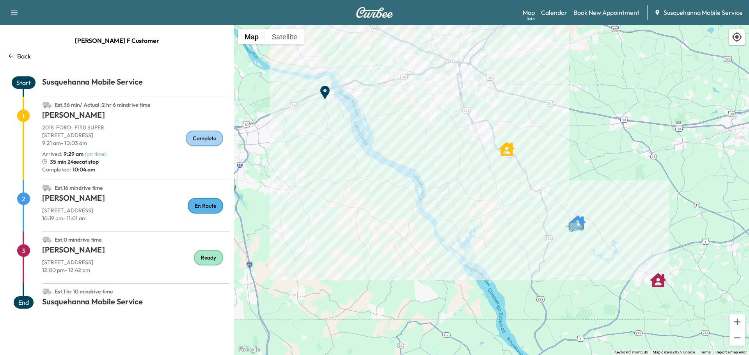
click at [22, 54] on p "Back" at bounding box center [24, 55] width 14 height 9
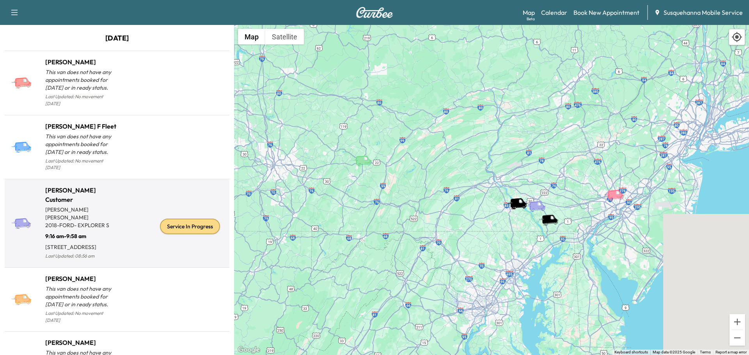
click at [190, 227] on div "Service In Progress" at bounding box center [190, 227] width 60 height 16
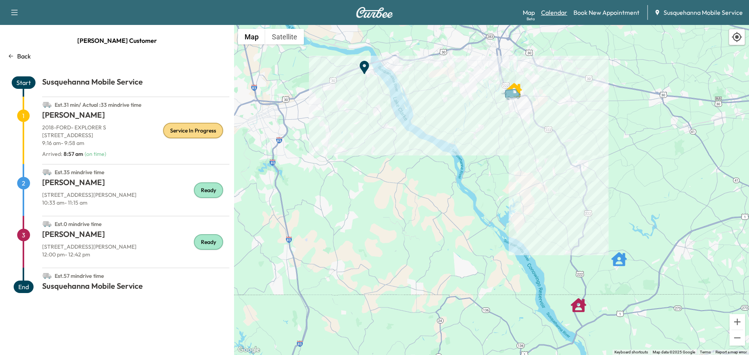
click at [550, 15] on link "Calendar" at bounding box center [554, 12] width 26 height 9
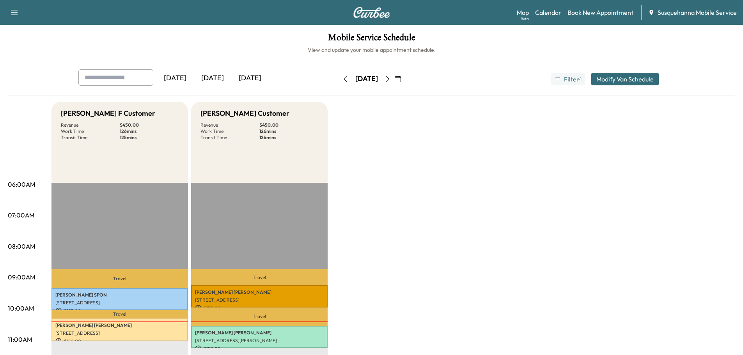
scroll to position [83, 0]
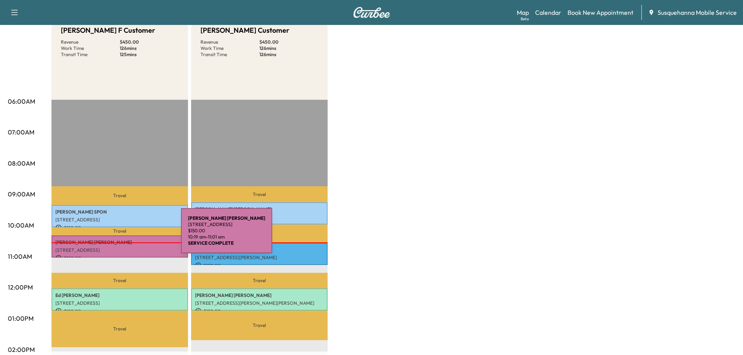
click at [122, 236] on div "[PERSON_NAME] 526 [GEOGRAPHIC_DATA], [GEOGRAPHIC_DATA], [GEOGRAPHIC_DATA] $ 150…" at bounding box center [119, 247] width 137 height 22
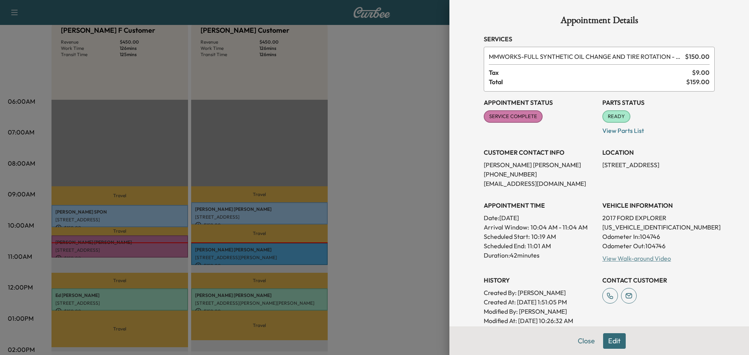
click at [618, 259] on link "View Walk-around Video" at bounding box center [636, 259] width 69 height 8
click at [578, 347] on button "Close" at bounding box center [586, 341] width 27 height 16
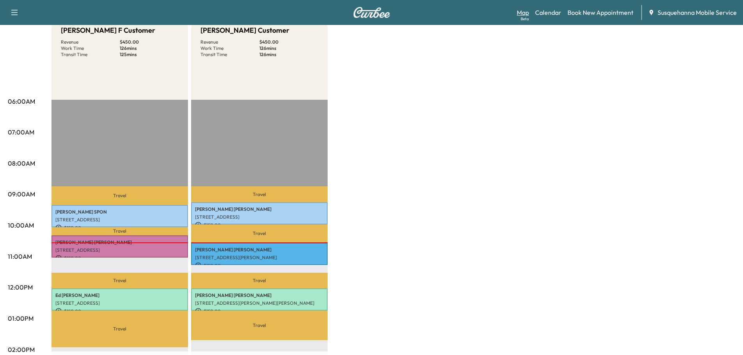
click at [527, 10] on link "Map Beta" at bounding box center [523, 12] width 12 height 9
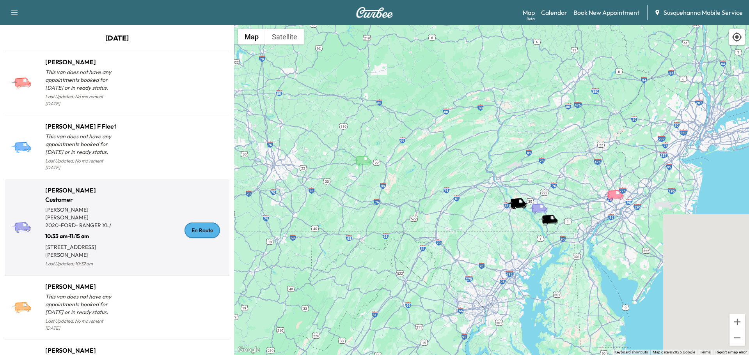
click at [200, 223] on div "En Route" at bounding box center [201, 231] width 35 height 16
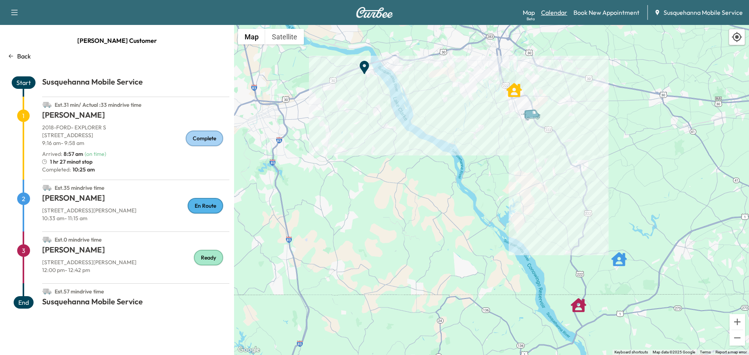
click at [559, 14] on link "Calendar" at bounding box center [554, 12] width 26 height 9
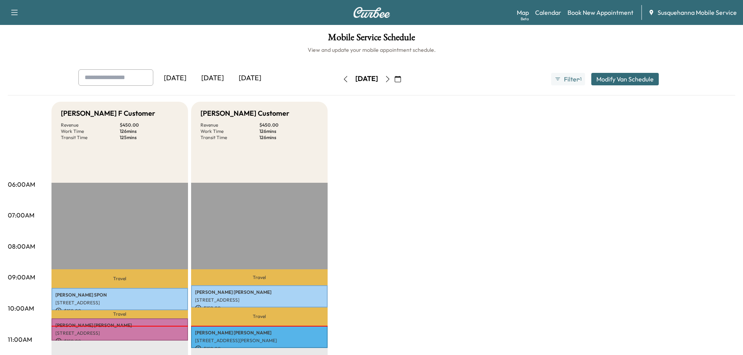
click at [389, 80] on icon "button" at bounding box center [388, 79] width 4 height 6
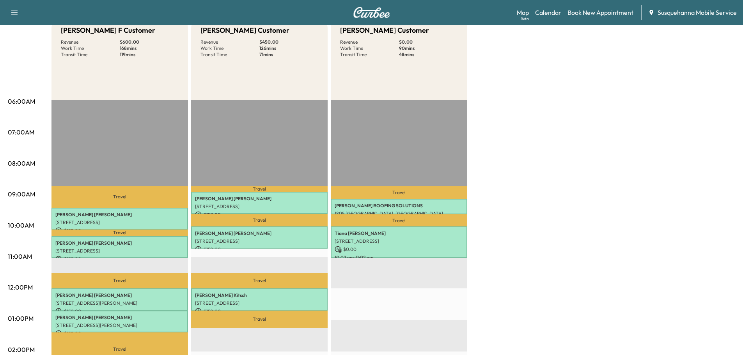
scroll to position [208, 0]
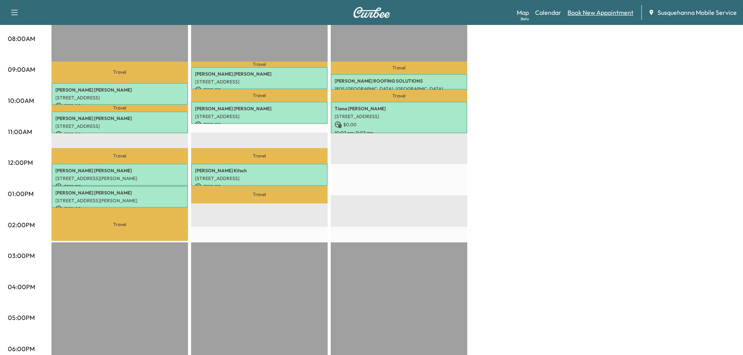
click at [605, 9] on link "Book New Appointment" at bounding box center [601, 12] width 66 height 9
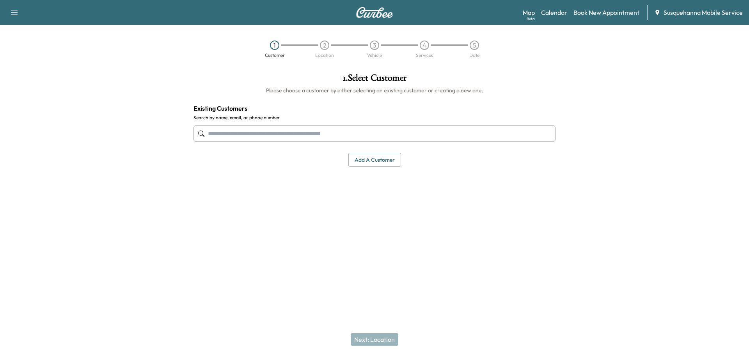
click at [277, 131] on input "text" at bounding box center [374, 134] width 362 height 16
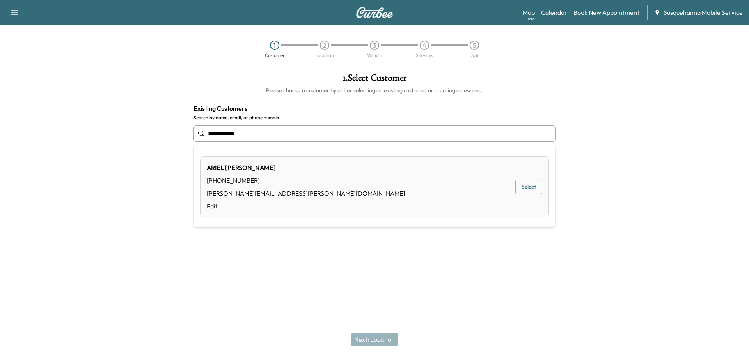
click at [529, 181] on button "Select" at bounding box center [528, 187] width 27 height 14
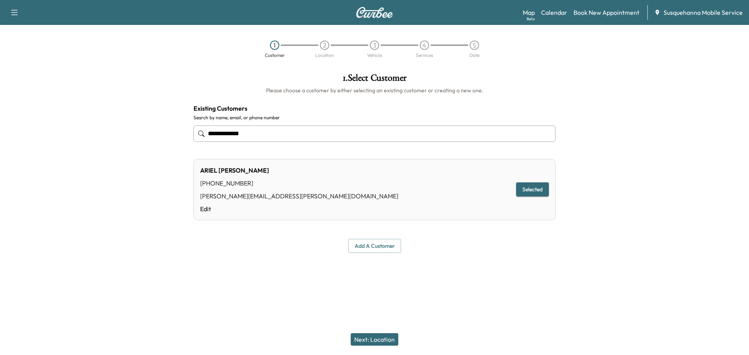
type input "**********"
click at [377, 343] on button "Next: Location" at bounding box center [375, 339] width 48 height 12
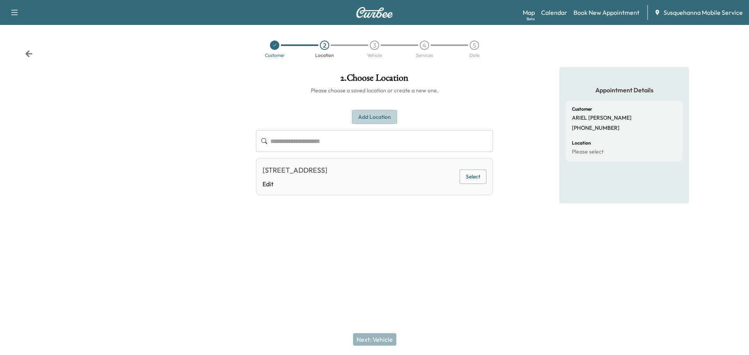
click at [390, 115] on button "Add Location" at bounding box center [374, 117] width 45 height 14
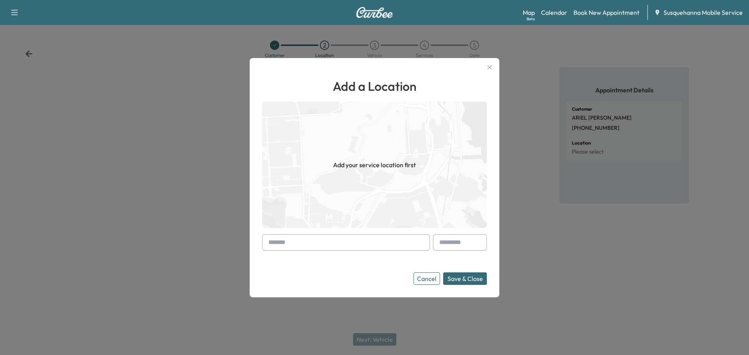
click at [363, 241] on input "text" at bounding box center [346, 242] width 168 height 16
click at [311, 246] on input "text" at bounding box center [346, 242] width 168 height 16
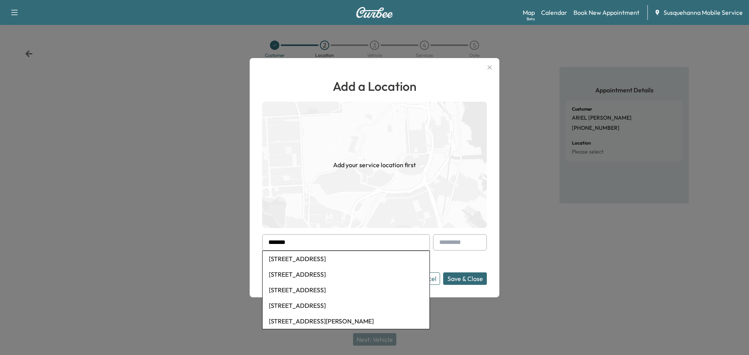
click at [326, 257] on li "[STREET_ADDRESS]" at bounding box center [346, 259] width 167 height 16
type input "**********"
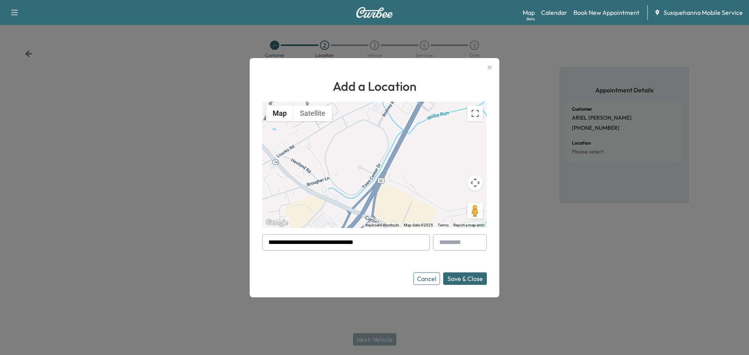
click at [463, 280] on button "Save & Close" at bounding box center [465, 279] width 44 height 12
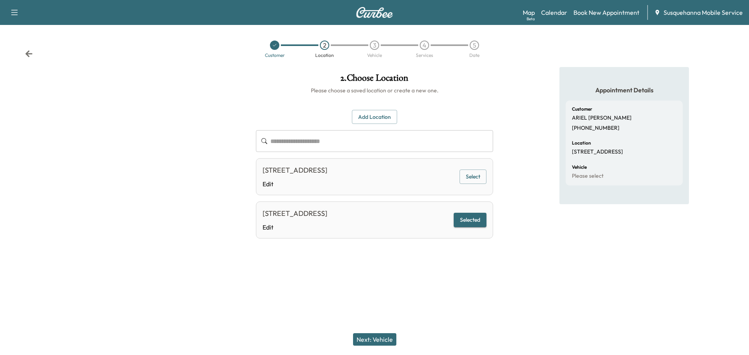
click at [390, 336] on button "Next: Vehicle" at bounding box center [374, 339] width 43 height 12
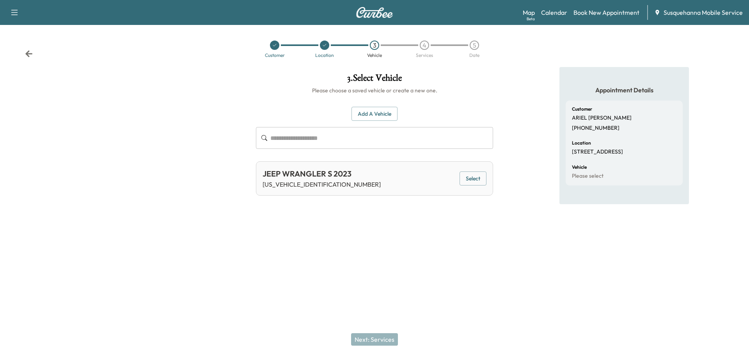
click at [474, 174] on button "Select" at bounding box center [472, 179] width 27 height 14
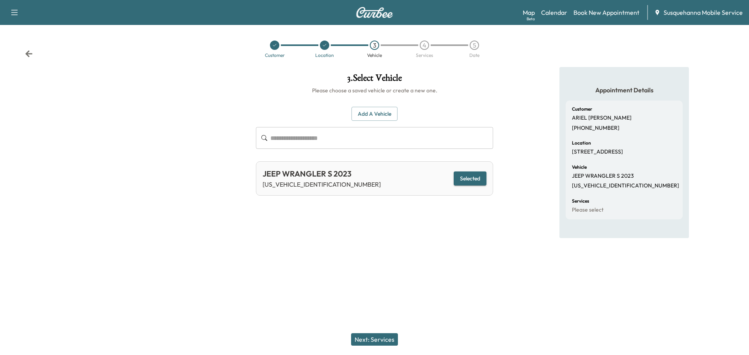
click at [388, 340] on button "Next: Services" at bounding box center [374, 339] width 47 height 12
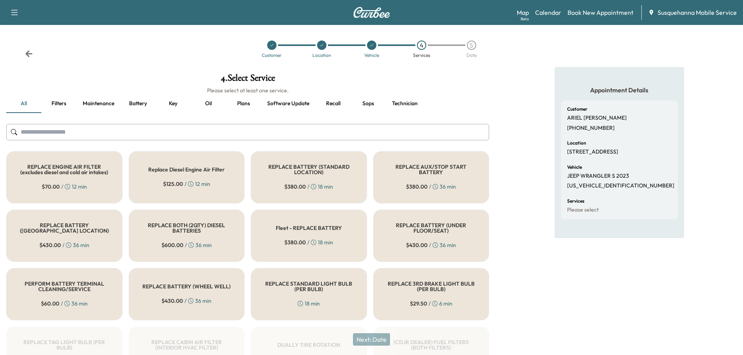
click at [307, 130] on input "text" at bounding box center [247, 132] width 483 height 16
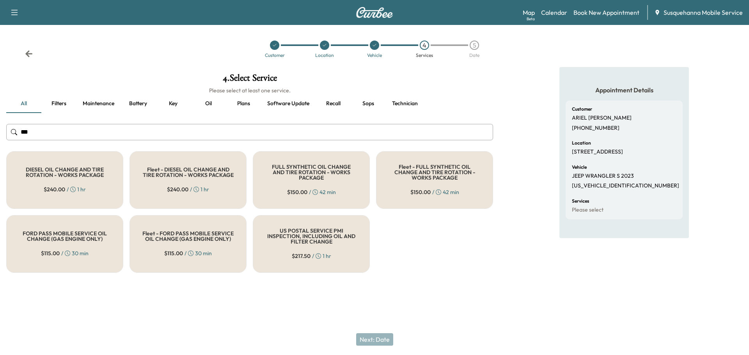
type input "***"
click at [304, 177] on h5 "FULL SYNTHETIC OIL CHANGE AND TIRE ROTATION - WORKS PACKAGE" at bounding box center [311, 172] width 91 height 16
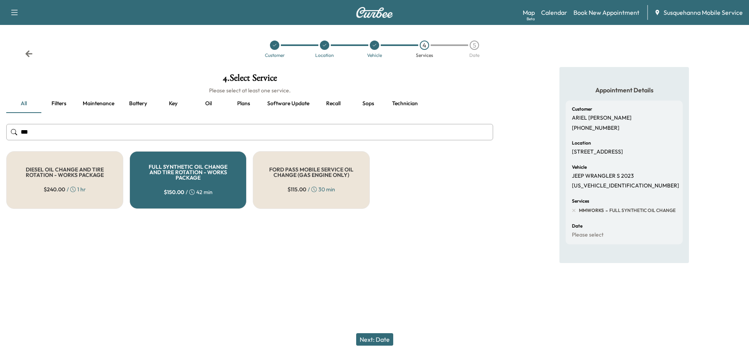
click at [383, 341] on button "Next: Date" at bounding box center [374, 339] width 37 height 12
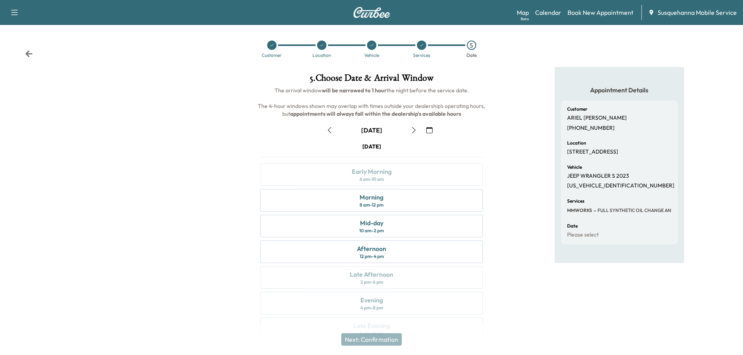
click at [429, 131] on icon "button" at bounding box center [429, 130] width 6 height 6
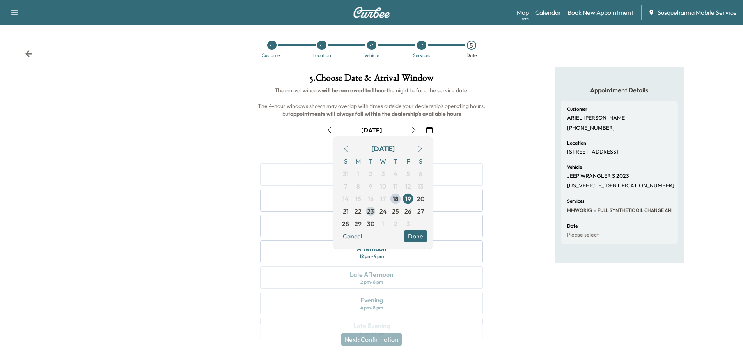
click at [373, 213] on span "23" at bounding box center [370, 211] width 7 height 9
click at [417, 239] on button "Done" at bounding box center [415, 236] width 22 height 12
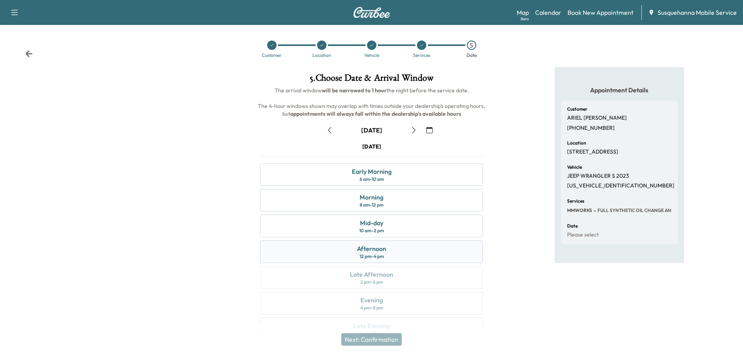
click at [385, 250] on div "Afternoon" at bounding box center [371, 248] width 29 height 9
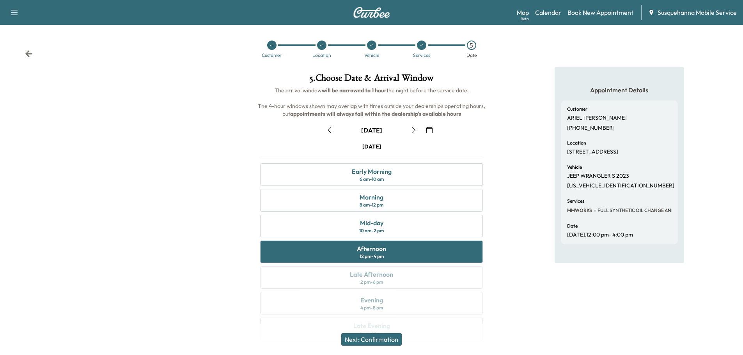
click at [378, 339] on button "Next: Confirmation" at bounding box center [371, 339] width 60 height 12
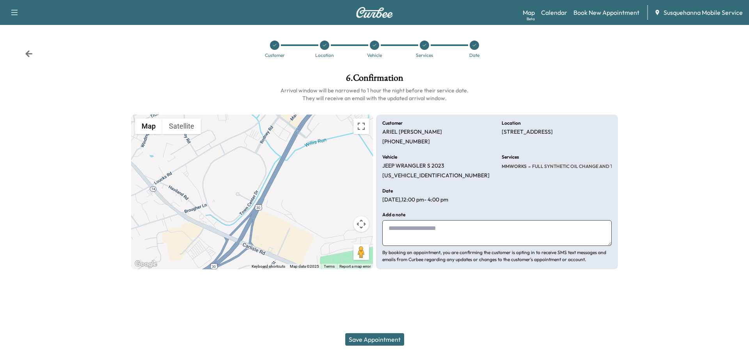
click at [423, 225] on textarea at bounding box center [496, 233] width 229 height 26
type textarea "**********"
drag, startPoint x: 498, startPoint y: 132, endPoint x: 564, endPoint y: 133, distance: 65.5
click at [564, 133] on div "**********" at bounding box center [497, 192] width 242 height 155
copy p "[STREET_ADDRESS]"
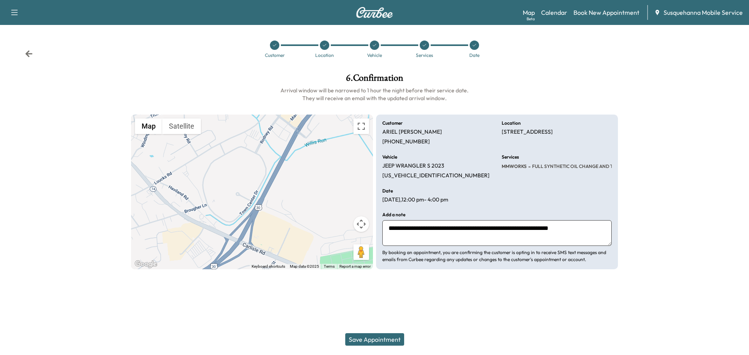
click at [379, 338] on button "Save Appointment" at bounding box center [374, 339] width 59 height 12
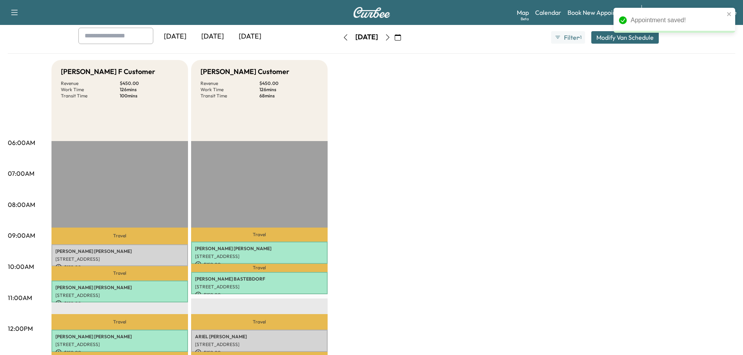
scroll to position [83, 0]
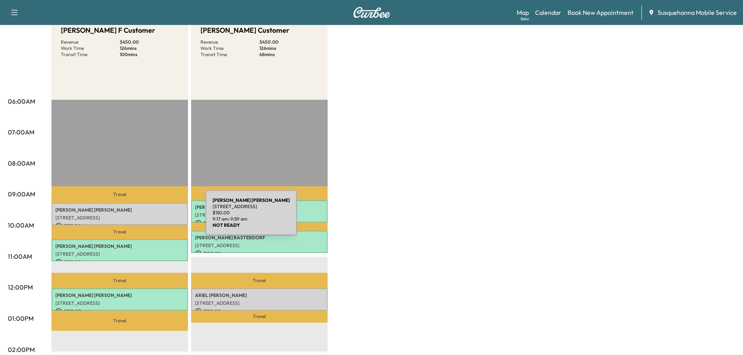
click at [147, 218] on p "[STREET_ADDRESS]" at bounding box center [119, 218] width 129 height 6
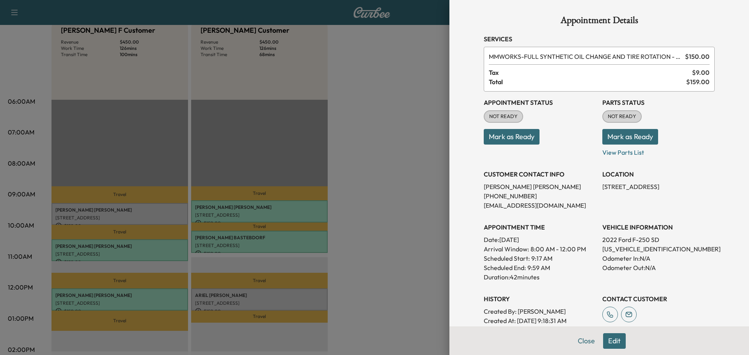
click at [628, 140] on button "Mark as Ready" at bounding box center [630, 137] width 56 height 16
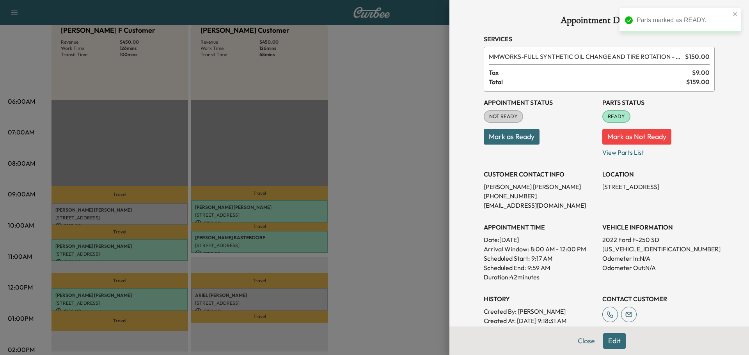
click at [520, 140] on button "Mark as Ready" at bounding box center [512, 137] width 56 height 16
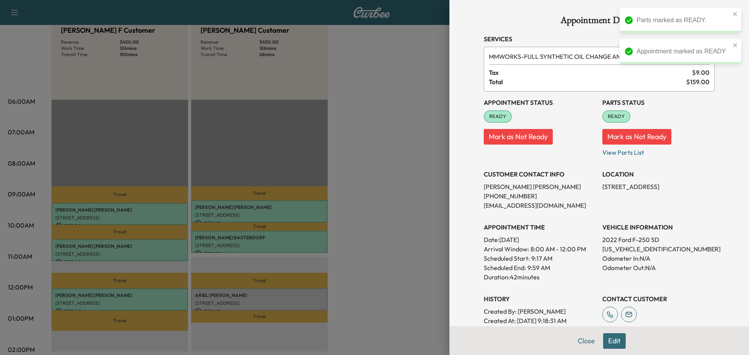
click at [278, 298] on div at bounding box center [374, 177] width 749 height 355
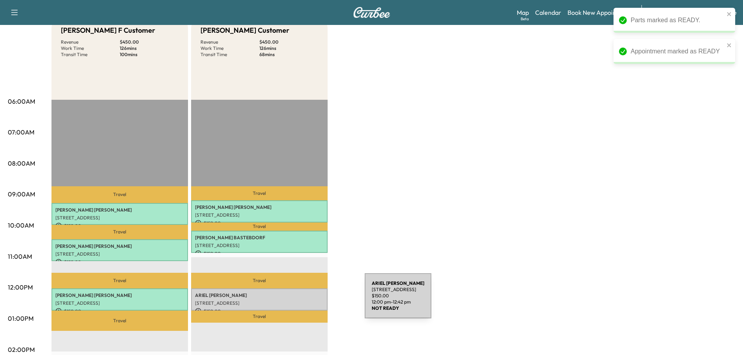
click at [306, 301] on p "[STREET_ADDRESS]" at bounding box center [259, 303] width 129 height 6
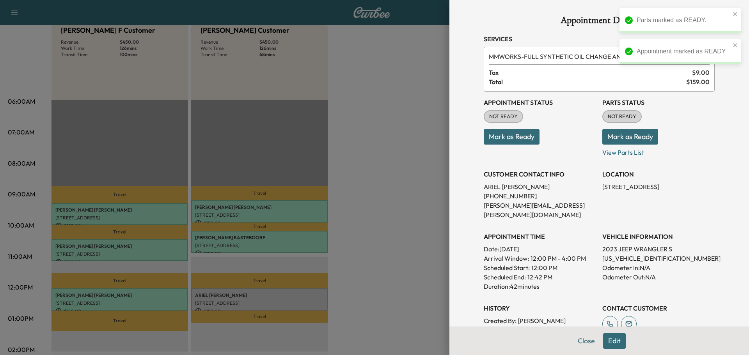
click at [616, 139] on button "Mark as Ready" at bounding box center [630, 137] width 56 height 16
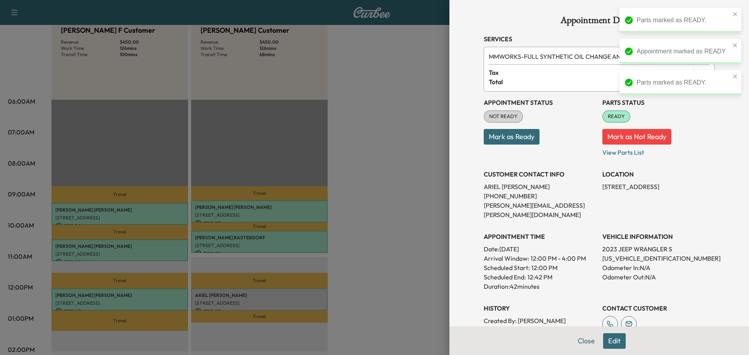
click at [516, 140] on button "Mark as Ready" at bounding box center [512, 137] width 56 height 16
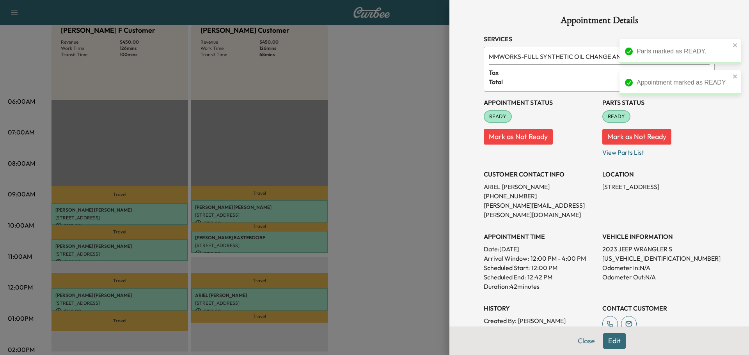
click at [582, 342] on button "Close" at bounding box center [586, 341] width 27 height 16
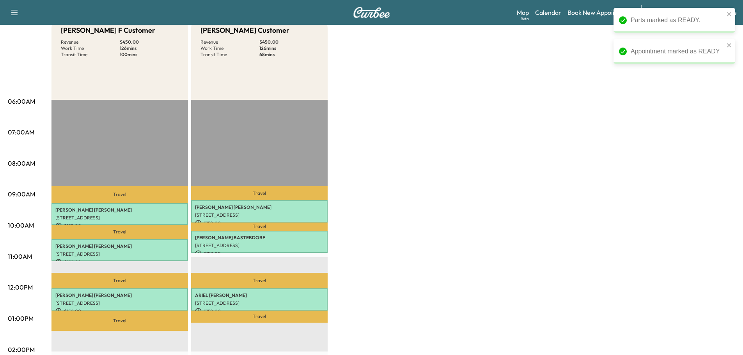
click at [695, 137] on div "[PERSON_NAME] F Customer Revenue $ 450.00 Work Time 126 mins Transit Time 100 m…" at bounding box center [393, 311] width 684 height 585
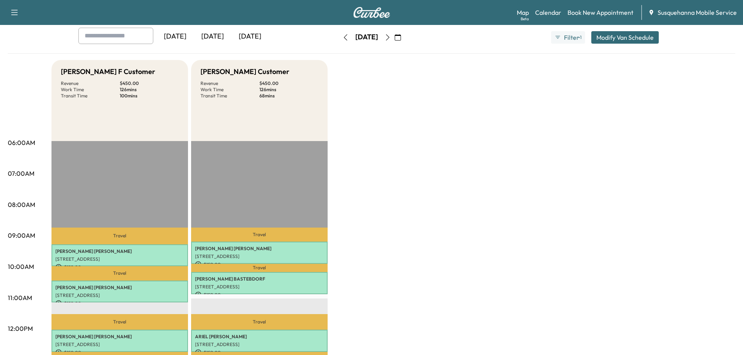
scroll to position [0, 0]
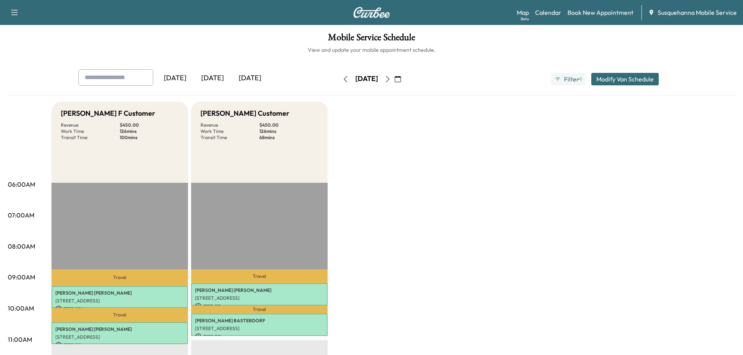
click at [342, 78] on icon "button" at bounding box center [345, 79] width 6 height 6
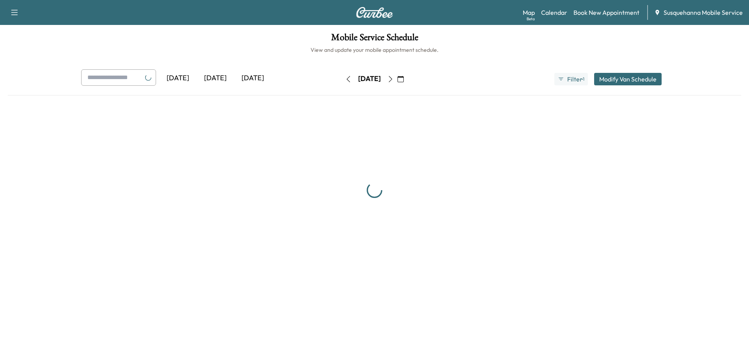
click at [345, 78] on icon "button" at bounding box center [348, 79] width 6 height 6
click at [342, 78] on button "button" at bounding box center [348, 79] width 13 height 12
click at [345, 78] on icon "button" at bounding box center [348, 79] width 6 height 6
click at [342, 78] on button "button" at bounding box center [348, 79] width 13 height 12
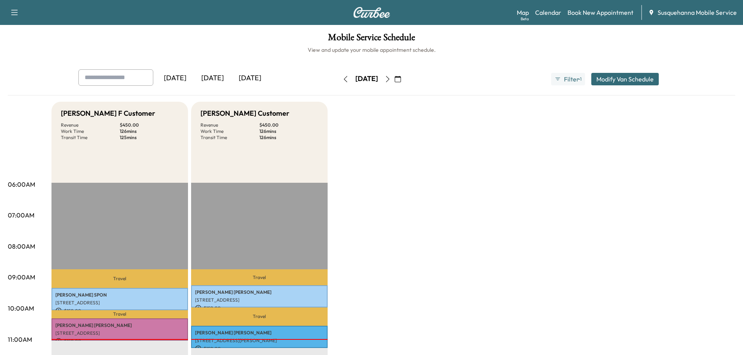
scroll to position [83, 0]
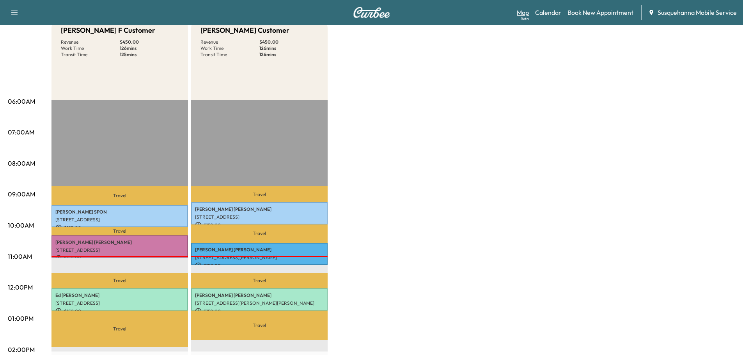
click at [521, 11] on link "Map Beta" at bounding box center [523, 12] width 12 height 9
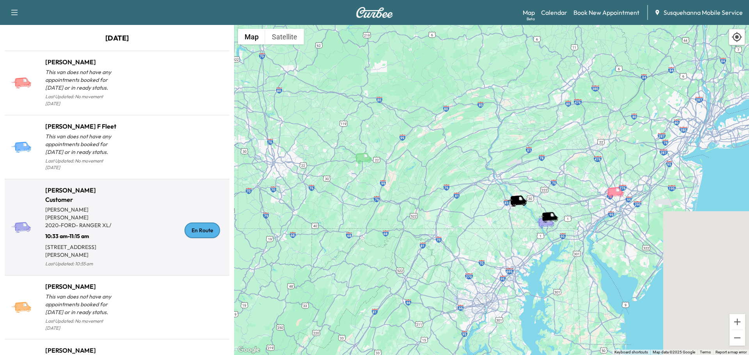
click at [199, 223] on div "En Route" at bounding box center [201, 231] width 35 height 16
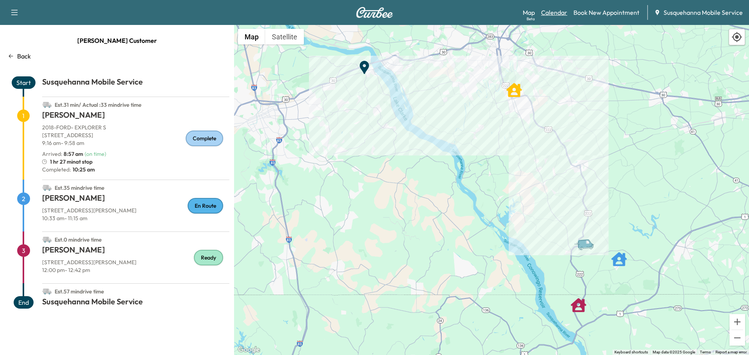
click at [546, 11] on link "Calendar" at bounding box center [554, 12] width 26 height 9
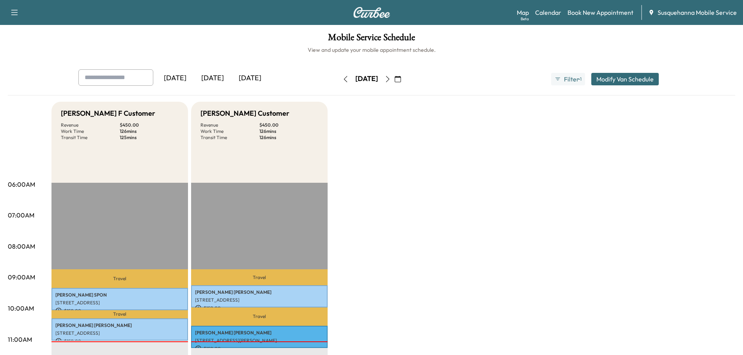
scroll to position [125, 0]
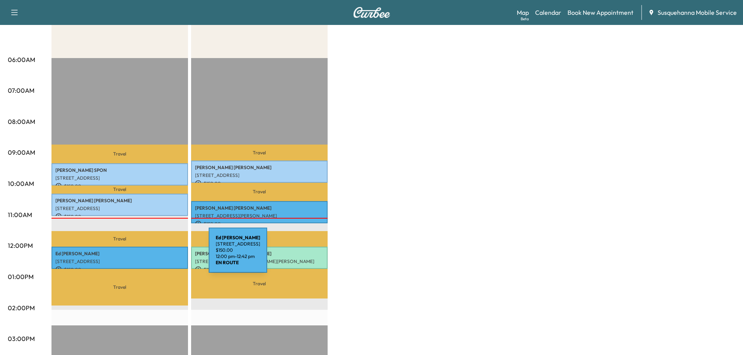
click at [150, 255] on div "[PERSON_NAME] [STREET_ADDRESS] $ 150.00 12:00 pm - 12:42 pm" at bounding box center [119, 258] width 137 height 22
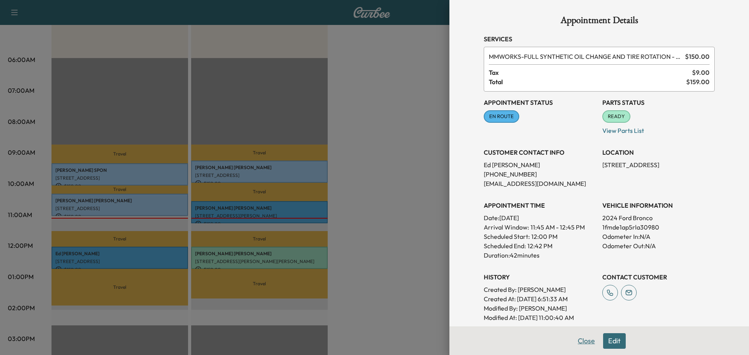
click at [577, 342] on button "Close" at bounding box center [586, 341] width 27 height 16
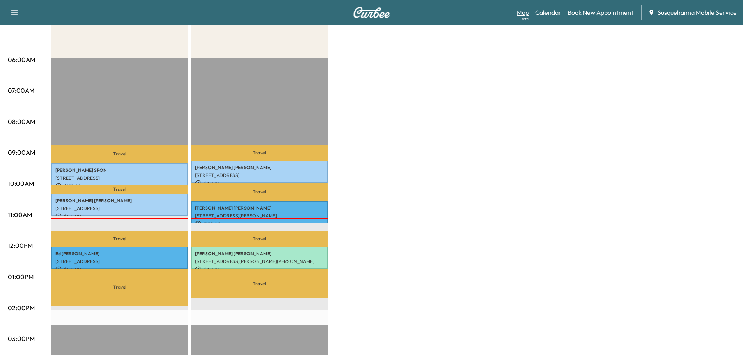
click at [529, 14] on link "Map Beta" at bounding box center [523, 12] width 12 height 9
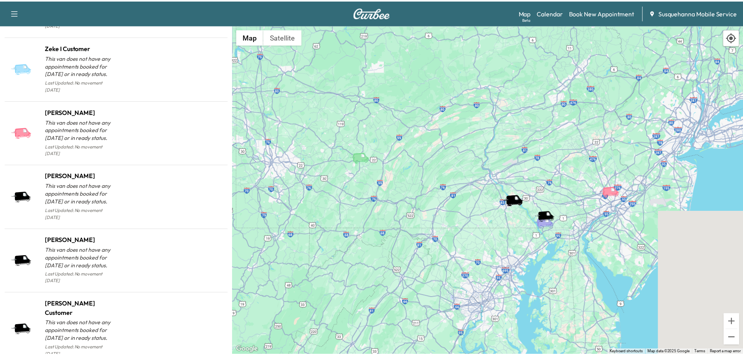
scroll to position [768, 0]
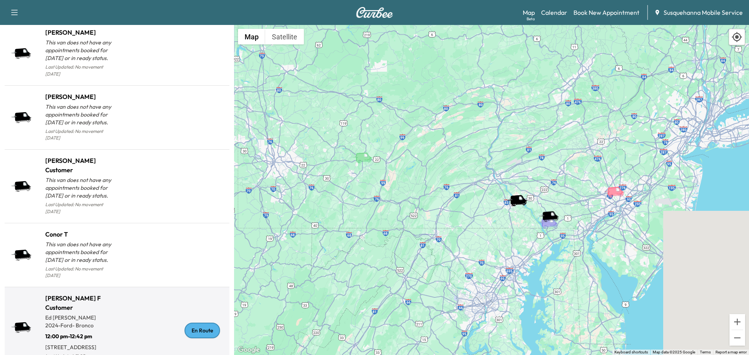
click at [195, 323] on div "En Route" at bounding box center [201, 331] width 35 height 16
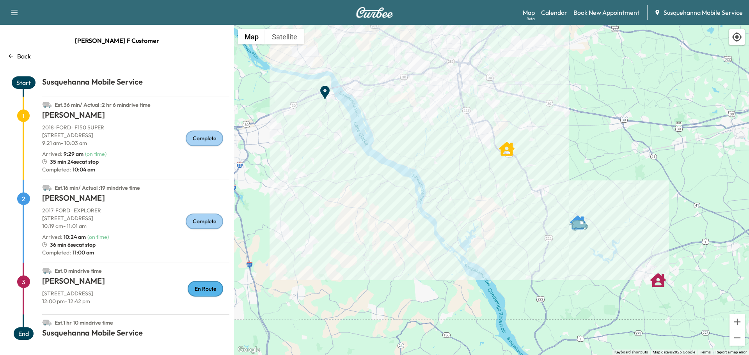
click at [23, 57] on p "Back" at bounding box center [24, 55] width 14 height 9
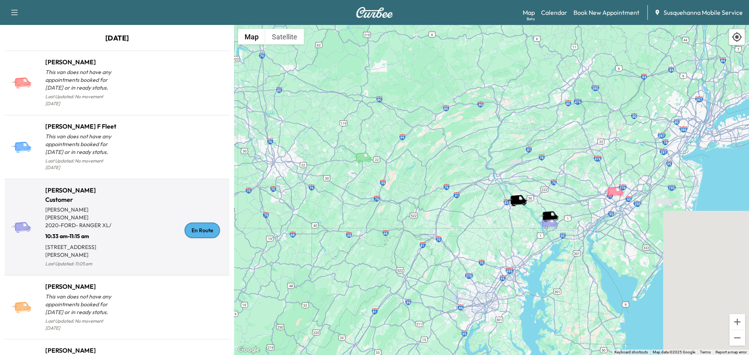
click at [208, 226] on div "En Route" at bounding box center [201, 231] width 35 height 16
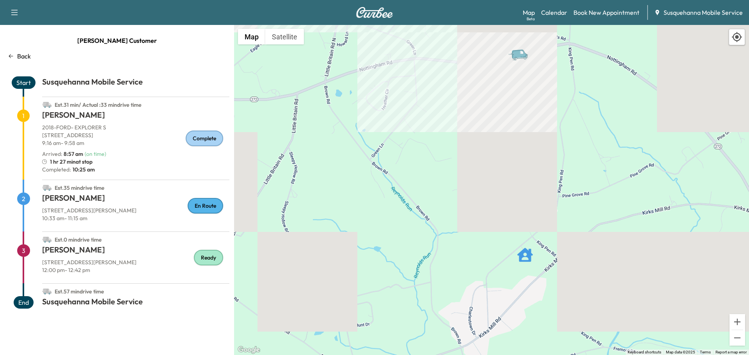
drag, startPoint x: 525, startPoint y: 131, endPoint x: 522, endPoint y: 212, distance: 81.6
click at [522, 212] on div "To activate drag with keyboard, press Alt + Enter. Once in keyboard drag state,…" at bounding box center [491, 190] width 515 height 330
click at [548, 11] on link "Calendar" at bounding box center [554, 12] width 26 height 9
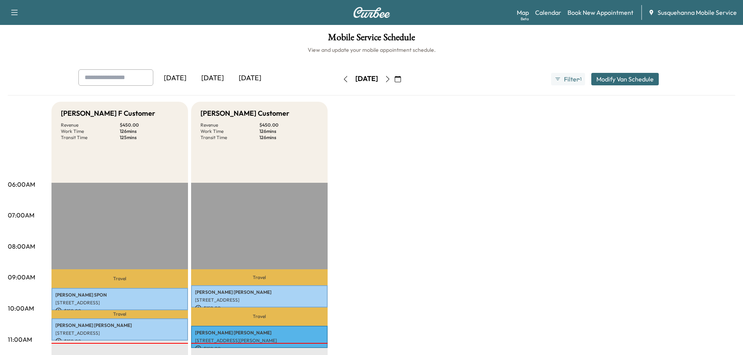
click at [391, 77] on icon "button" at bounding box center [388, 79] width 6 height 6
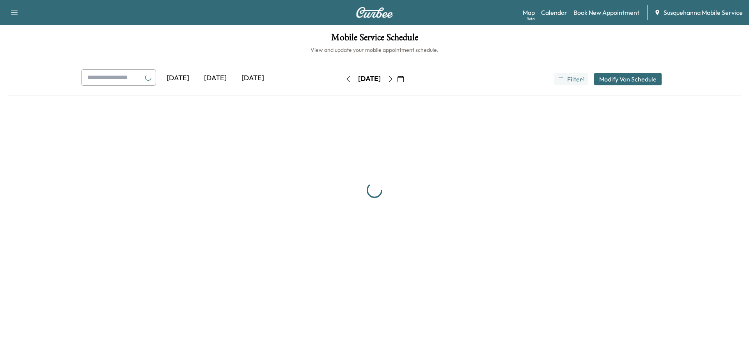
click at [394, 77] on icon "button" at bounding box center [390, 79] width 6 height 6
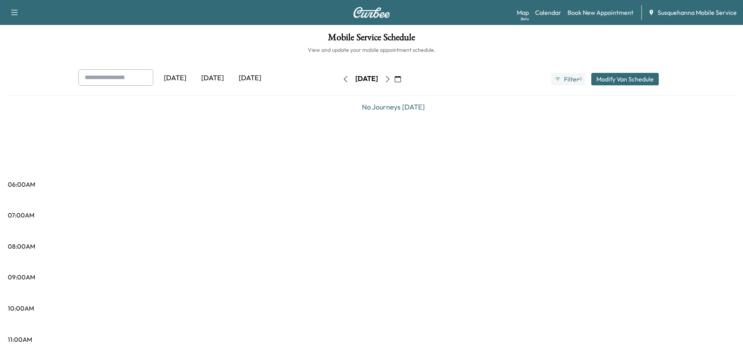
click at [391, 79] on icon "button" at bounding box center [388, 79] width 6 height 6
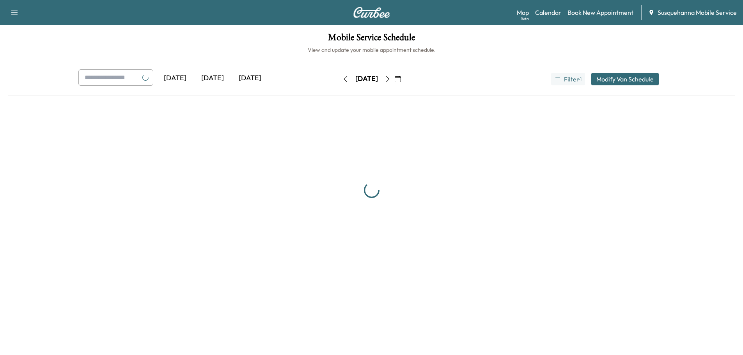
click at [404, 79] on button "button" at bounding box center [397, 79] width 13 height 12
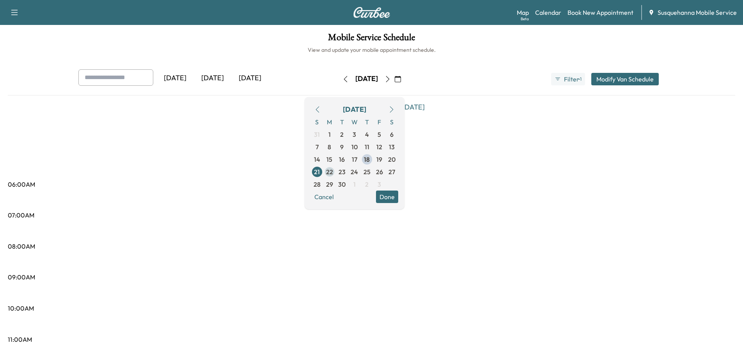
click at [333, 174] on span "22" at bounding box center [329, 171] width 7 height 9
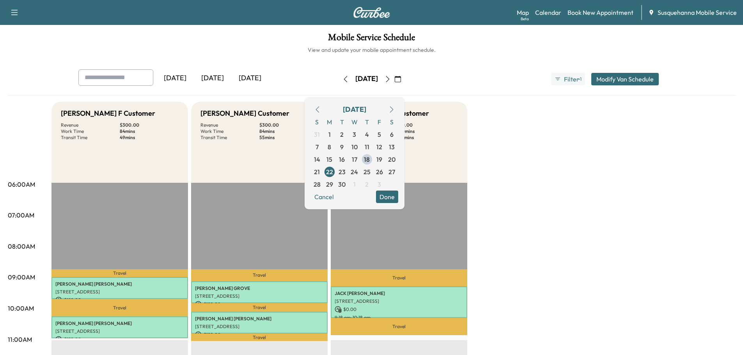
click at [398, 203] on button "Done" at bounding box center [387, 197] width 22 height 12
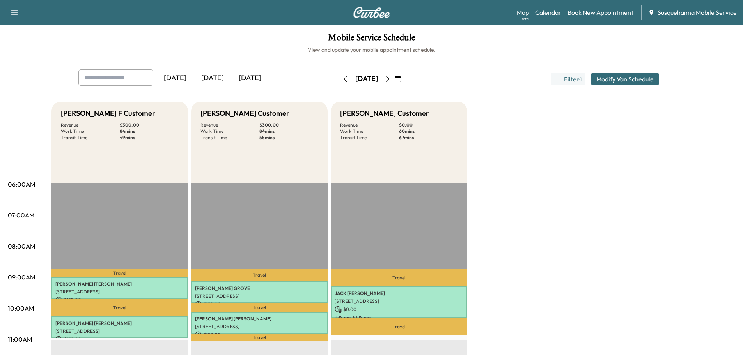
click at [391, 80] on icon "button" at bounding box center [388, 79] width 6 height 6
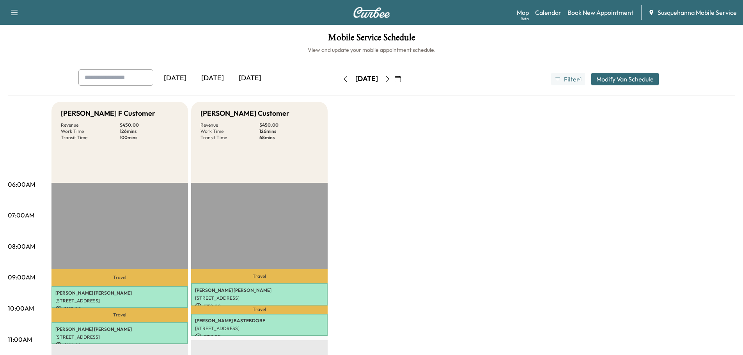
click at [391, 78] on icon "button" at bounding box center [388, 79] width 6 height 6
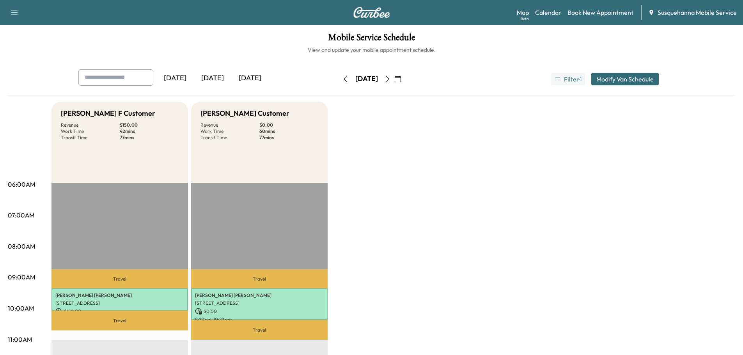
click at [391, 80] on icon "button" at bounding box center [388, 79] width 6 height 6
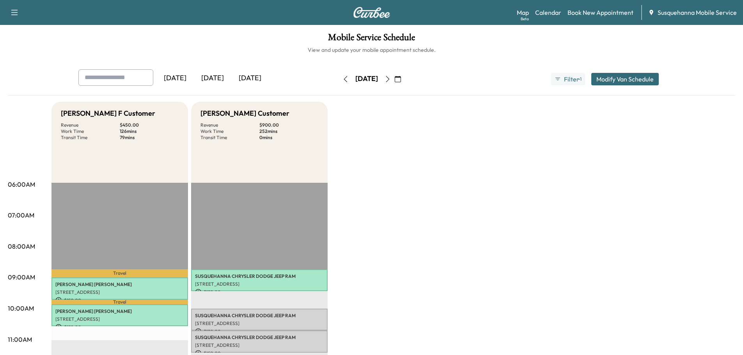
click at [391, 80] on icon "button" at bounding box center [388, 79] width 6 height 6
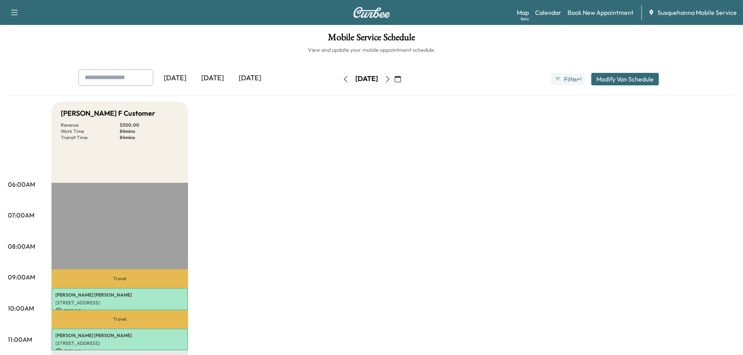
click at [342, 78] on icon "button" at bounding box center [345, 79] width 6 height 6
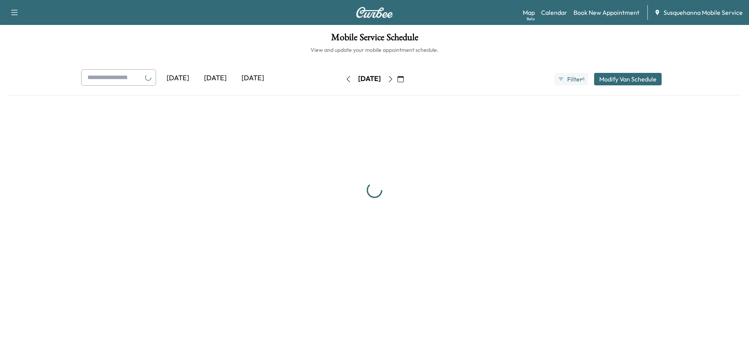
click at [345, 78] on icon "button" at bounding box center [348, 79] width 6 height 6
click at [342, 78] on div "[DATE]" at bounding box center [369, 79] width 55 height 12
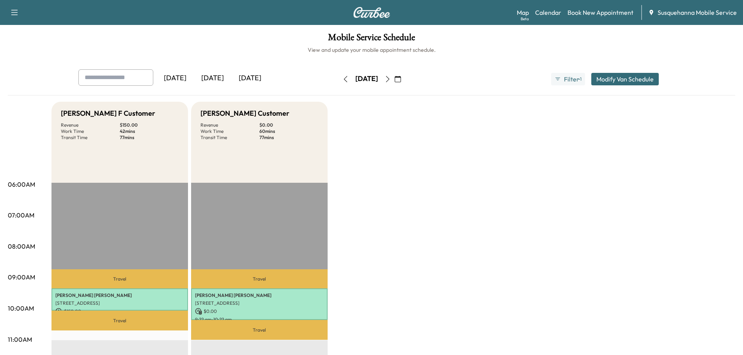
click at [342, 78] on icon "button" at bounding box center [345, 79] width 6 height 6
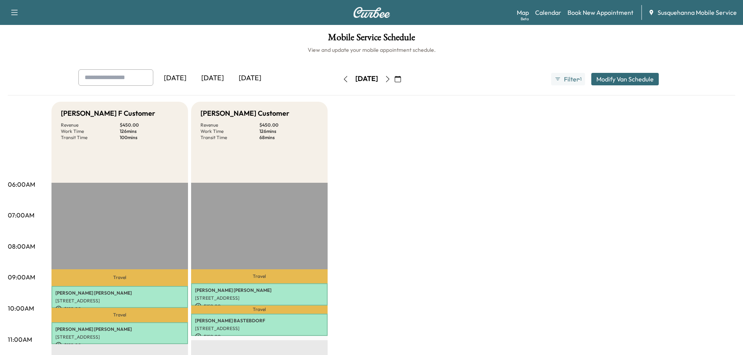
drag, startPoint x: 319, startPoint y: 79, endPoint x: 322, endPoint y: 72, distance: 7.5
click at [339, 73] on button "button" at bounding box center [345, 79] width 13 height 12
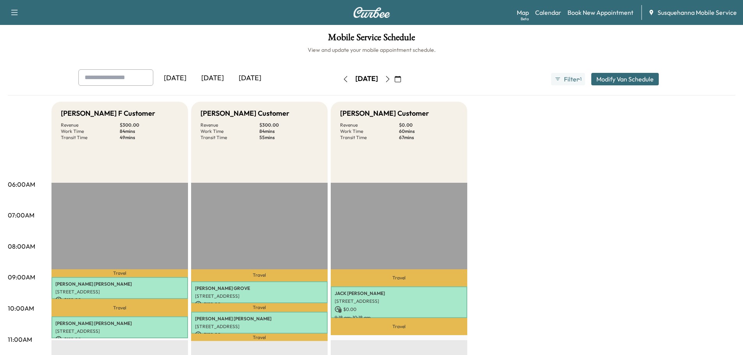
click at [611, 84] on button "Modify Van Schedule" at bounding box center [624, 79] width 67 height 12
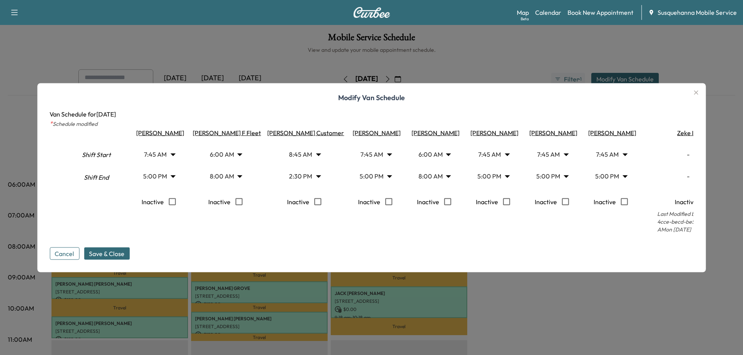
click at [66, 257] on button "Cancel" at bounding box center [65, 253] width 30 height 12
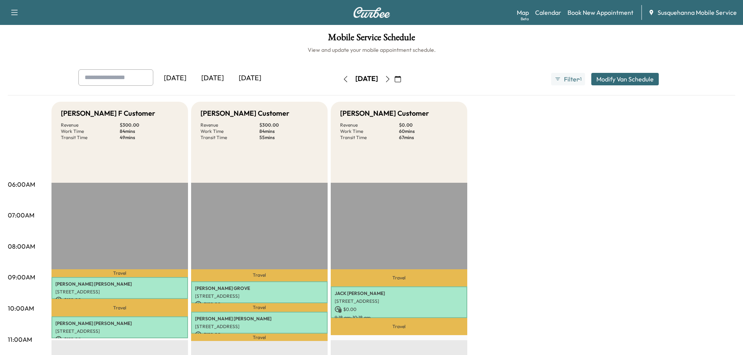
click at [389, 78] on icon "button" at bounding box center [388, 79] width 4 height 6
type input "*"
type input "***"
type input "****"
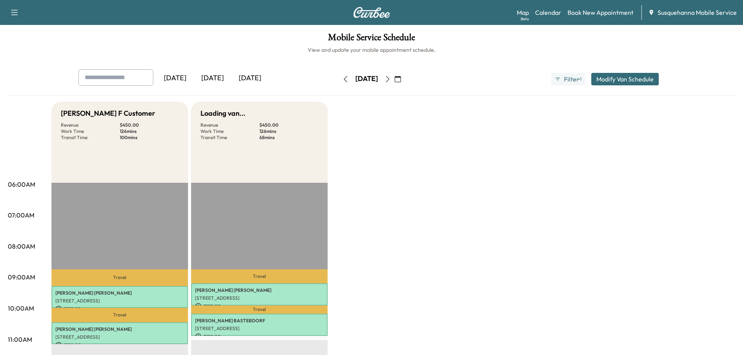
click at [623, 76] on button "Modify Van Schedule" at bounding box center [624, 79] width 67 height 12
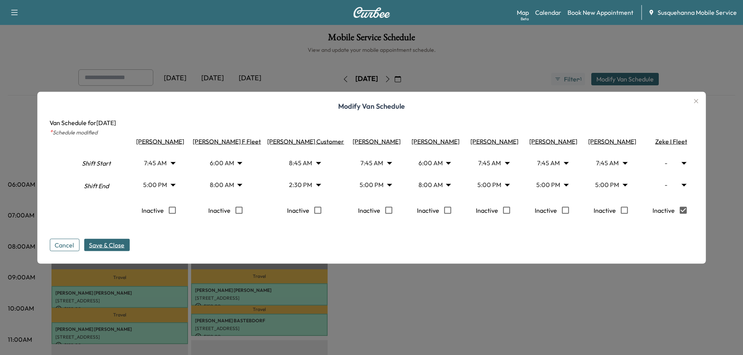
click at [105, 249] on span "Save & Close" at bounding box center [106, 244] width 35 height 9
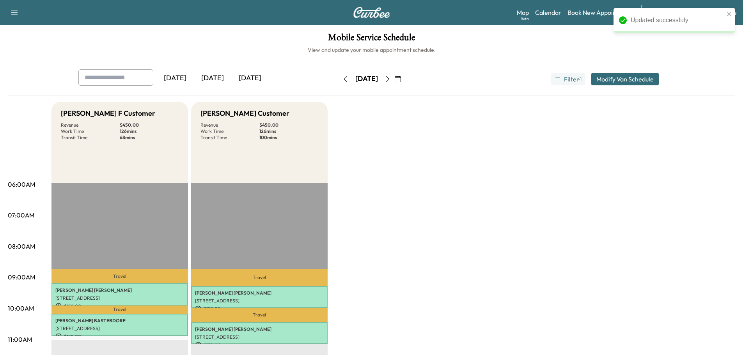
click at [391, 78] on icon "button" at bounding box center [388, 79] width 6 height 6
type input "*"
type input "***"
type input "****"
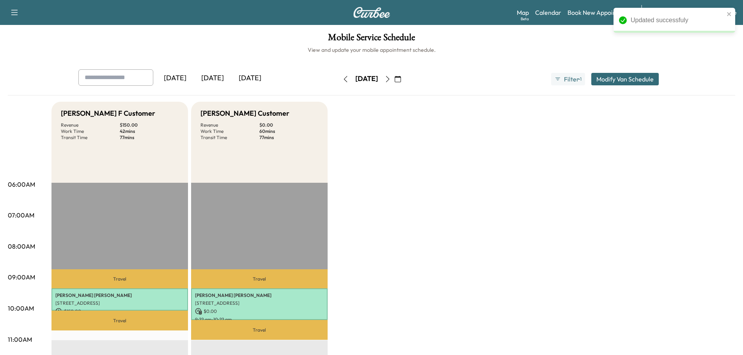
click at [608, 77] on button "Modify Van Schedule" at bounding box center [624, 79] width 67 height 12
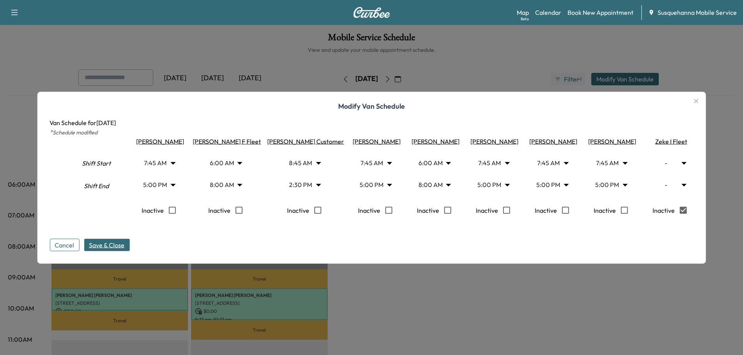
click at [111, 250] on span "Save & Close" at bounding box center [106, 244] width 35 height 9
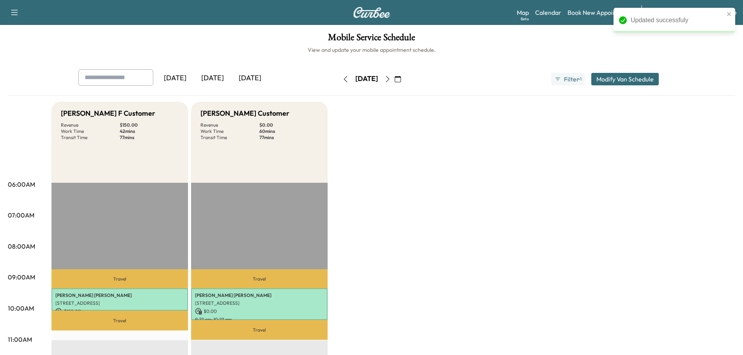
click at [391, 80] on icon "button" at bounding box center [388, 79] width 6 height 6
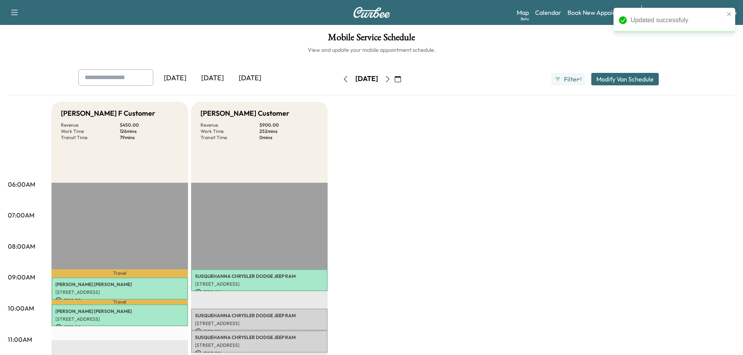
click at [622, 77] on button "Modify Van Schedule" at bounding box center [624, 79] width 67 height 12
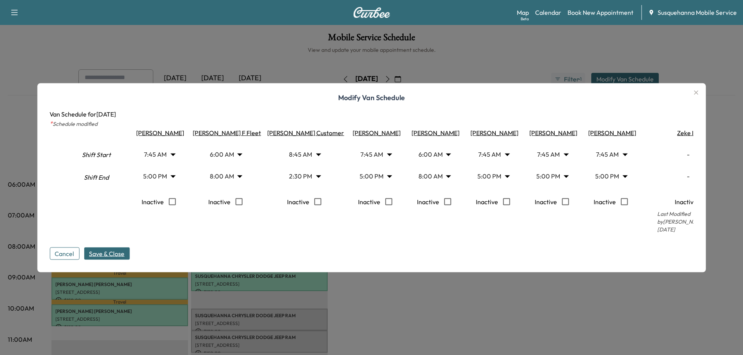
click at [72, 250] on button "Cancel" at bounding box center [65, 253] width 30 height 12
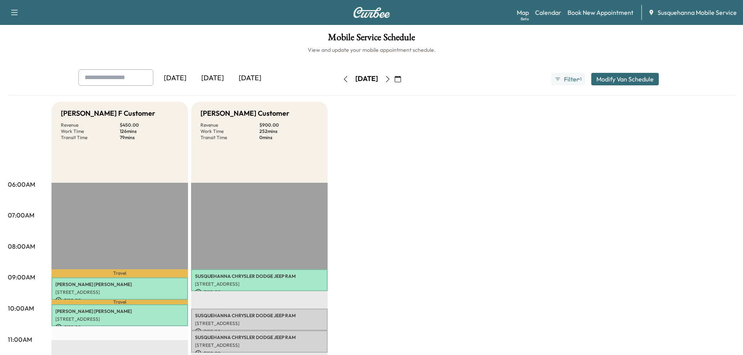
click at [391, 79] on icon "button" at bounding box center [388, 79] width 6 height 6
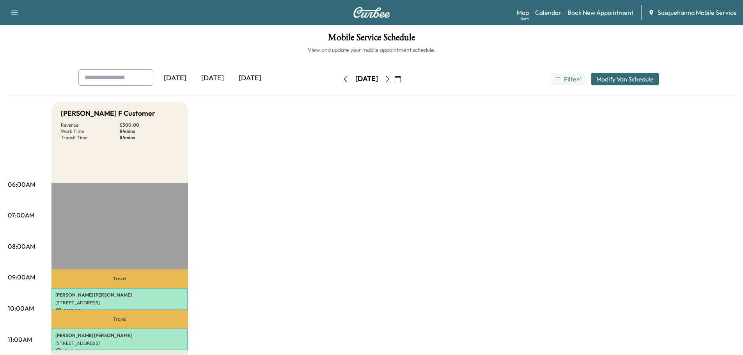
click at [615, 71] on div "[DATE] [DATE] [DATE] [DATE] September 2025 S M T W T F S 31 1 2 3 4 5 6 7 8 9 1…" at bounding box center [371, 79] width 599 height 20
click at [616, 76] on button "Modify Van Schedule" at bounding box center [624, 79] width 67 height 12
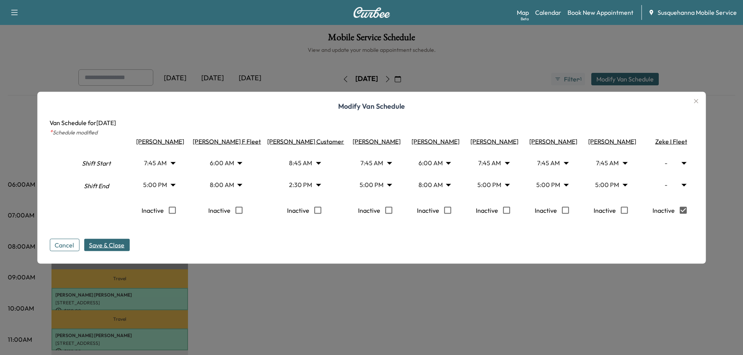
click at [109, 246] on span "Save & Close" at bounding box center [106, 244] width 35 height 9
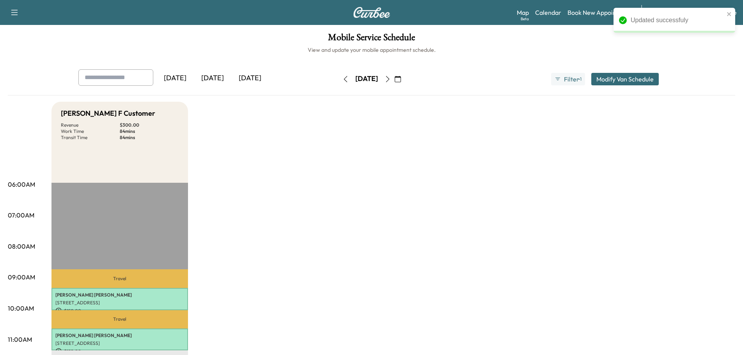
click at [401, 80] on icon "button" at bounding box center [398, 79] width 6 height 6
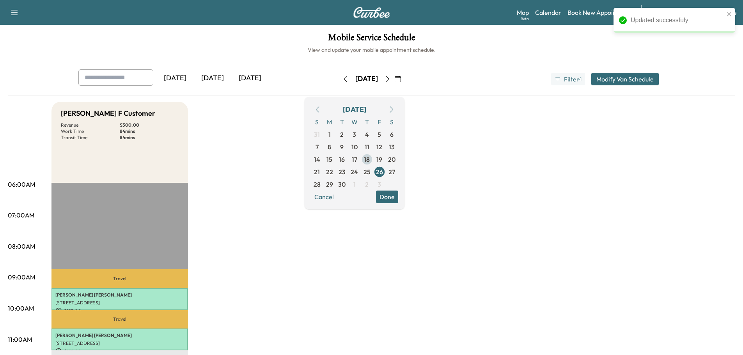
click at [370, 160] on span "18" at bounding box center [367, 159] width 6 height 9
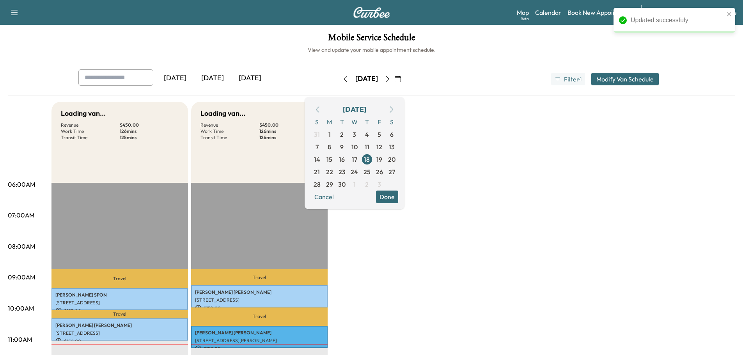
click at [398, 199] on button "Done" at bounding box center [387, 197] width 22 height 12
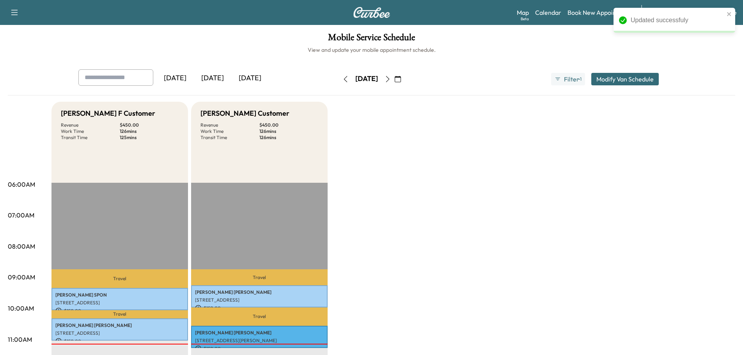
scroll to position [42, 0]
